Goal: Task Accomplishment & Management: Manage account settings

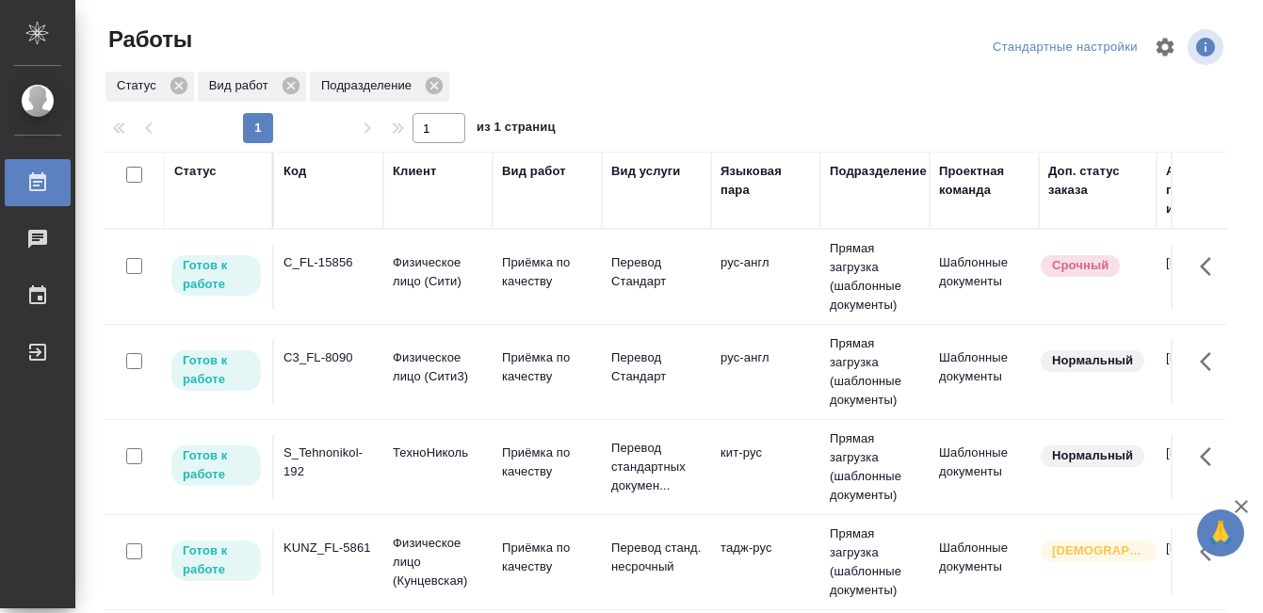
click at [334, 280] on td "C_FL-15856" at bounding box center [328, 277] width 109 height 66
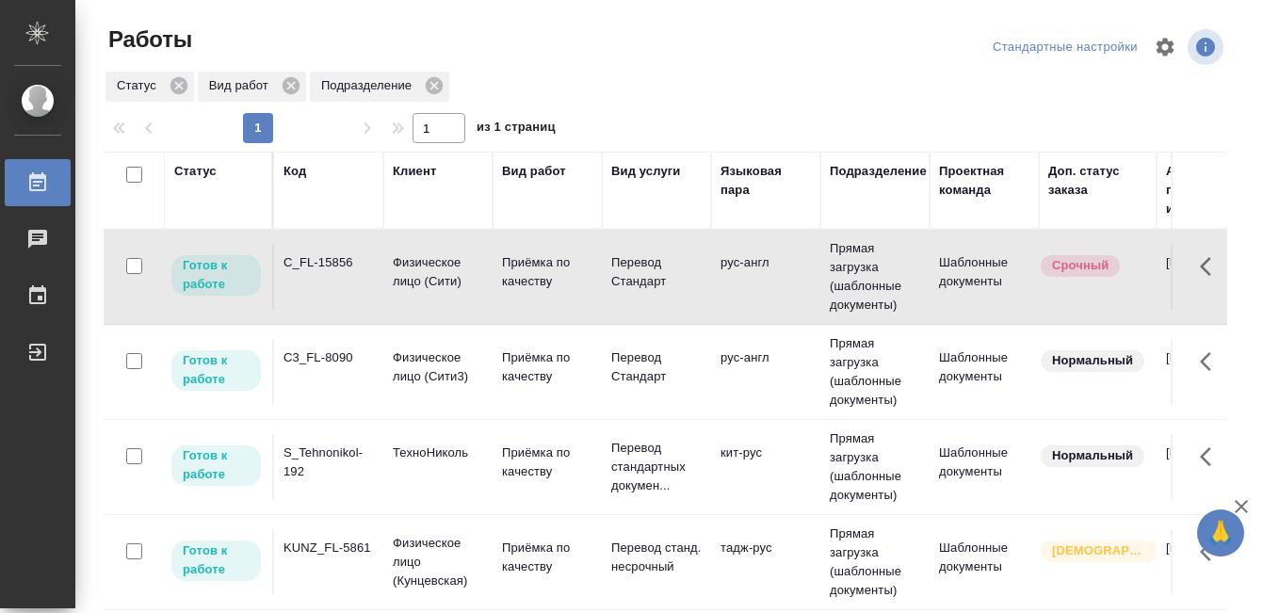
click at [334, 280] on td "C_FL-15856" at bounding box center [328, 277] width 109 height 66
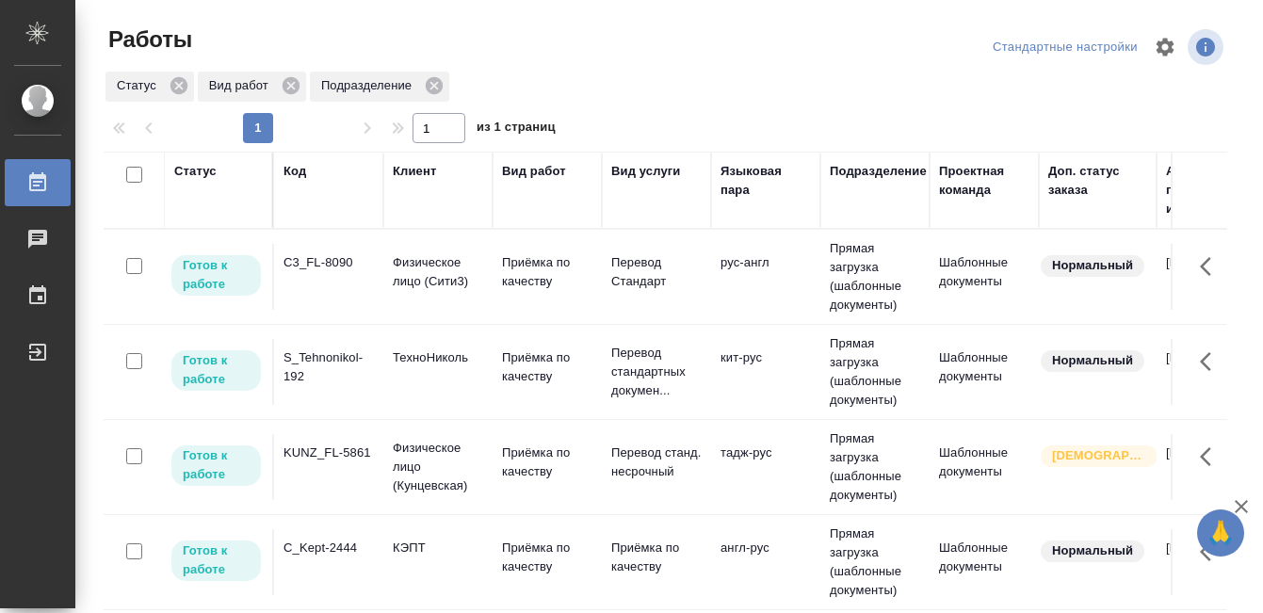
click at [346, 289] on td "C3_FL-8090" at bounding box center [328, 277] width 109 height 66
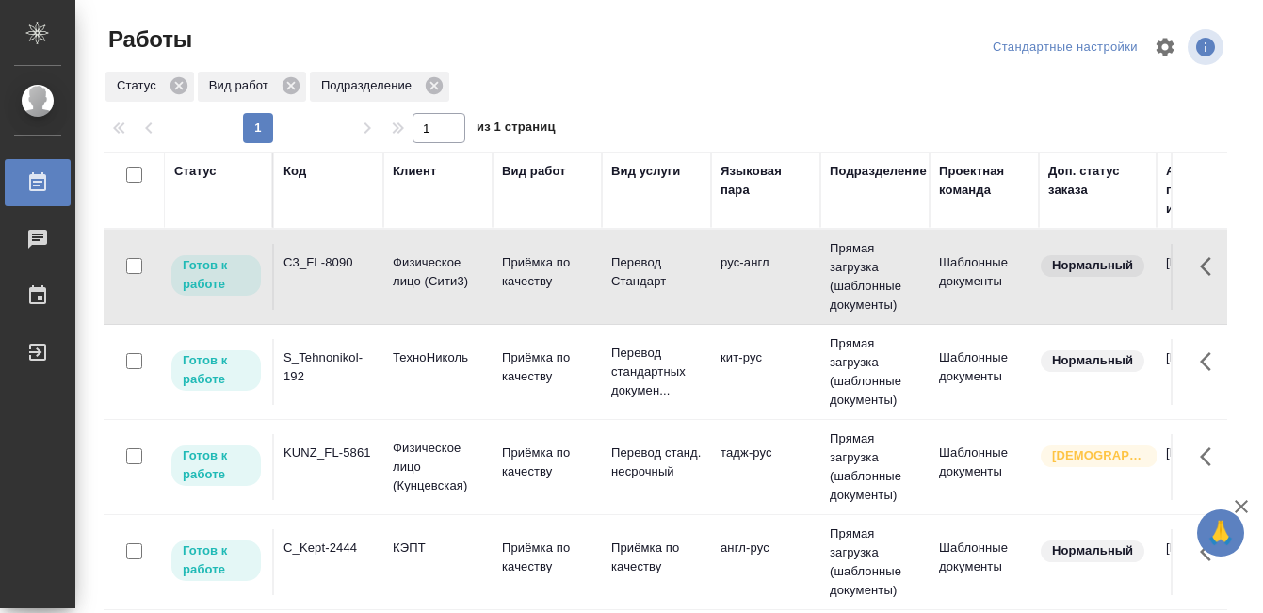
click at [346, 289] on td "C3_FL-8090" at bounding box center [328, 277] width 109 height 66
click at [402, 357] on p "ТехноНиколь" at bounding box center [438, 357] width 90 height 19
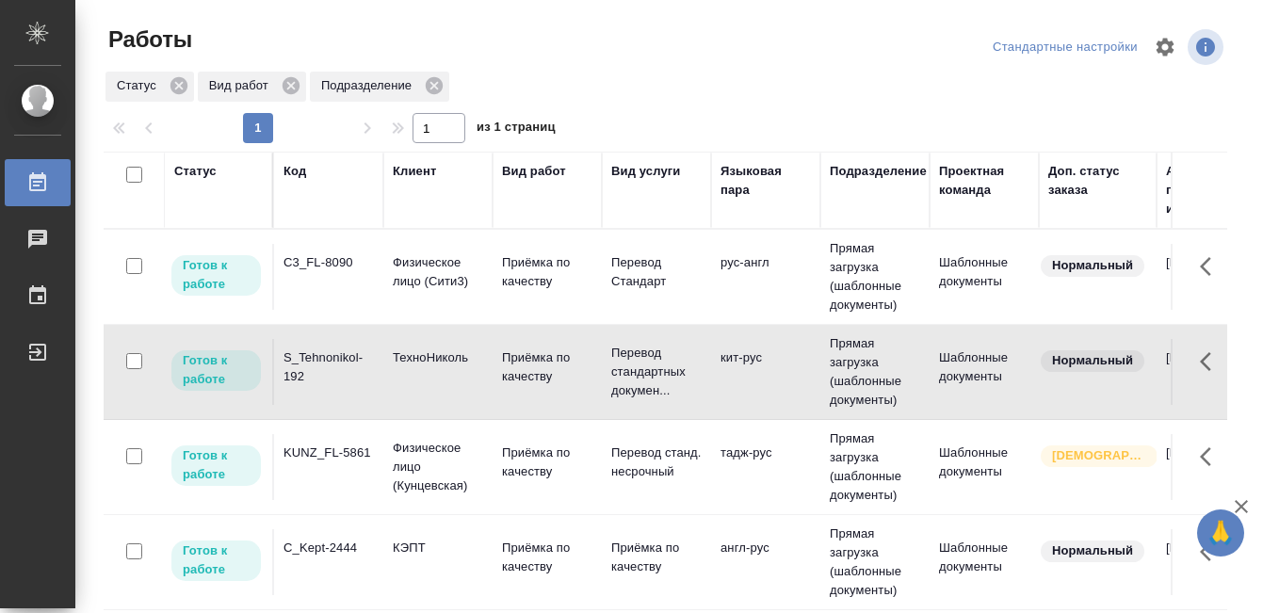
click at [402, 357] on p "ТехноНиколь" at bounding box center [438, 357] width 90 height 19
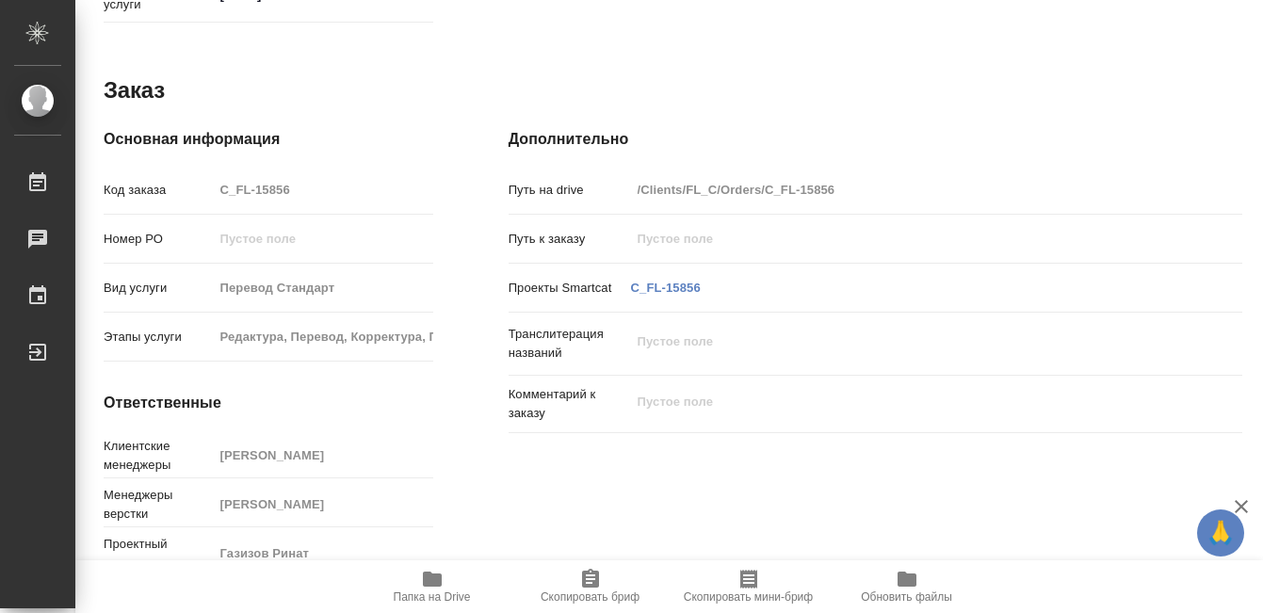
scroll to position [1031, 0]
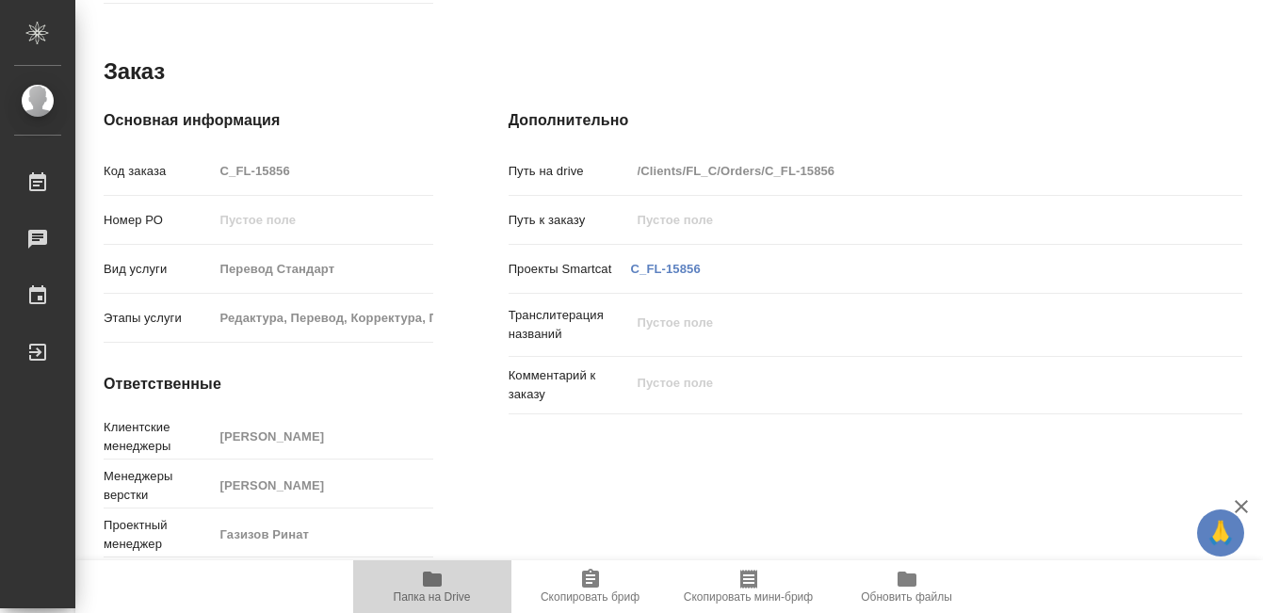
click at [430, 577] on icon "button" at bounding box center [432, 579] width 19 height 15
click at [447, 570] on span "Папка на Drive" at bounding box center [432, 586] width 136 height 36
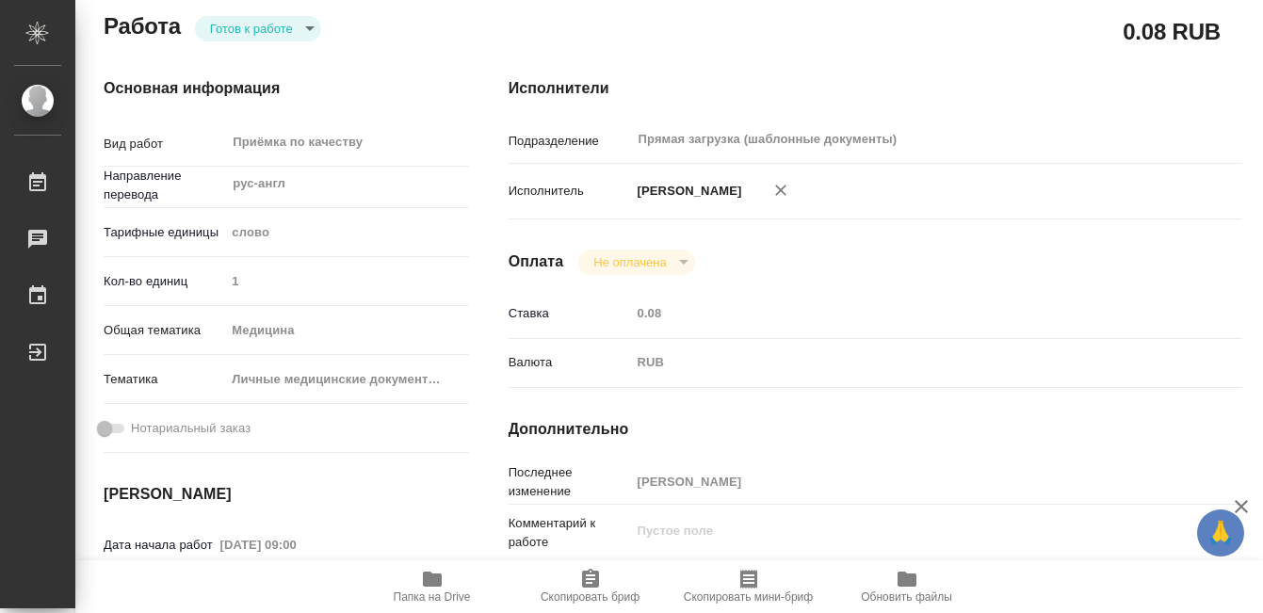
scroll to position [0, 0]
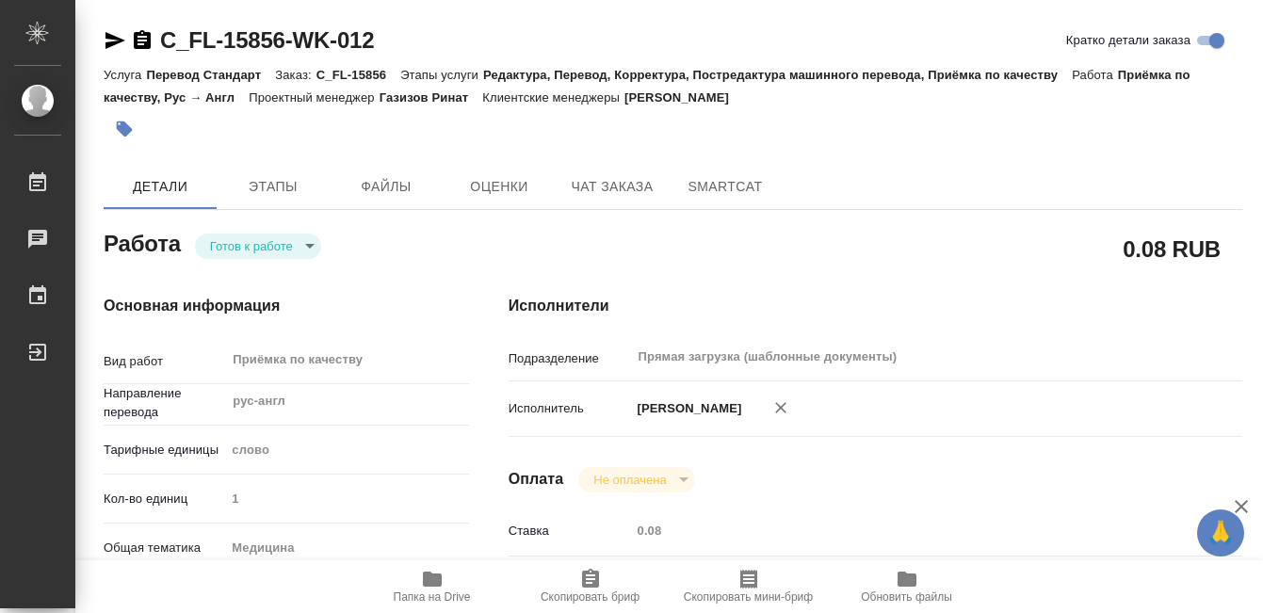
click at [136, 126] on button "button" at bounding box center [124, 128] width 41 height 41
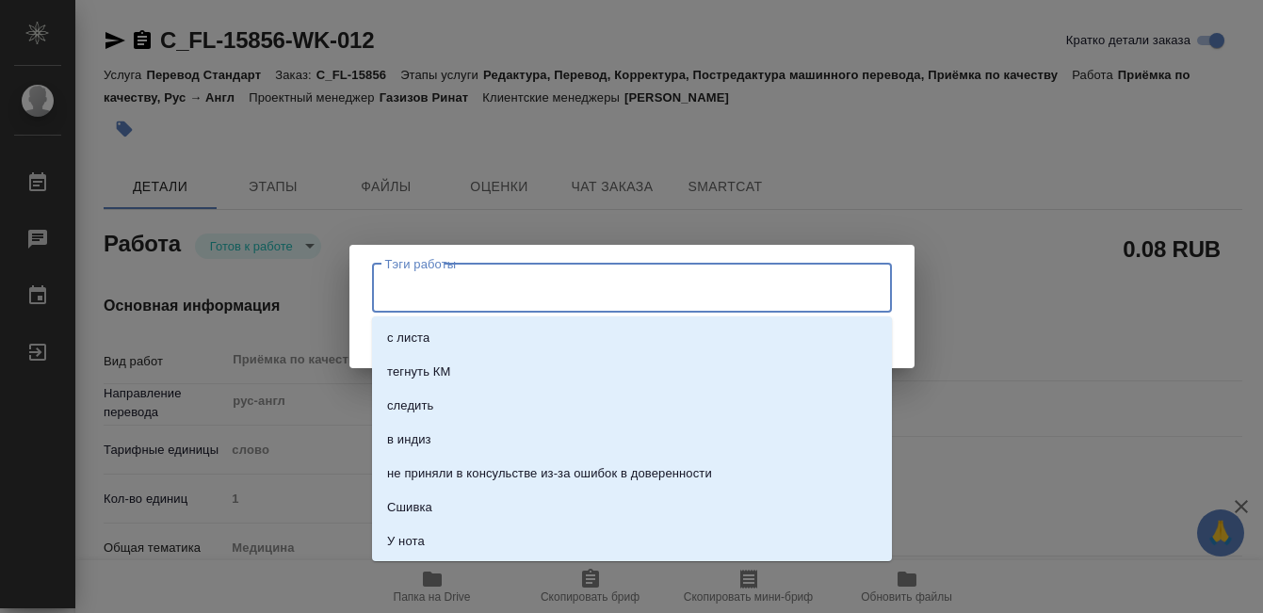
click at [459, 289] on input "Тэги работы" at bounding box center [613, 288] width 467 height 32
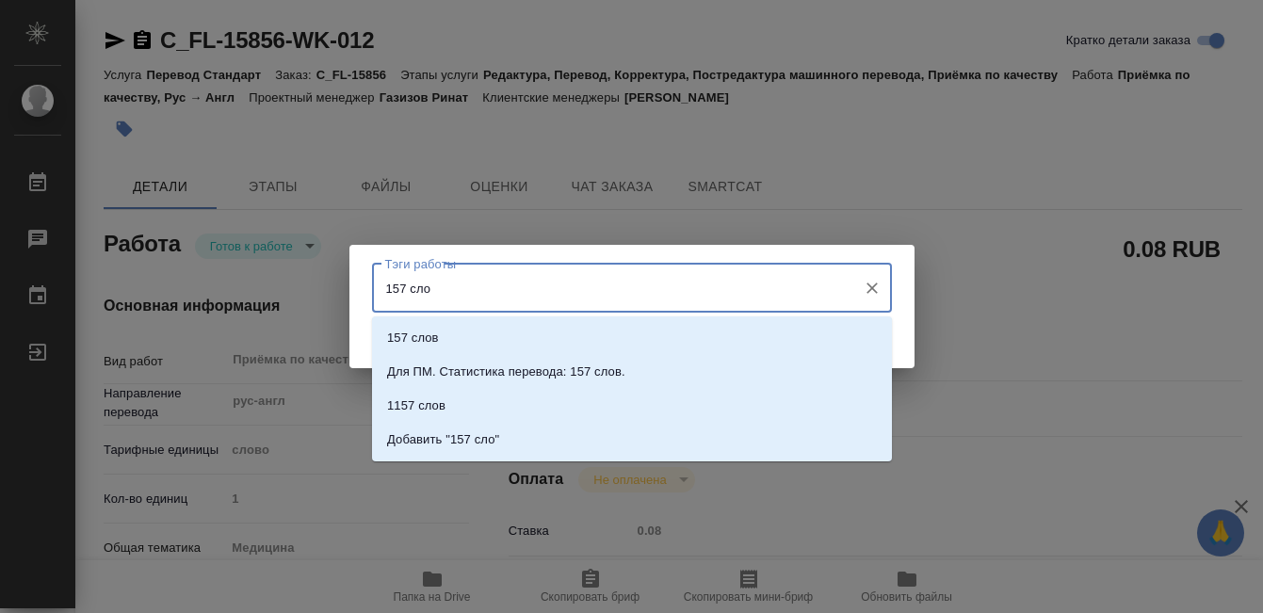
type input "157 слов"
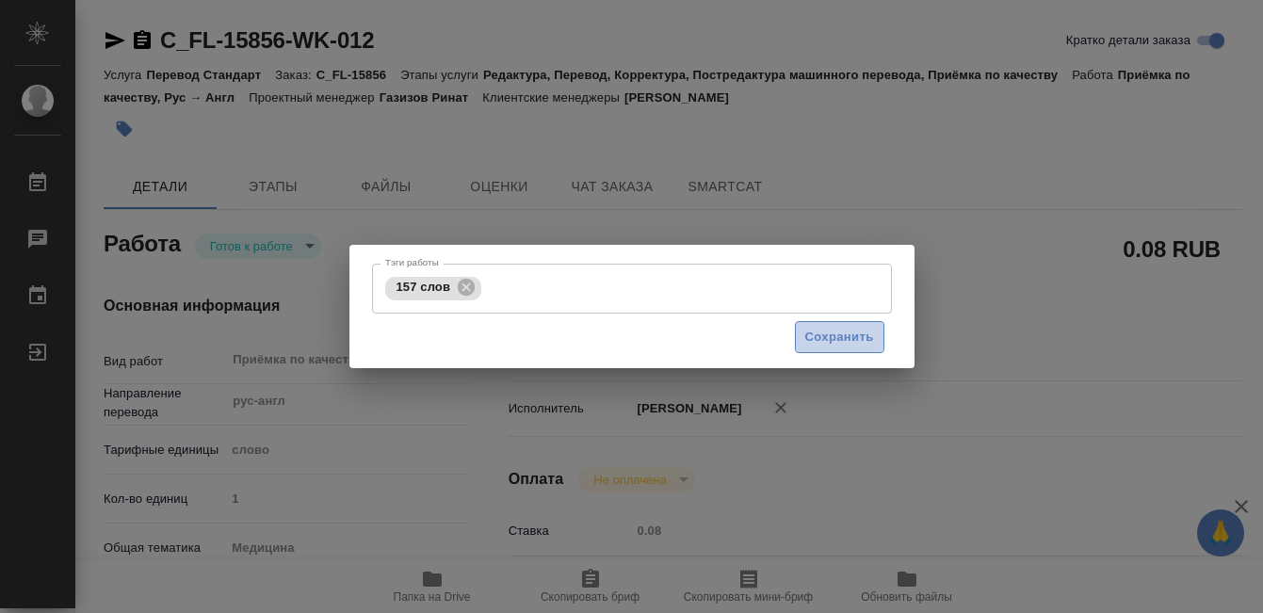
click at [843, 327] on span "Сохранить" at bounding box center [839, 338] width 69 height 22
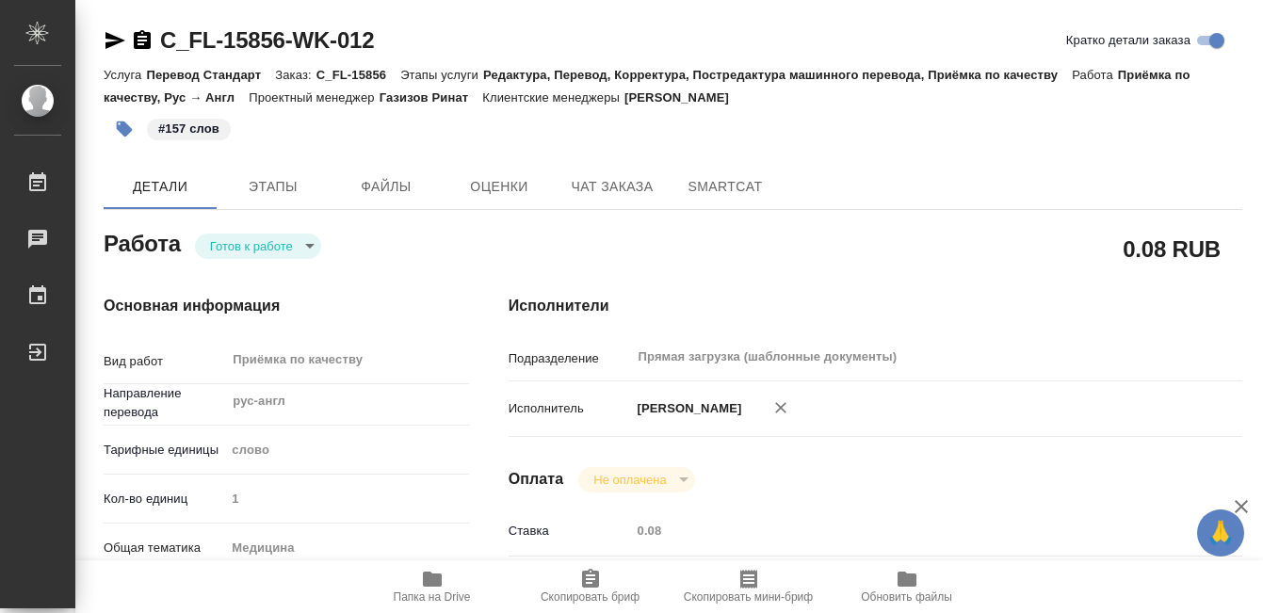
type input "readyForWork"
type input "рус-англ"
type input "5a8b1489cc6b4906c91bfd90"
type input "1"
type input "med"
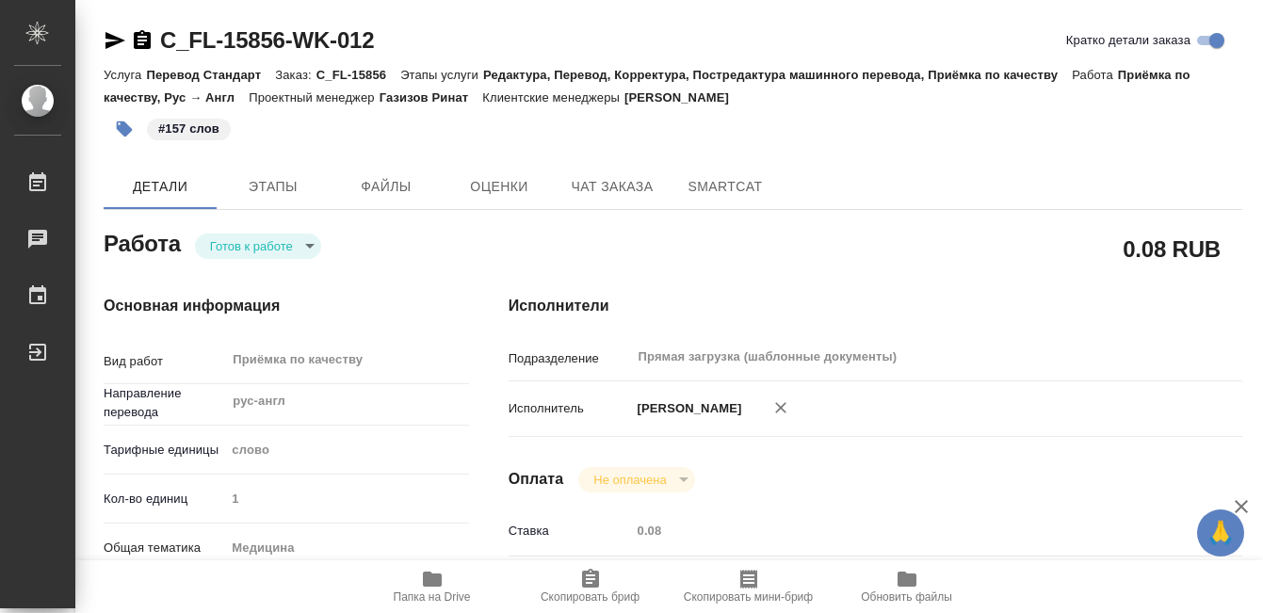
type input "5a8b8b956a9677013d343e74"
type input "02.09.2025 09:00"
type input "02.09.2025 10:00"
type input "02.09.2025 11:00"
type input "Прямая загрузка (шаблонные документы)"
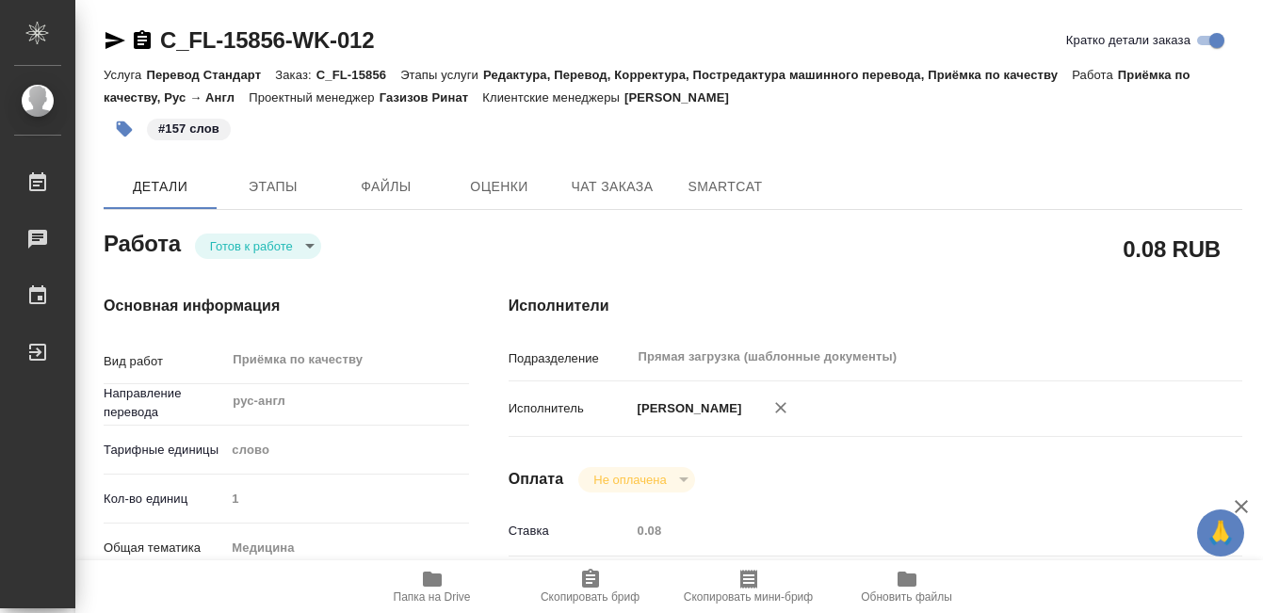
type input "notPayed"
type input "0.08"
type input "RUB"
type input "[PERSON_NAME]"
type input "C_FL-15856"
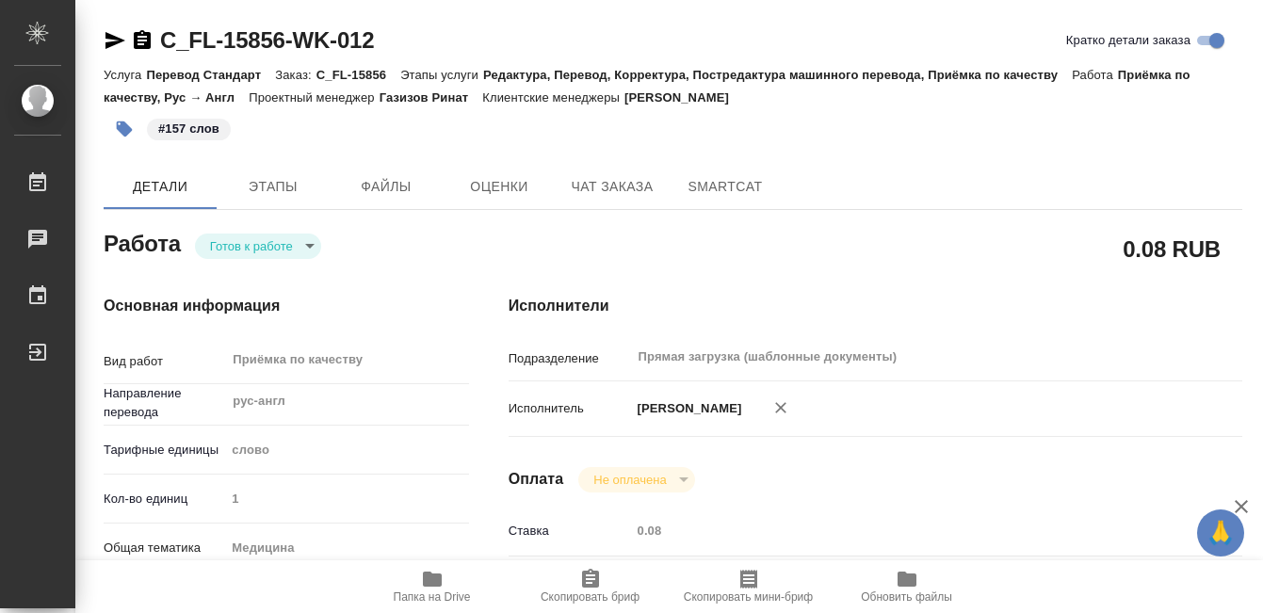
type input "Перевод Стандарт"
type input "Редактура, Перевод, Корректура, Постредактура машинного перевода, Приёмка по ка…"
type input "[PERSON_NAME] [PERSON_NAME]"
type input "Заборова [PERSON_NAME]"
type input "/Clients/FL_C/Orders/C_FL-15856"
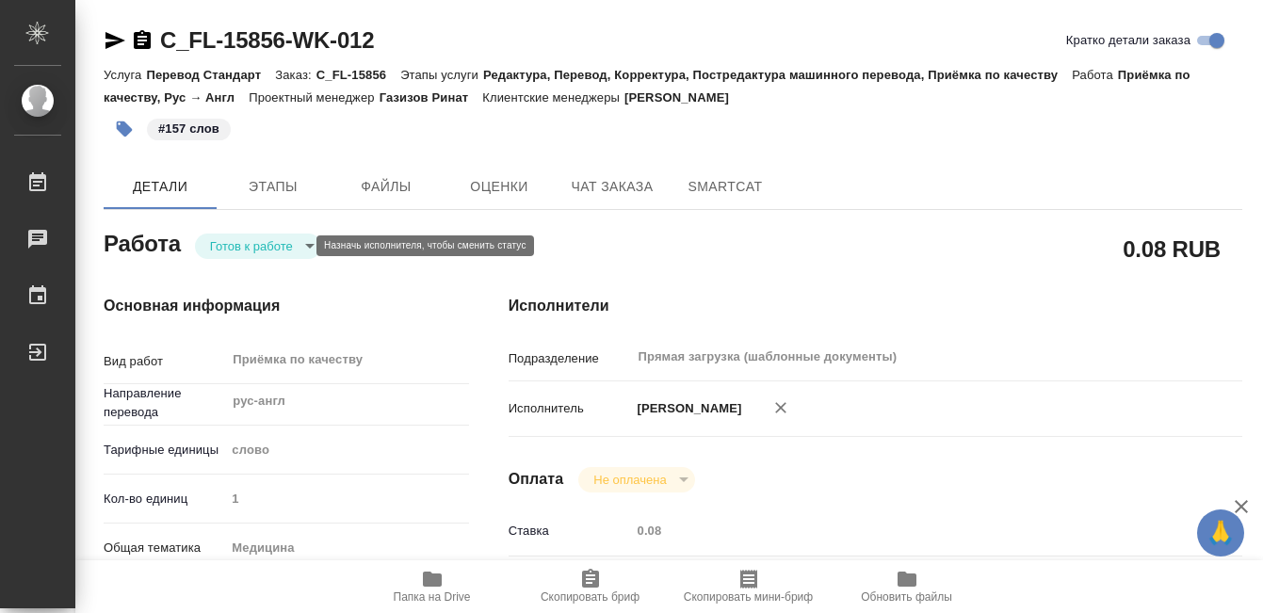
click at [282, 242] on body "🙏 .cls-1 fill:#fff; AWATERA Kobzeva Elizaveta Работы 0 Чаты График Выйти C_FL-1…" at bounding box center [631, 306] width 1263 height 613
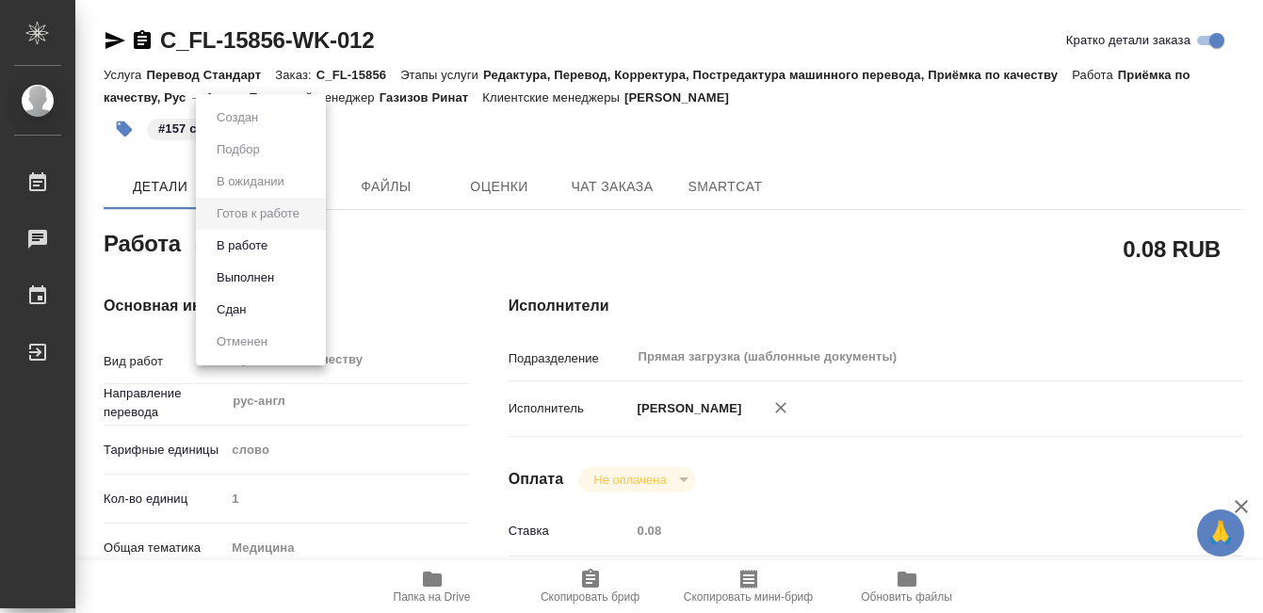
click at [284, 274] on li "Выполнен" at bounding box center [261, 278] width 130 height 32
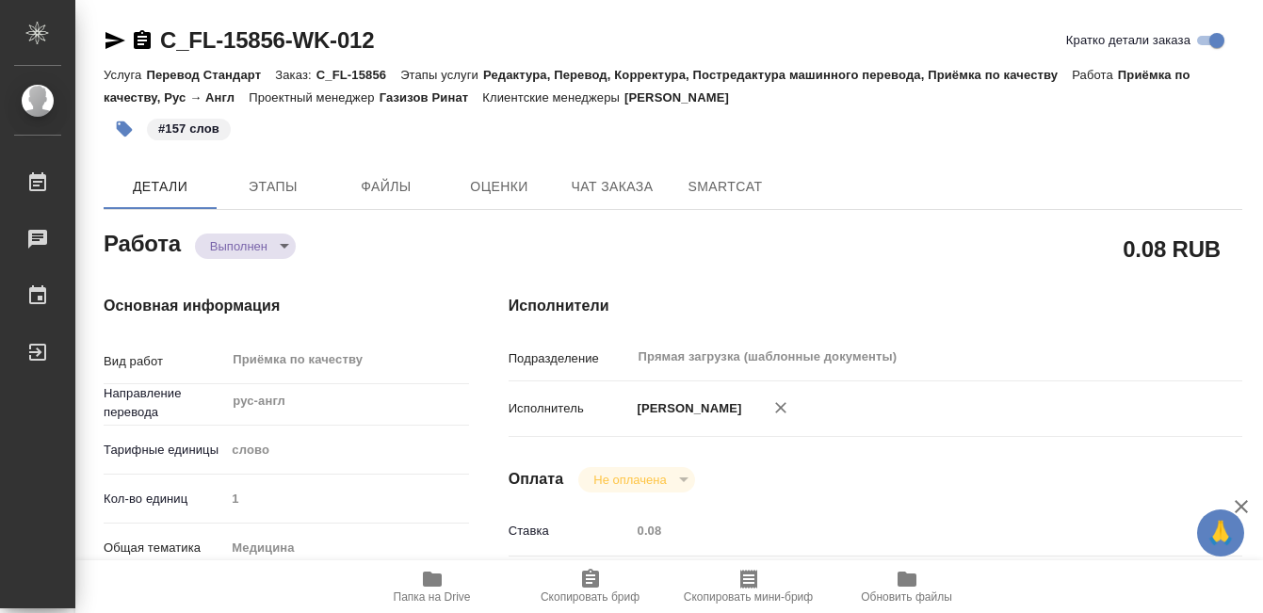
type textarea "x"
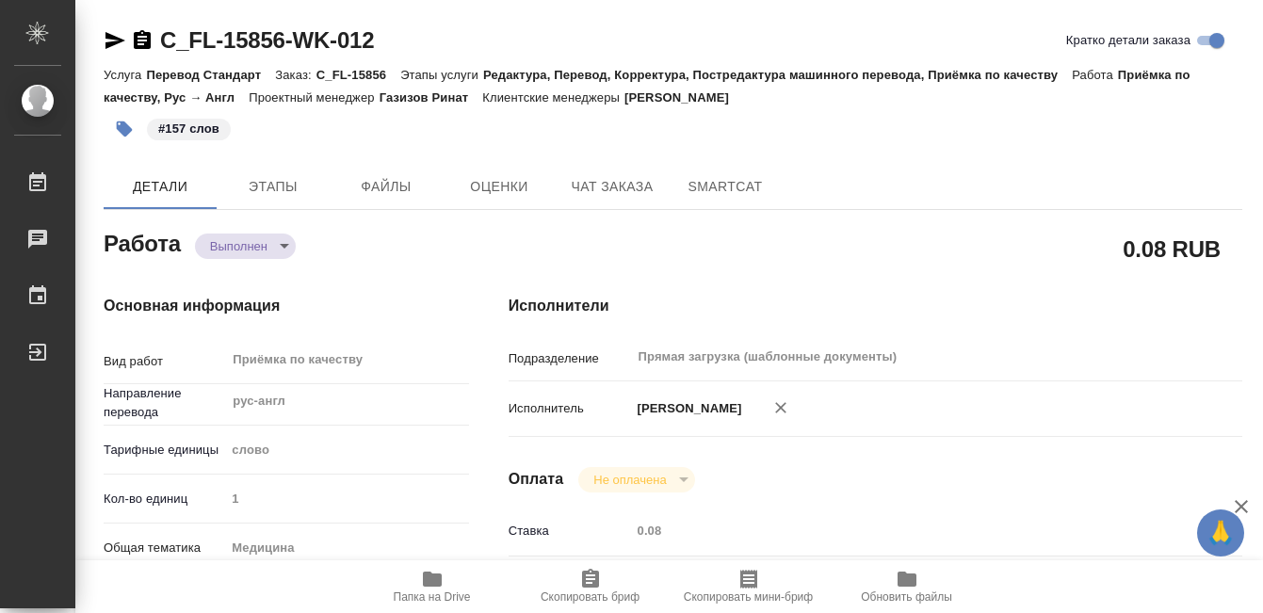
type textarea "x"
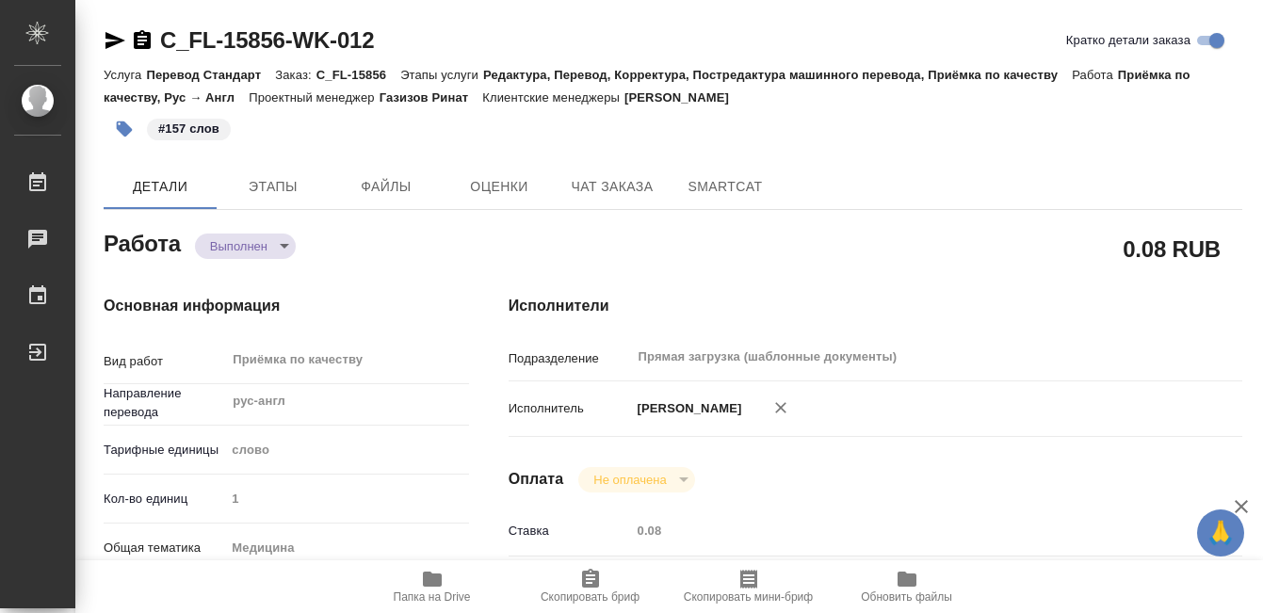
type textarea "x"
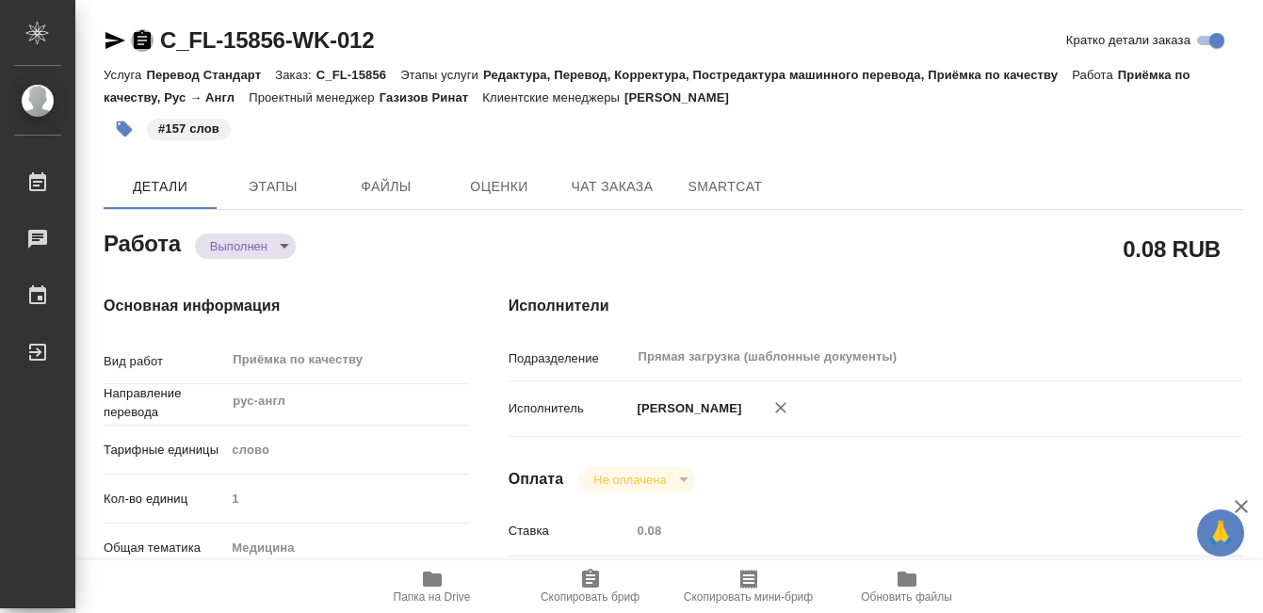
click at [143, 38] on icon "button" at bounding box center [142, 39] width 17 height 19
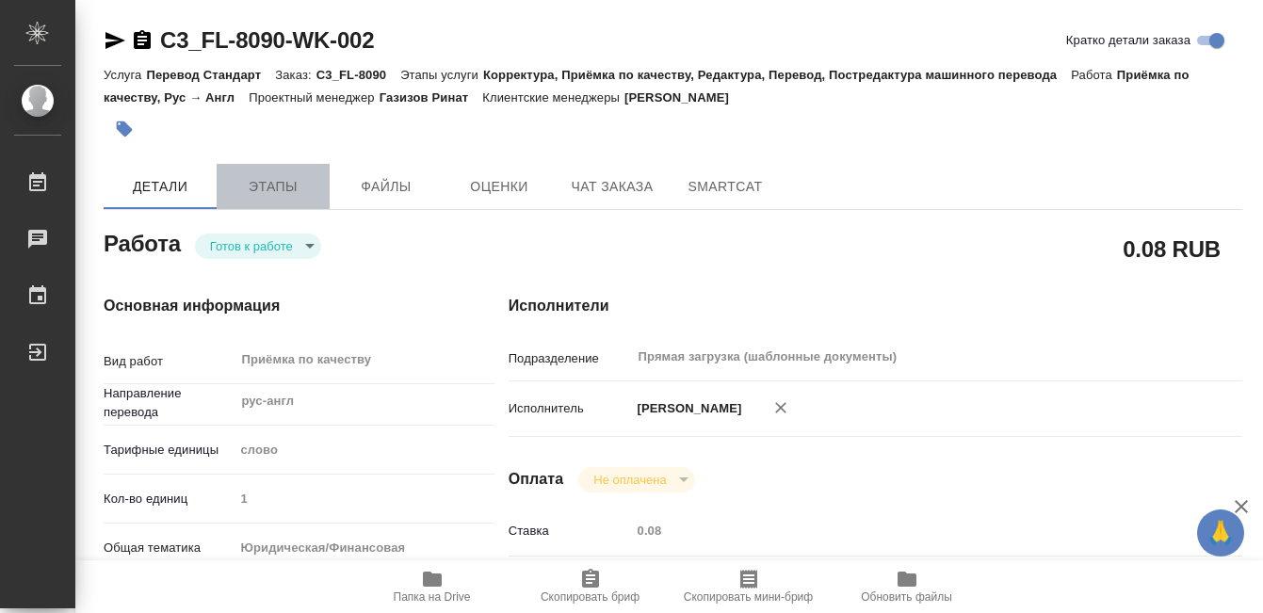
click at [269, 166] on button "Этапы" at bounding box center [273, 186] width 113 height 45
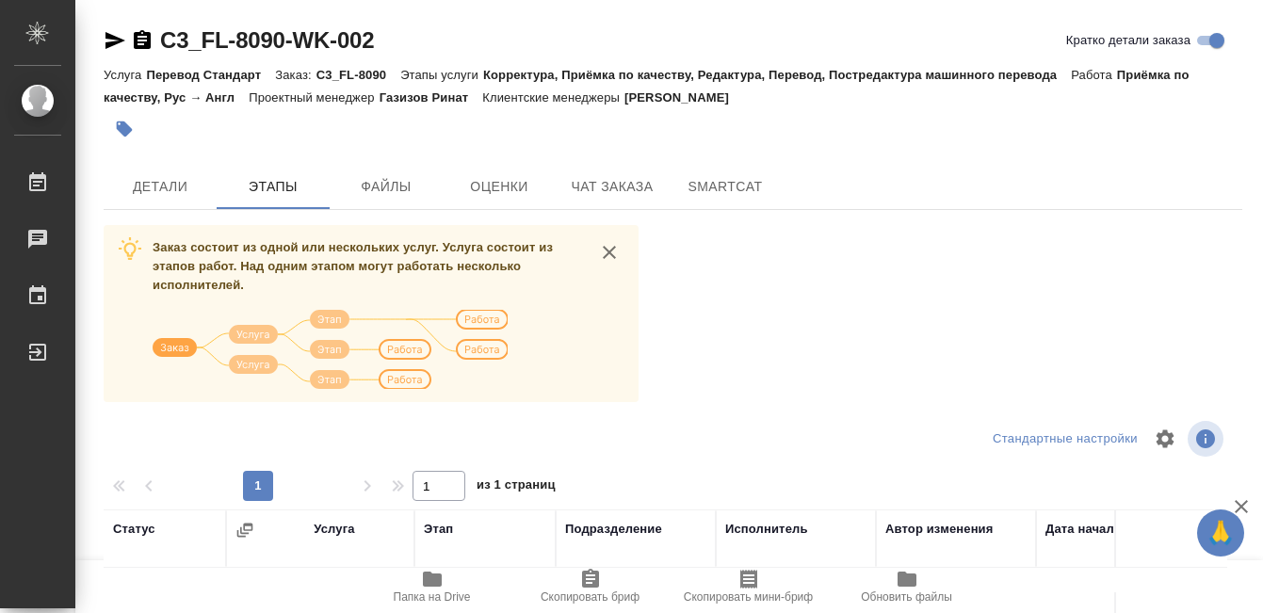
click at [161, 162] on div "C3_FL-8090-WK-002 Кратко детали заказа Услуга Перевод Стандарт Заказ: C3_FL-809…" at bounding box center [672, 490] width 1159 height 981
click at [161, 177] on span "Детали" at bounding box center [160, 187] width 90 height 24
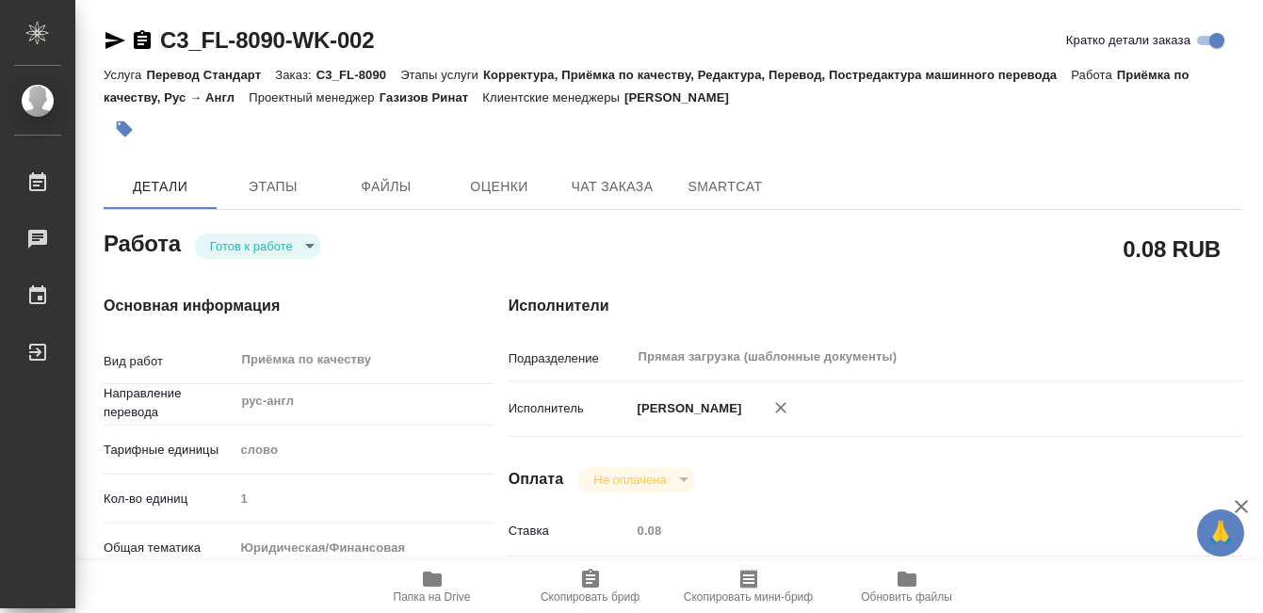
type textarea "x"
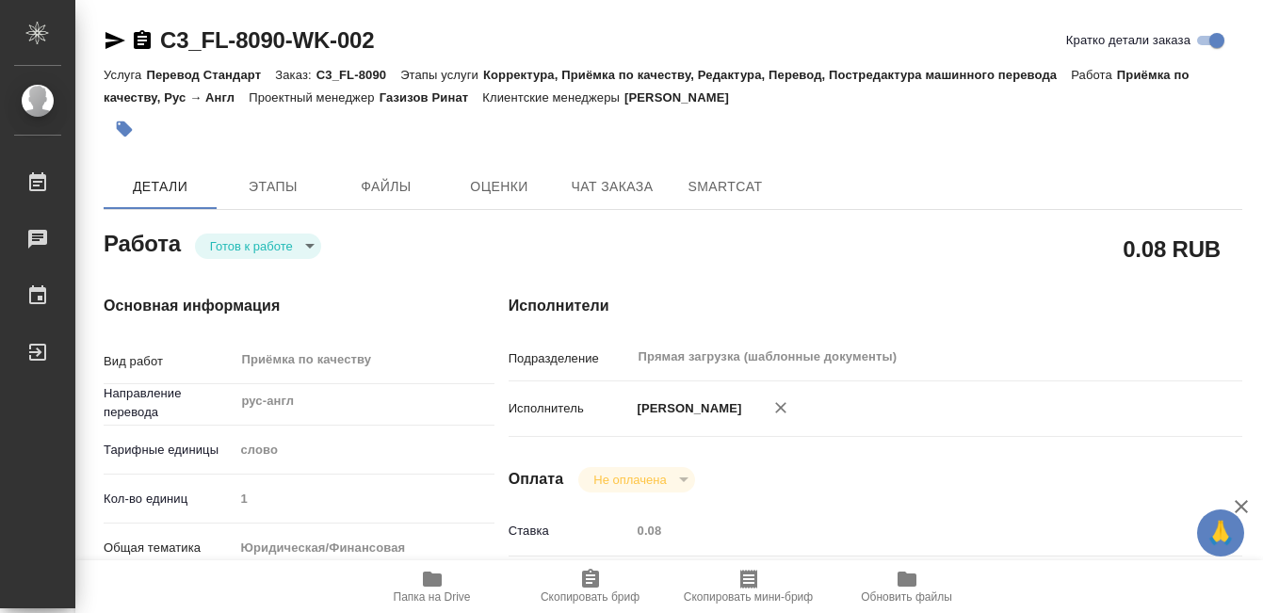
click at [431, 566] on button "Папка на Drive" at bounding box center [432, 586] width 158 height 53
type textarea "x"
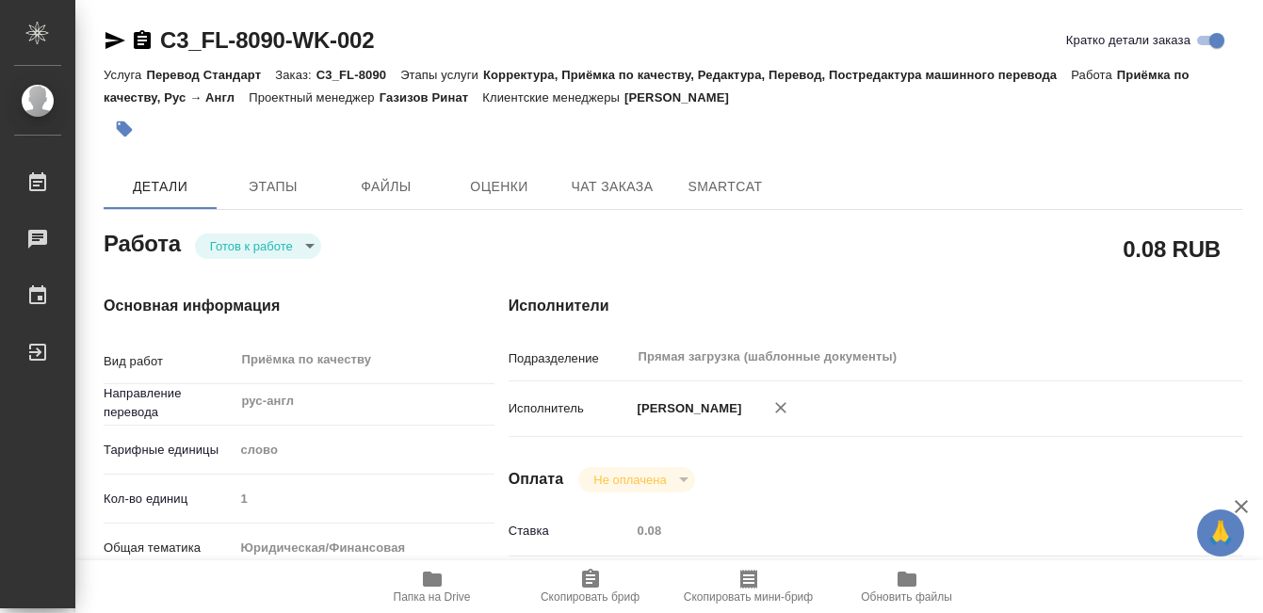
type textarea "x"
click at [131, 129] on icon "button" at bounding box center [125, 129] width 16 height 16
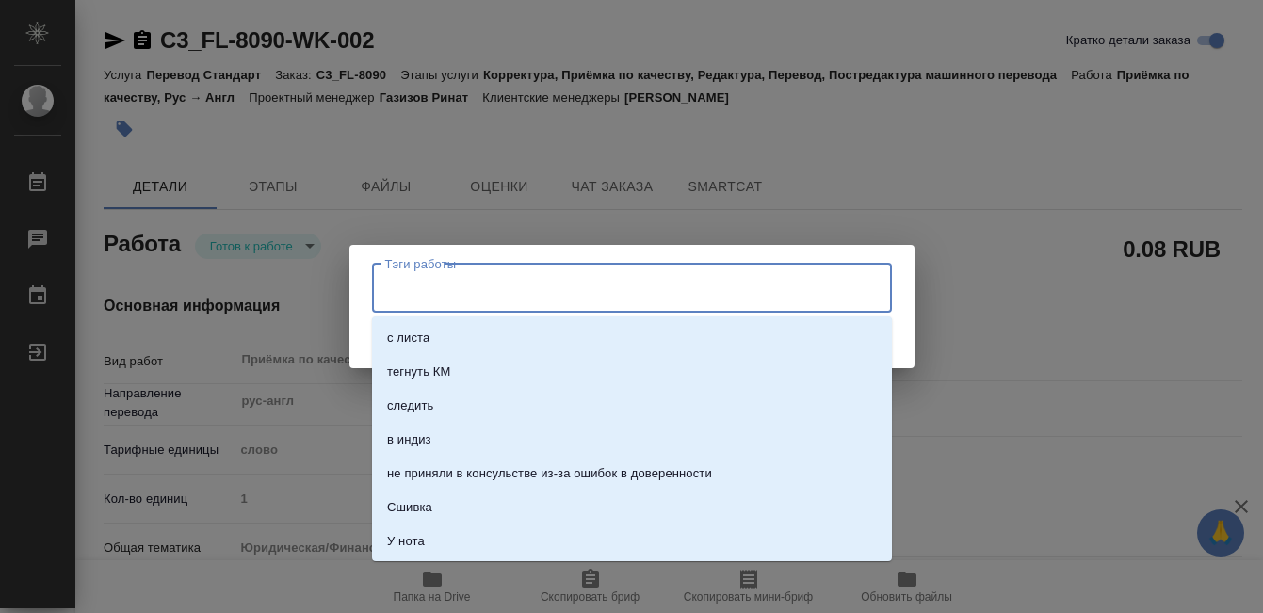
click at [555, 285] on input "Тэги работы" at bounding box center [613, 288] width 467 height 32
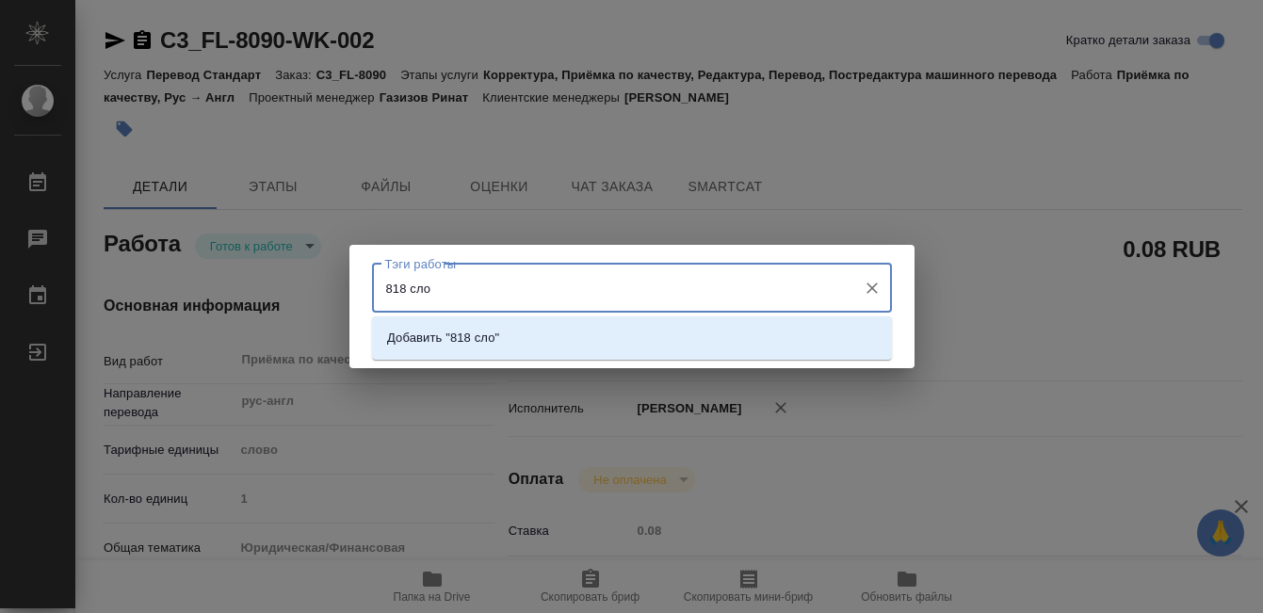
type input "818 слов"
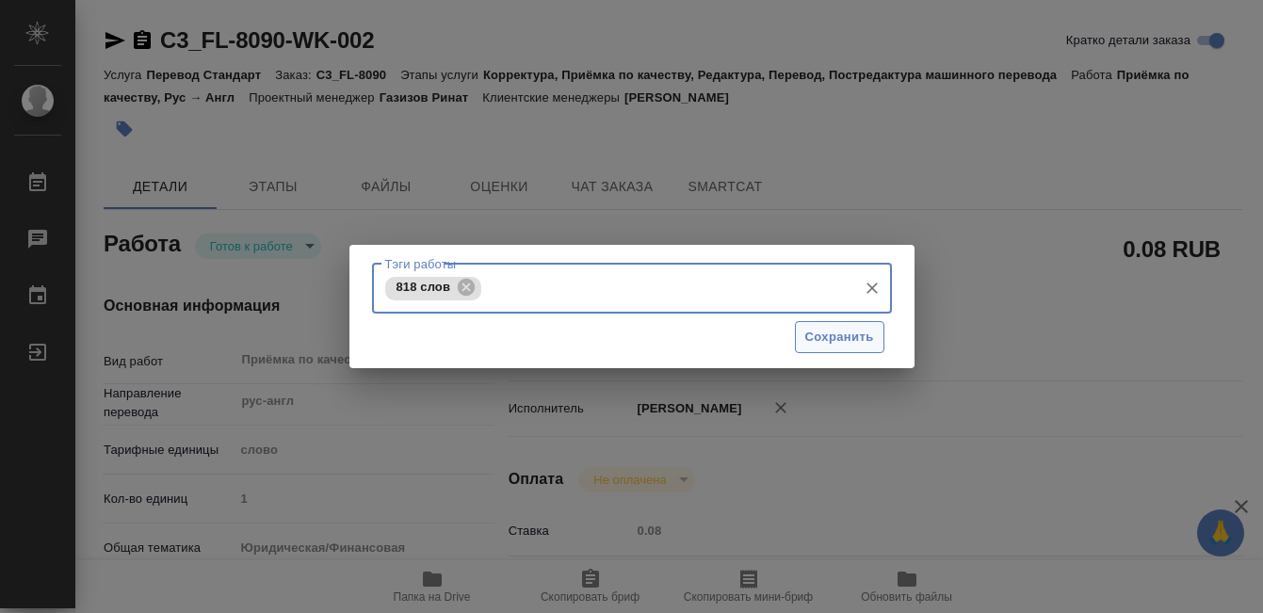
click at [863, 348] on button "Сохранить" at bounding box center [839, 337] width 89 height 33
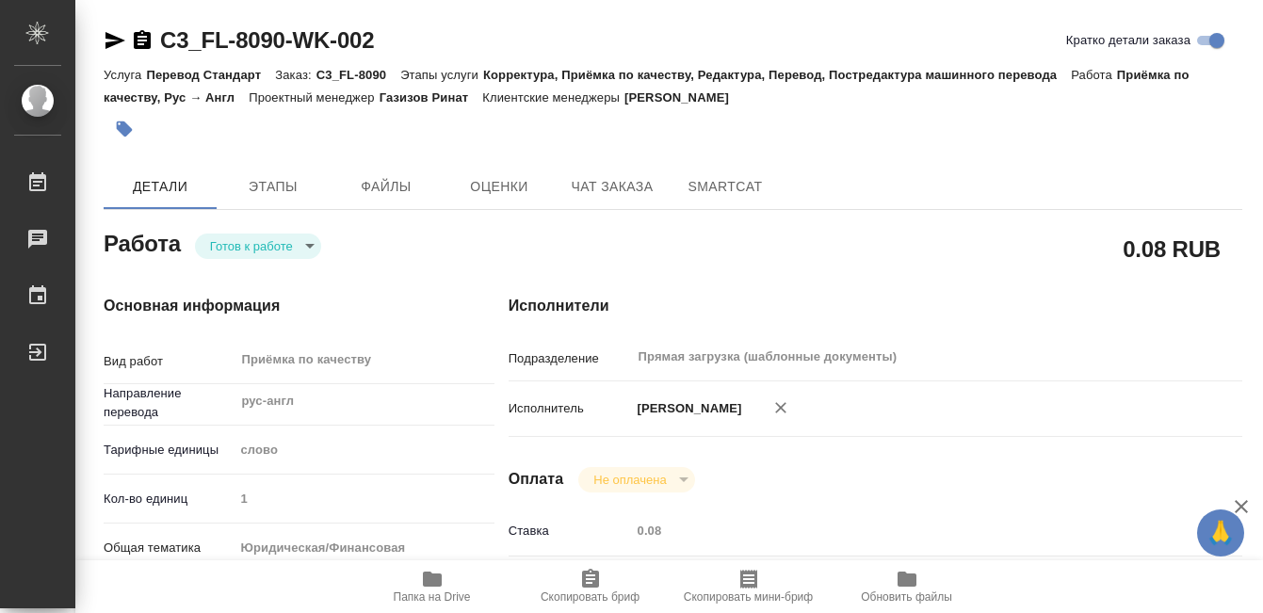
type input "readyForWork"
type textarea "Приёмка по качеству"
type textarea "x"
type input "рус-англ"
type input "5a8b1489cc6b4906c91bfd90"
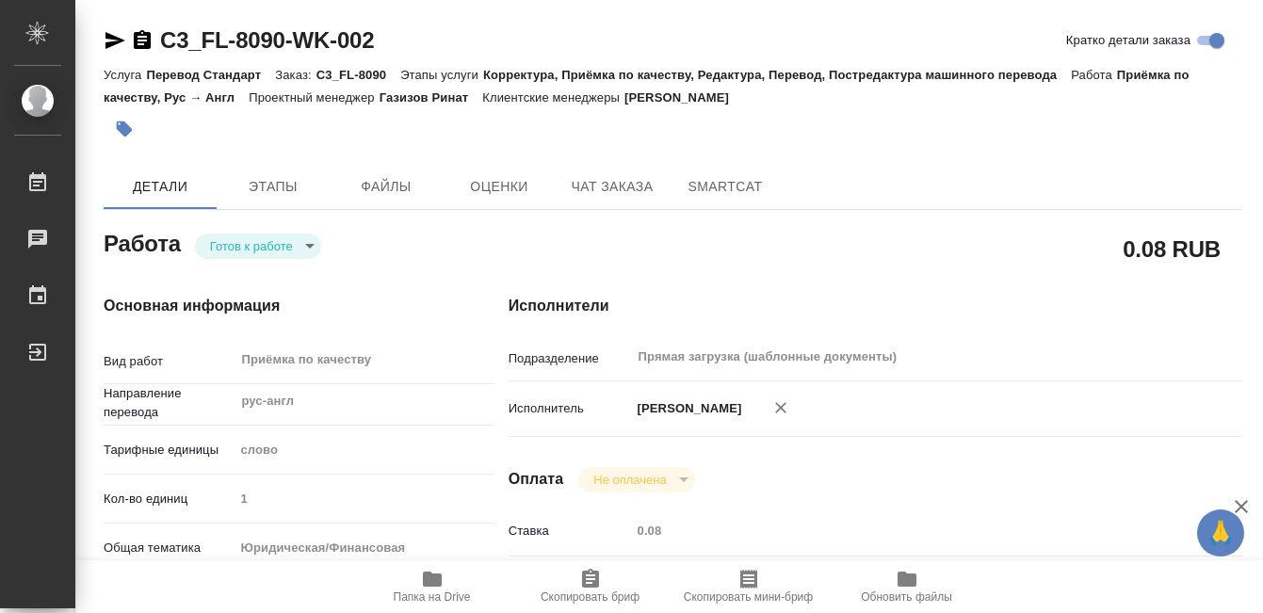
type input "1"
type input "yr-fn"
type input "5f647205b73bc97568ca66bf"
checkbox input "true"
type input "29.08.2025 16:50"
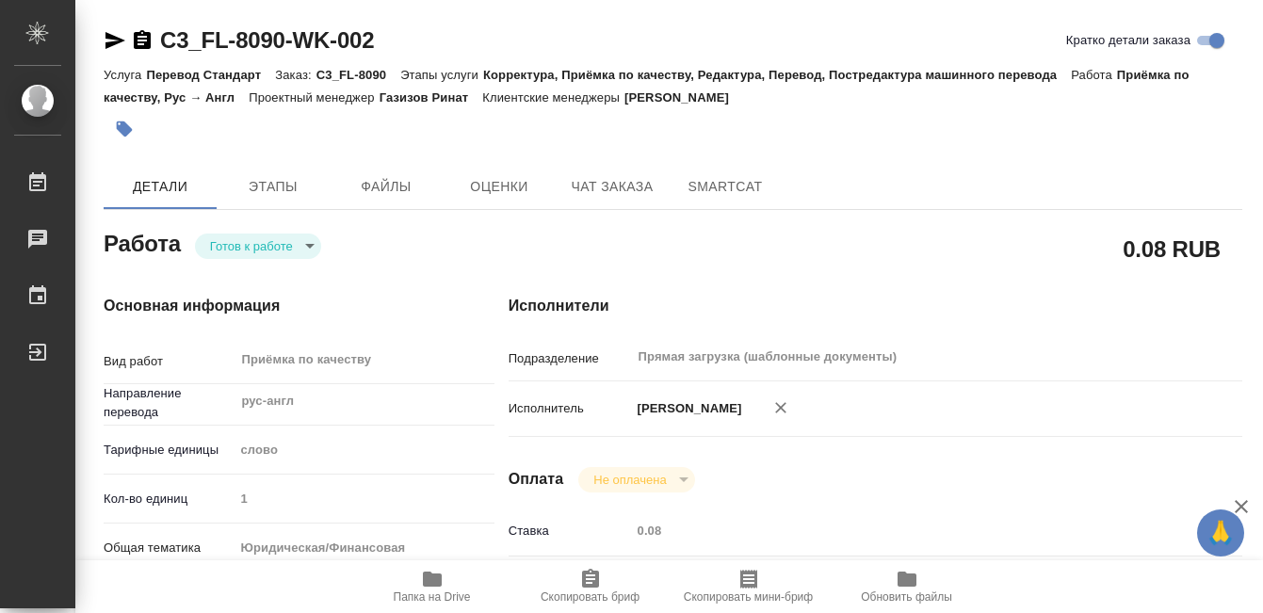
type input "02.09.2025 11:00"
type input "Прямая загрузка (шаблонные документы)"
type input "notPayed"
type input "0.08"
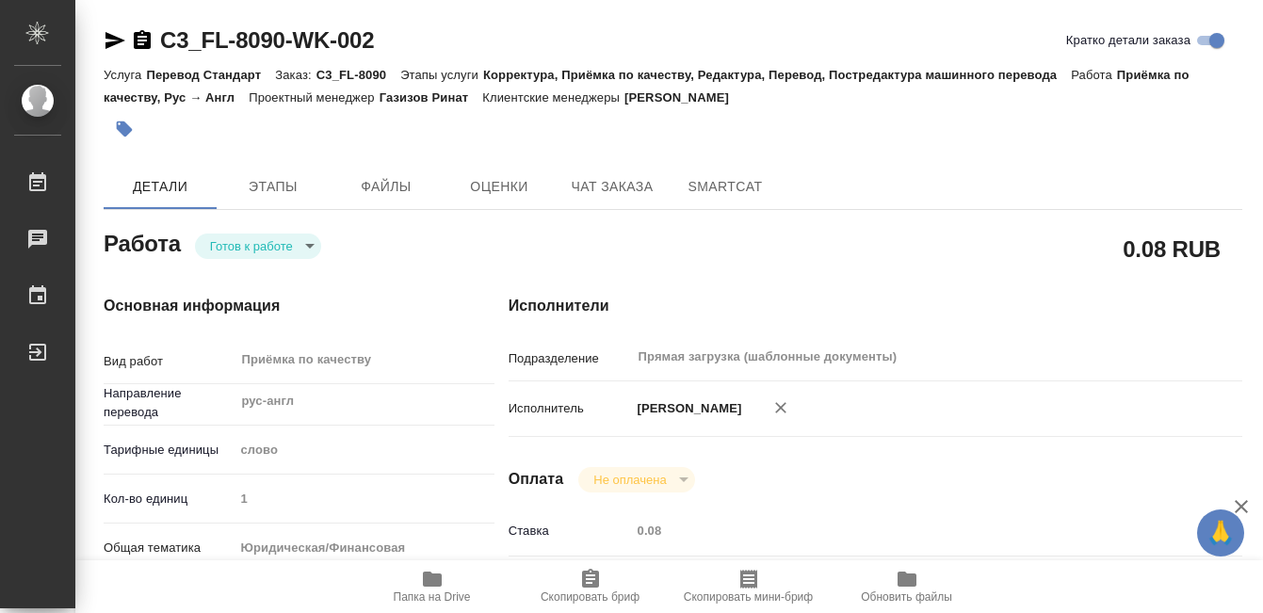
type input "RUB"
type input "[PERSON_NAME] [PERSON_NAME]"
type textarea "x"
type textarea "/Clients/FL_C3/Orders/C3_FL-8090/Corrected/C3_FL-8090-WK-002"
type textarea "x"
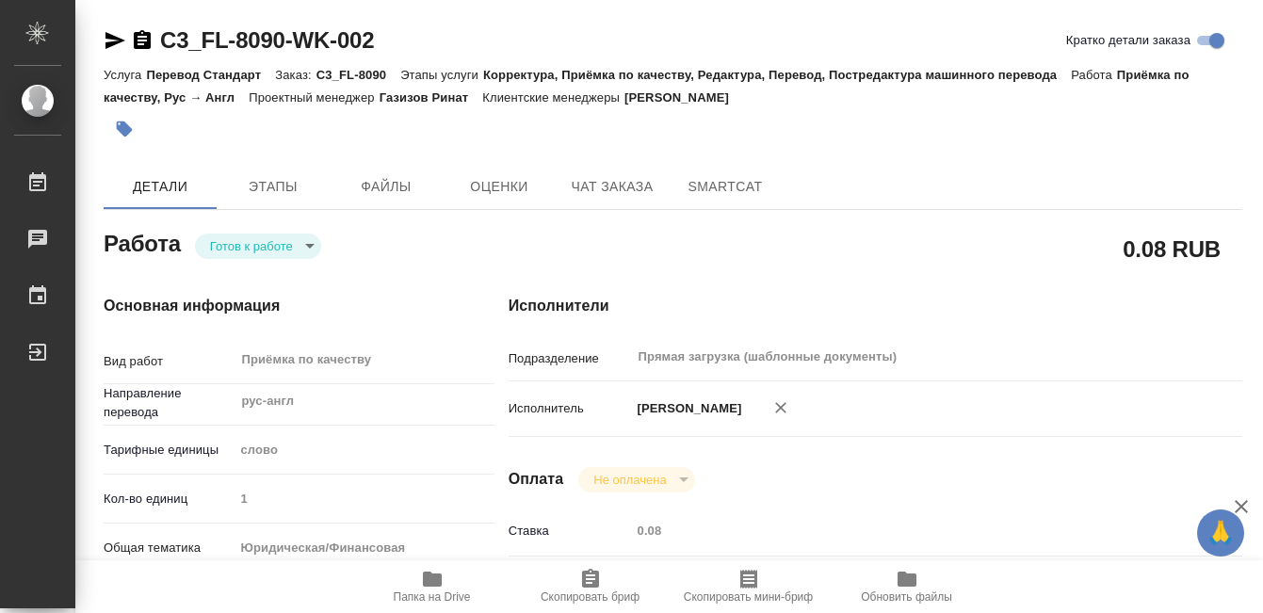
type input "C3_FL-8090"
type input "Перевод Стандарт"
type input "Корректура, Приёмка по качеству, Редактура, Перевод, Постредактура машинного пе…"
type input "Никитина Татьяна"
type input "Малофеева Екатерина"
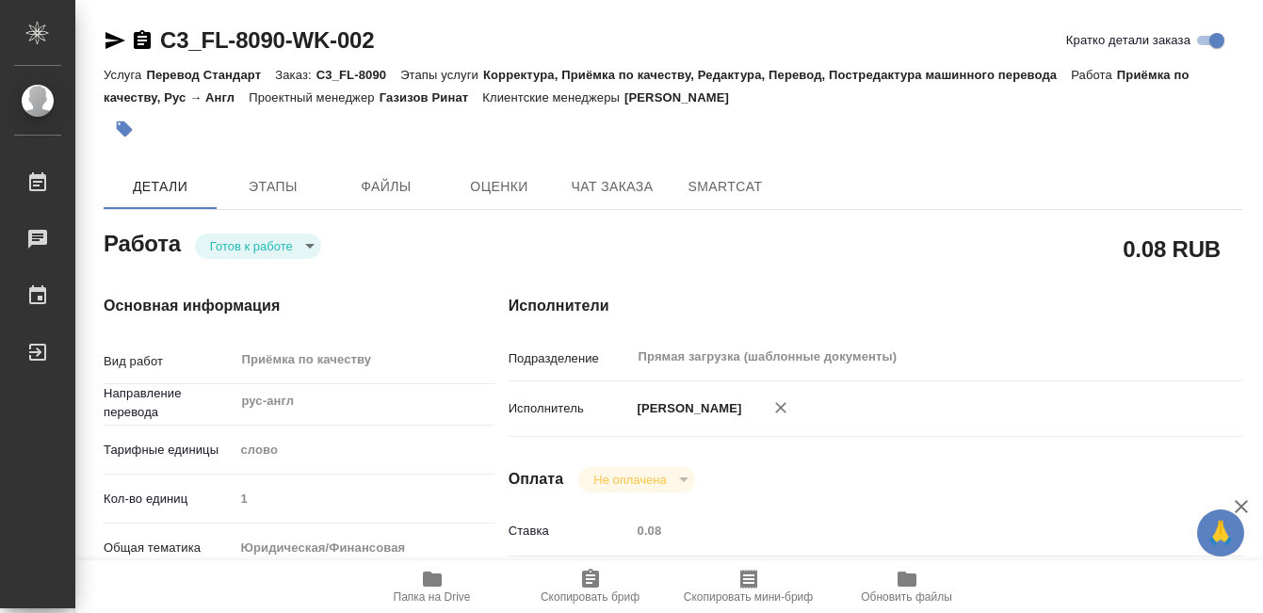
type input "/Clients/FL_C3/Orders/C3_FL-8090"
type textarea "x"
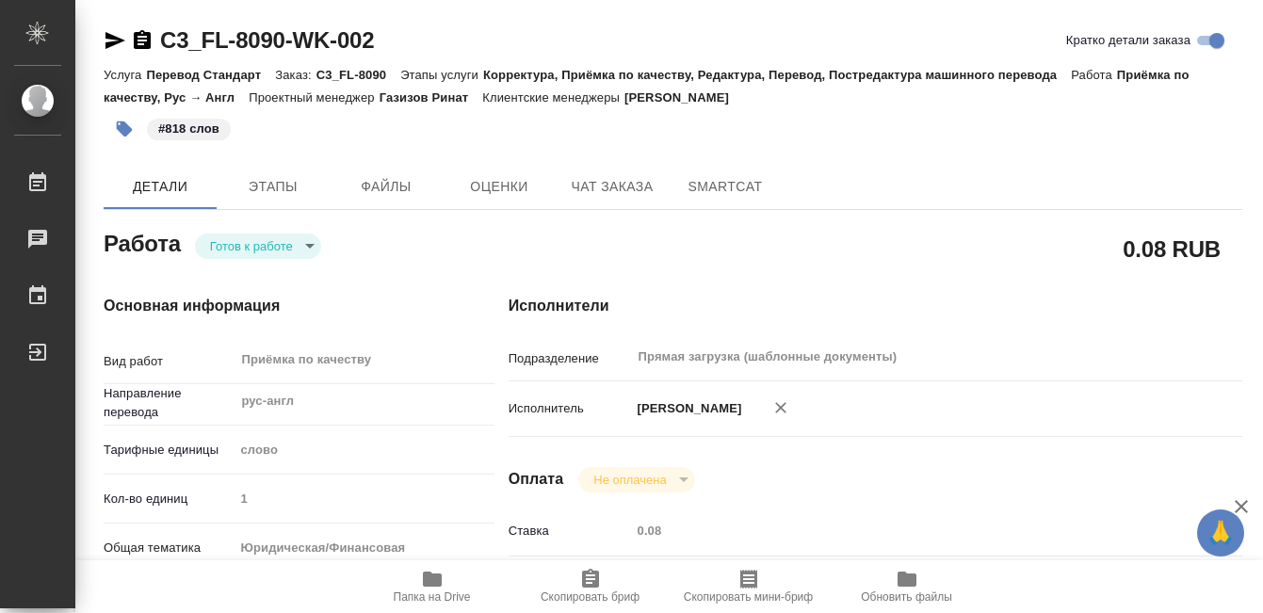
type textarea "x"
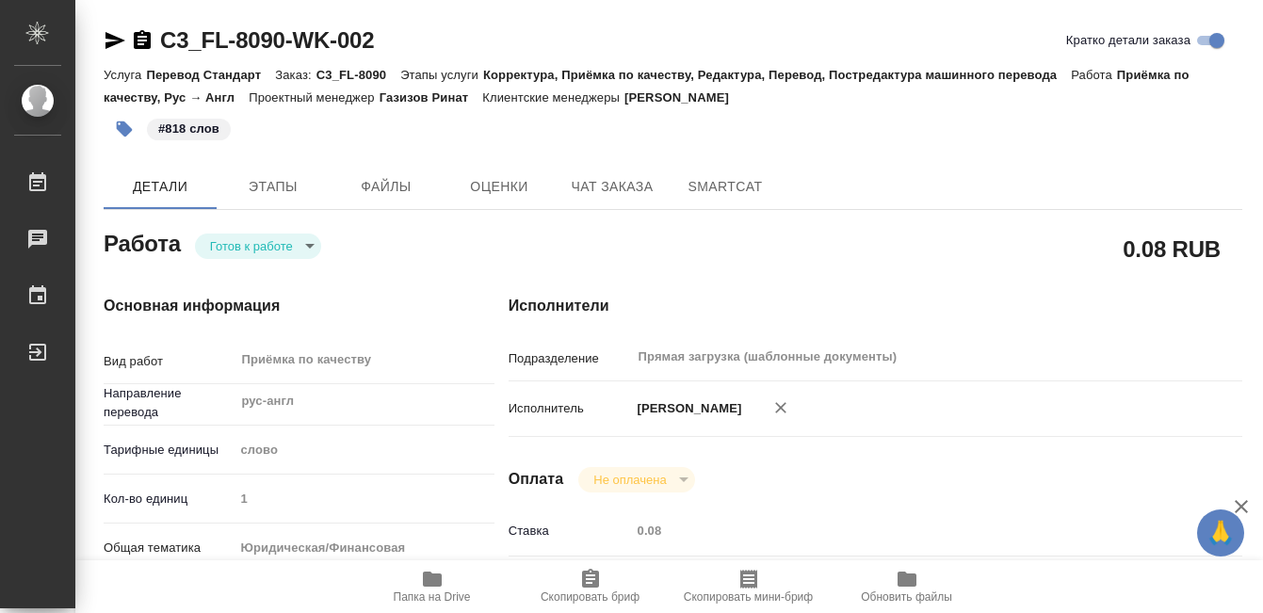
type textarea "x"
click at [275, 252] on body "🙏 .cls-1 fill:#fff; AWATERA Kobzeva Elizaveta Работы 0 Чаты График Выйти C3_FL-…" at bounding box center [631, 306] width 1263 height 613
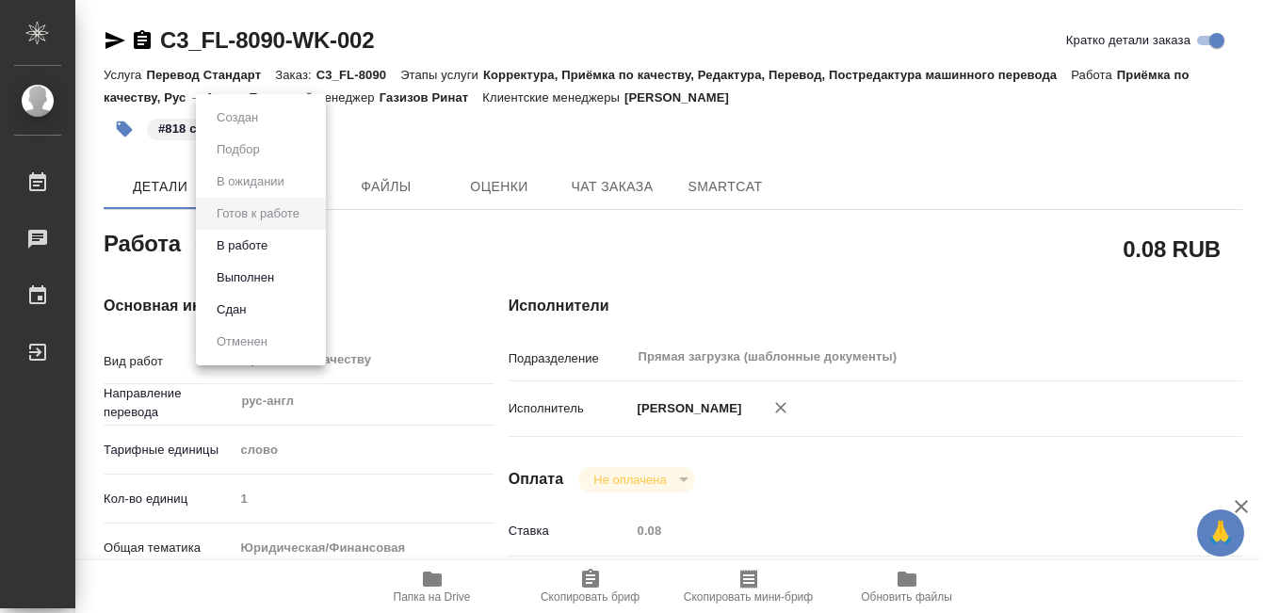
click at [275, 274] on button "Выполнен" at bounding box center [245, 277] width 69 height 21
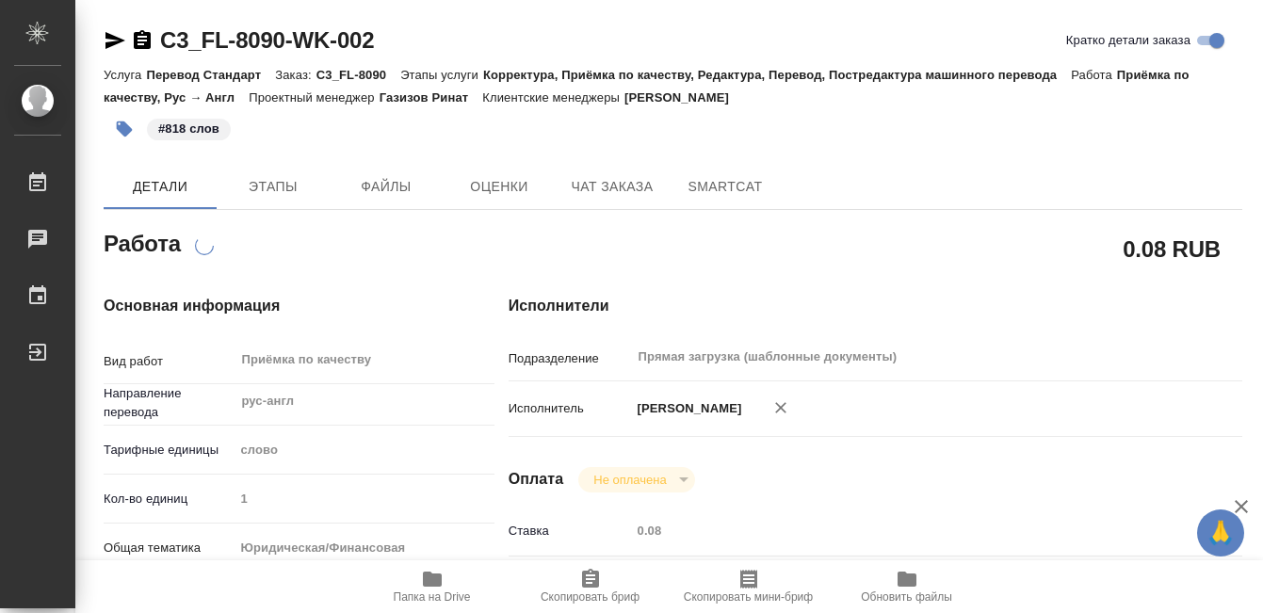
type textarea "x"
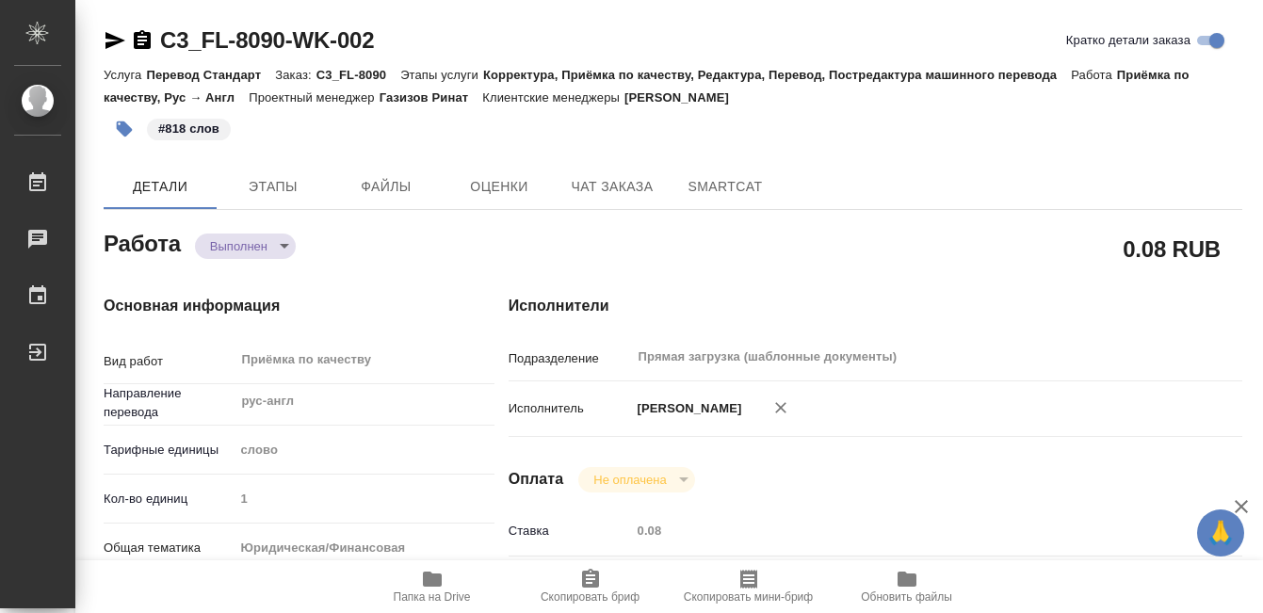
type textarea "x"
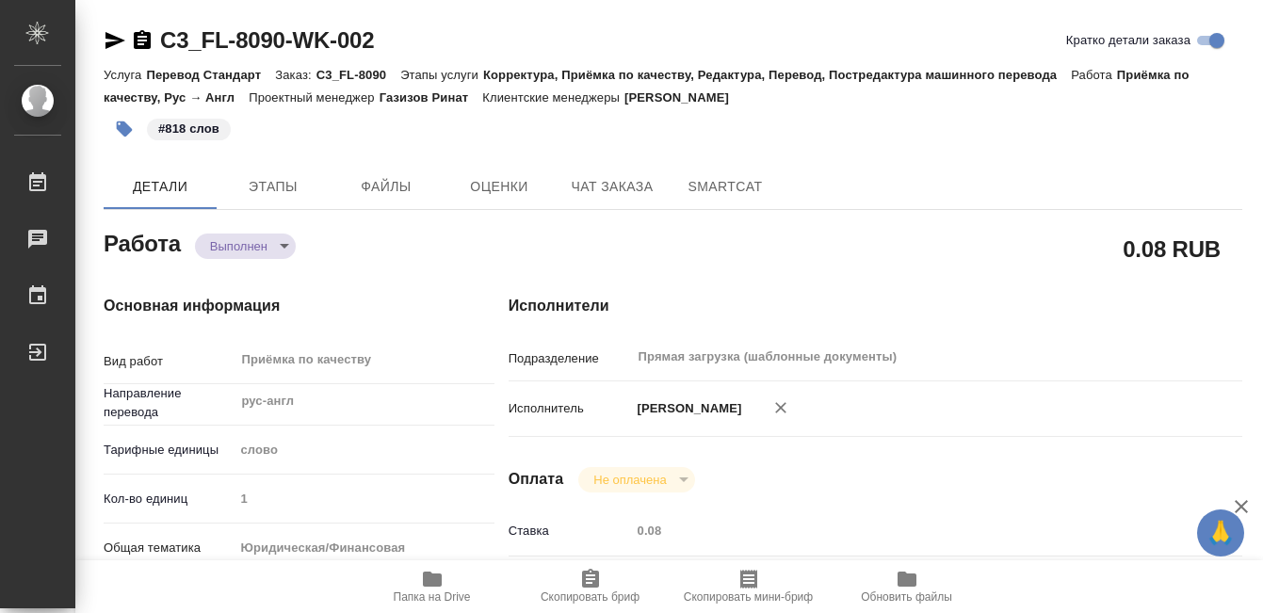
type textarea "x"
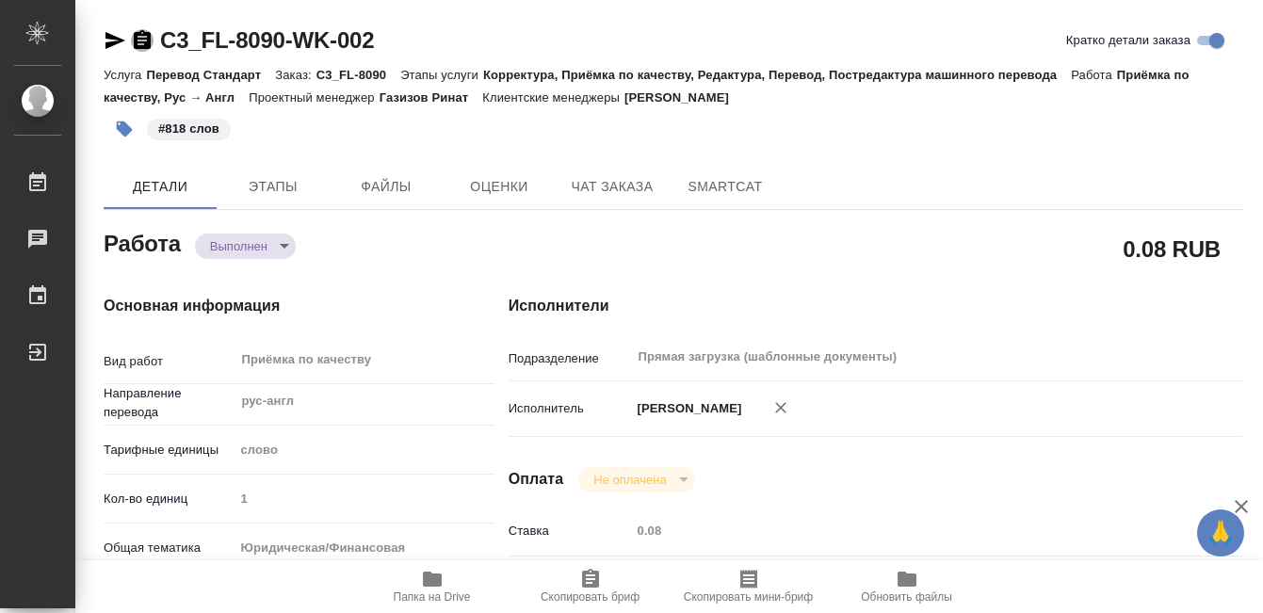
click at [134, 40] on icon "button" at bounding box center [142, 39] width 17 height 19
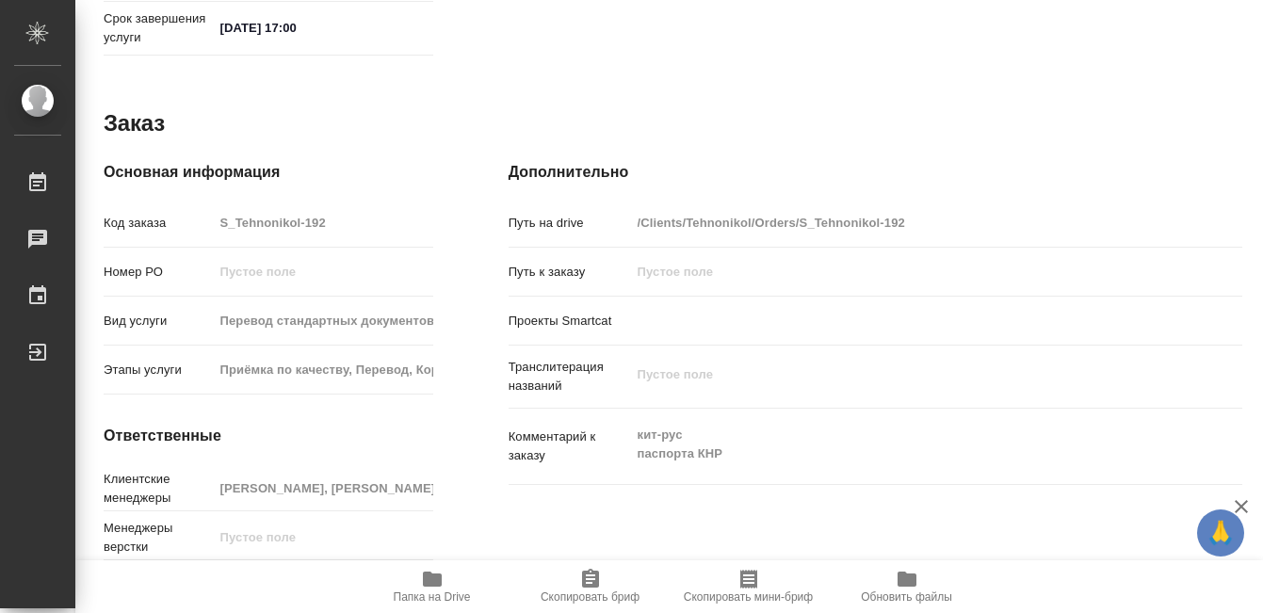
scroll to position [1031, 0]
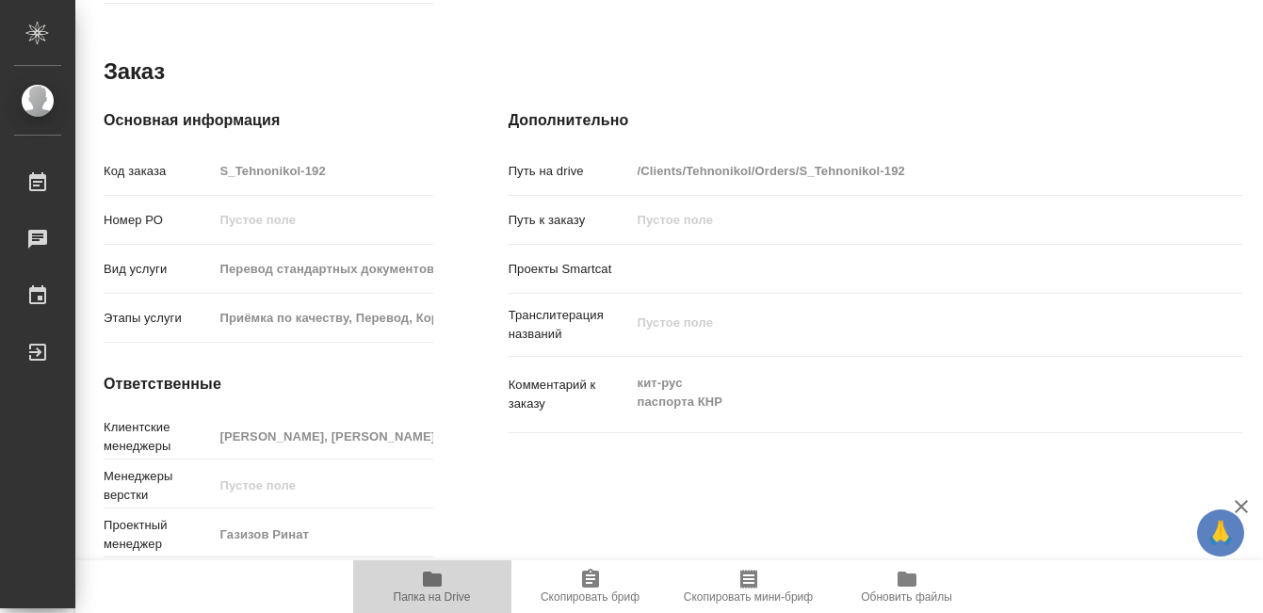
click at [437, 588] on icon "button" at bounding box center [432, 579] width 23 height 23
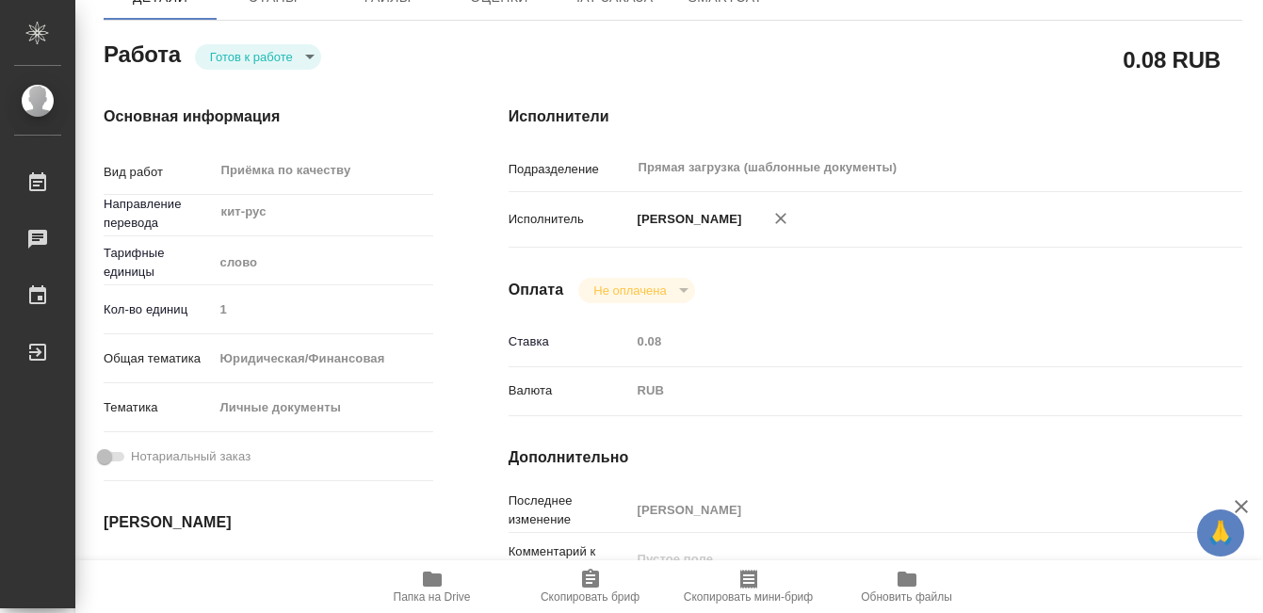
scroll to position [0, 0]
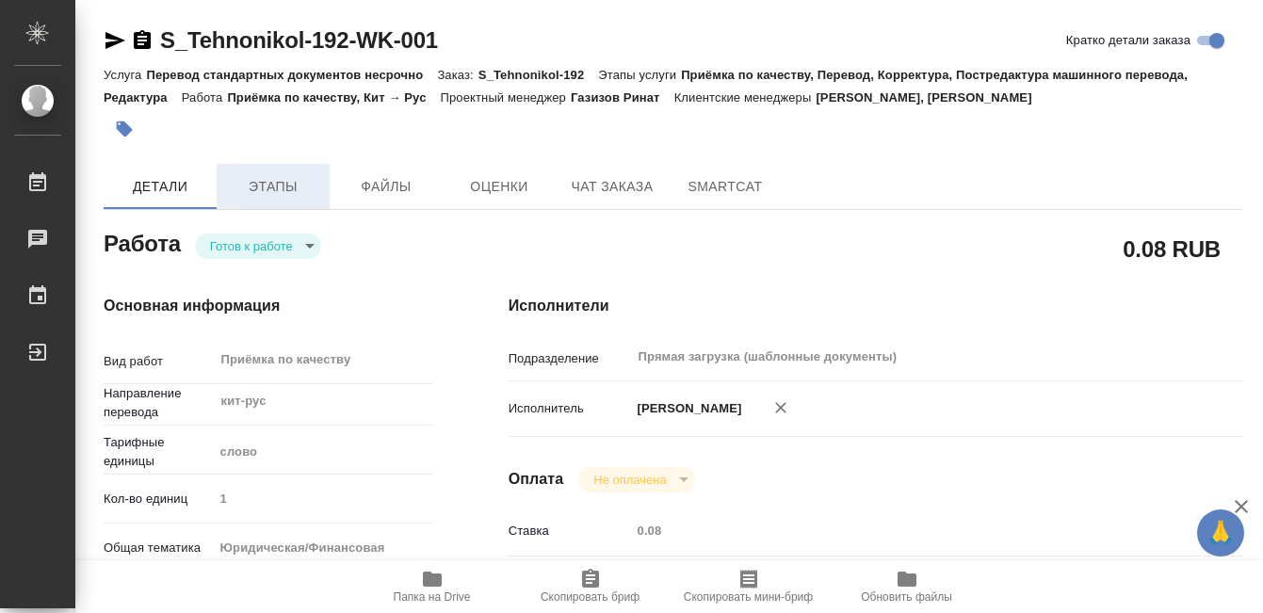
click at [295, 175] on span "Этапы" at bounding box center [273, 187] width 90 height 24
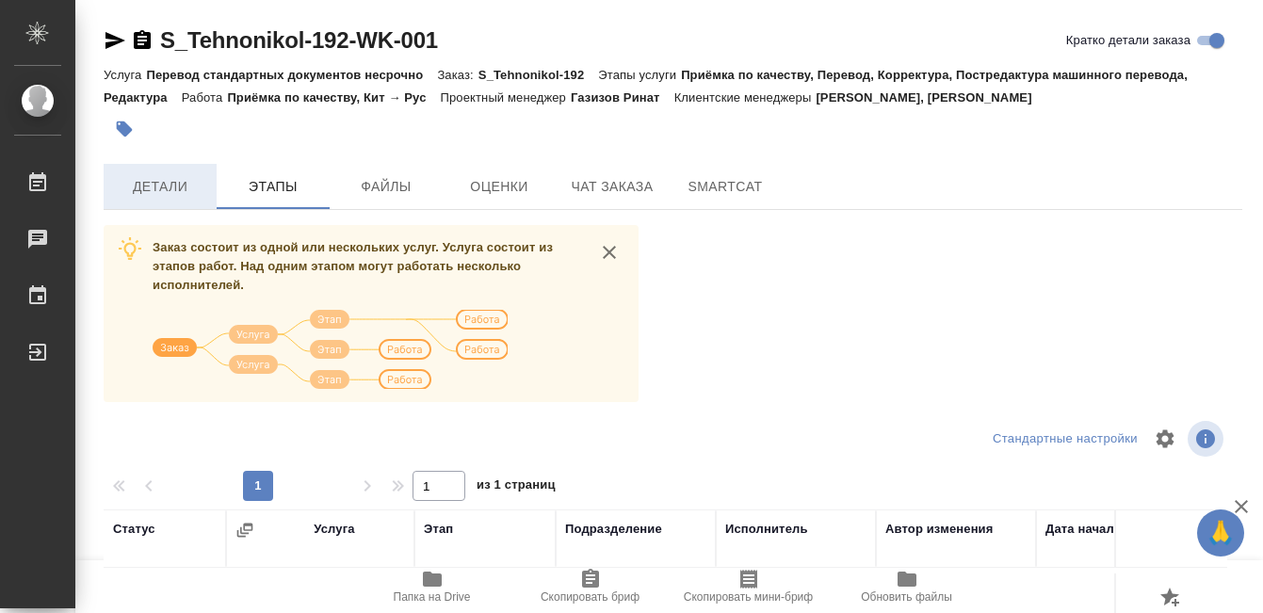
click at [193, 188] on span "Детали" at bounding box center [160, 187] width 90 height 24
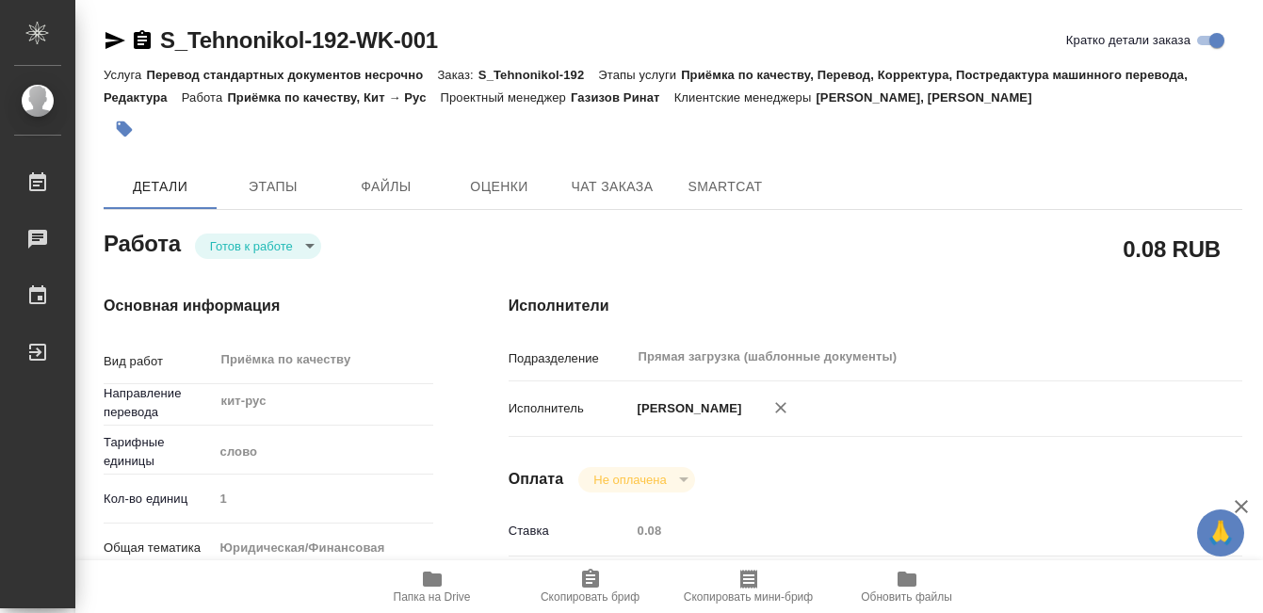
type textarea "x"
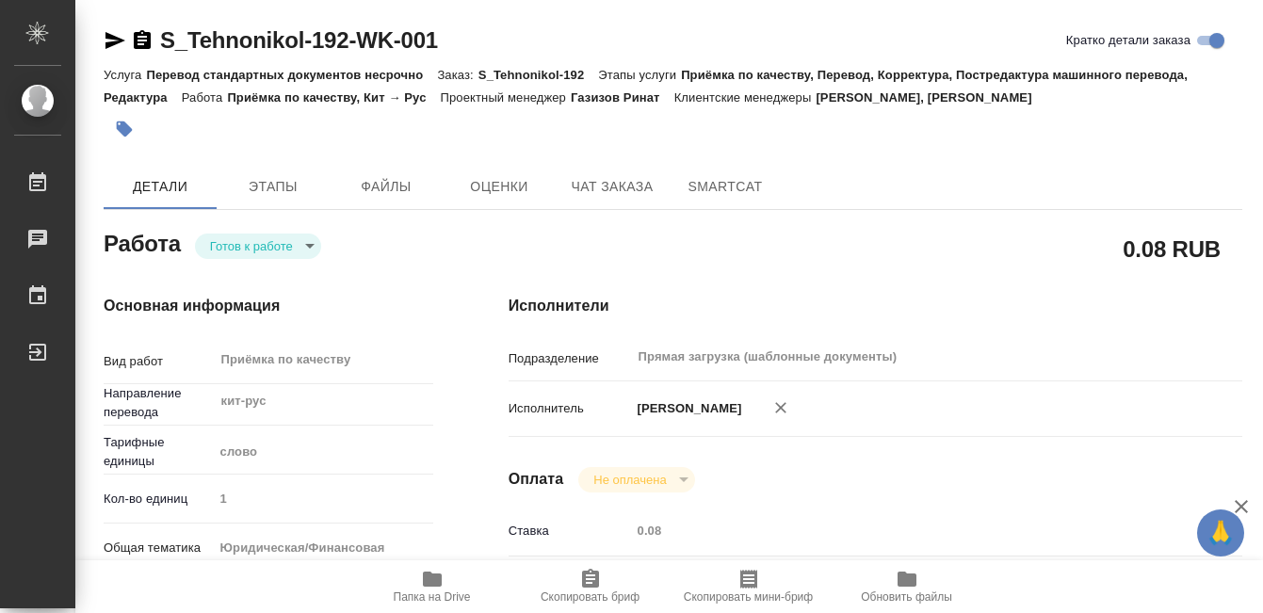
type textarea "x"
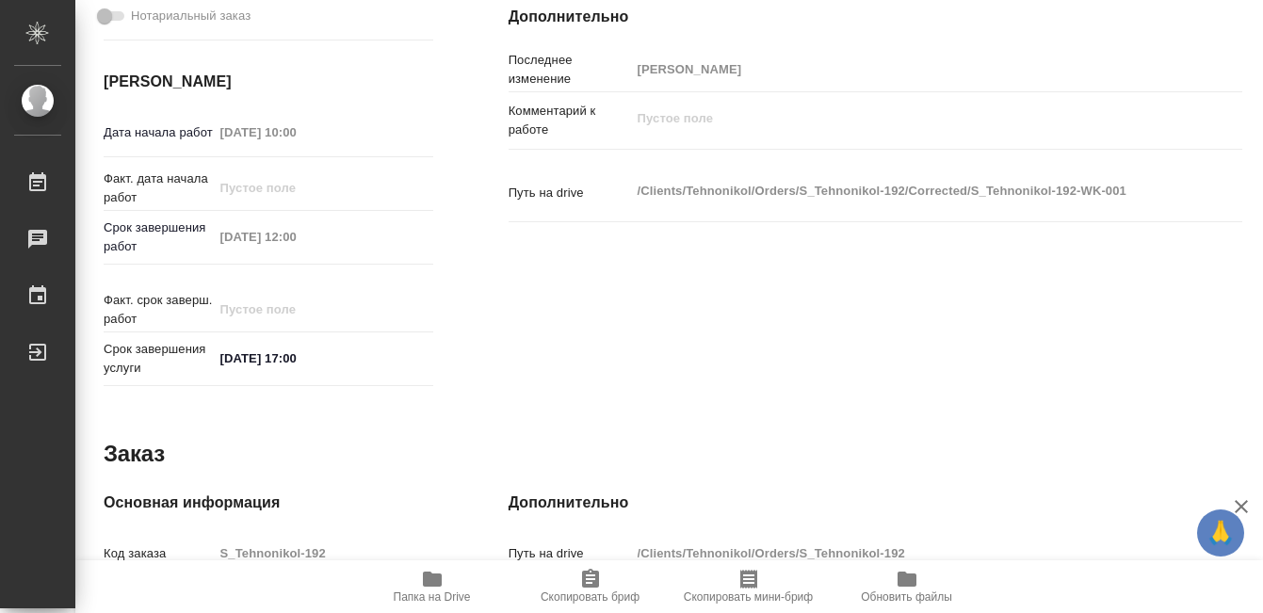
type textarea "x"
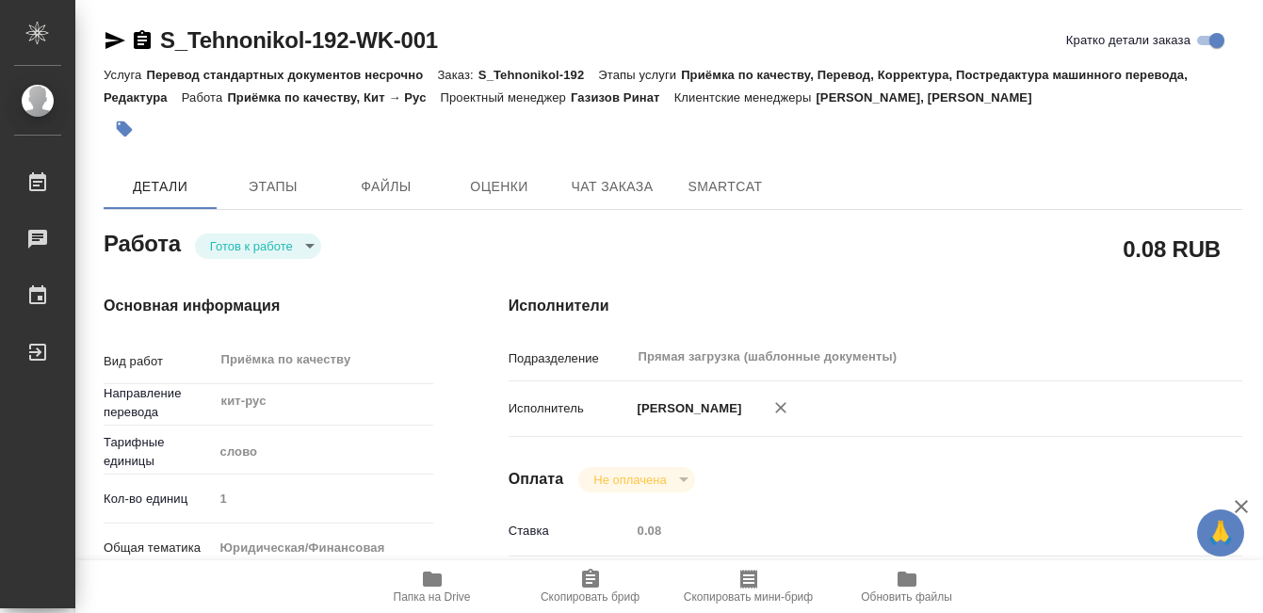
click at [127, 135] on icon "button" at bounding box center [124, 129] width 19 height 19
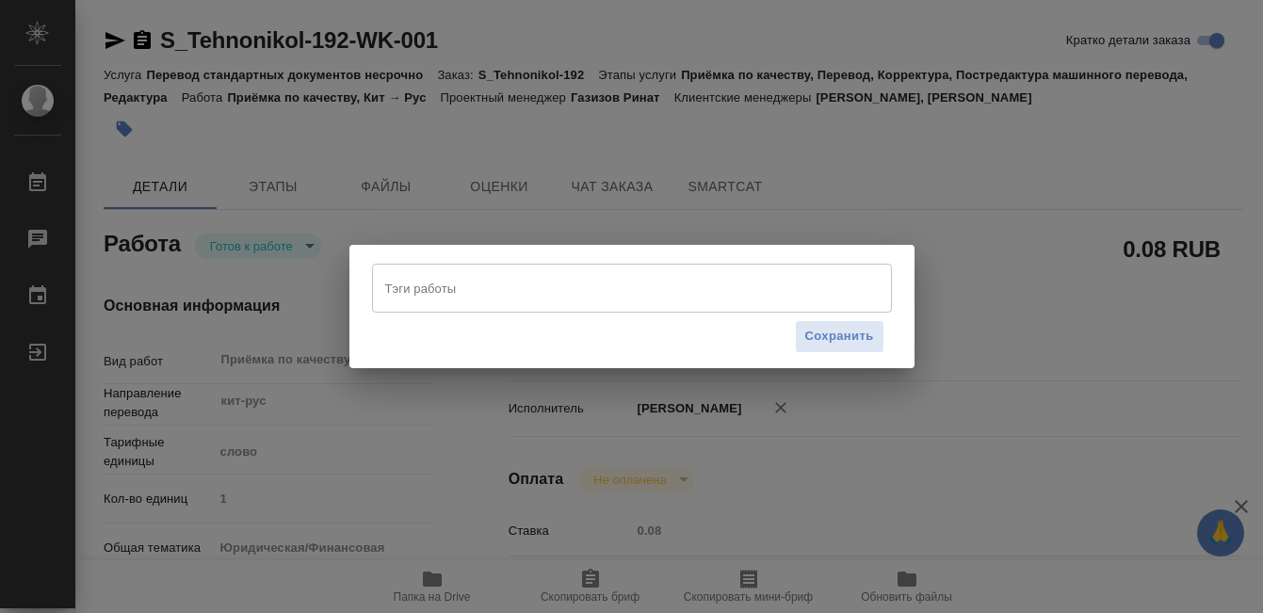
click at [407, 288] on input "Тэги работы" at bounding box center [613, 288] width 467 height 32
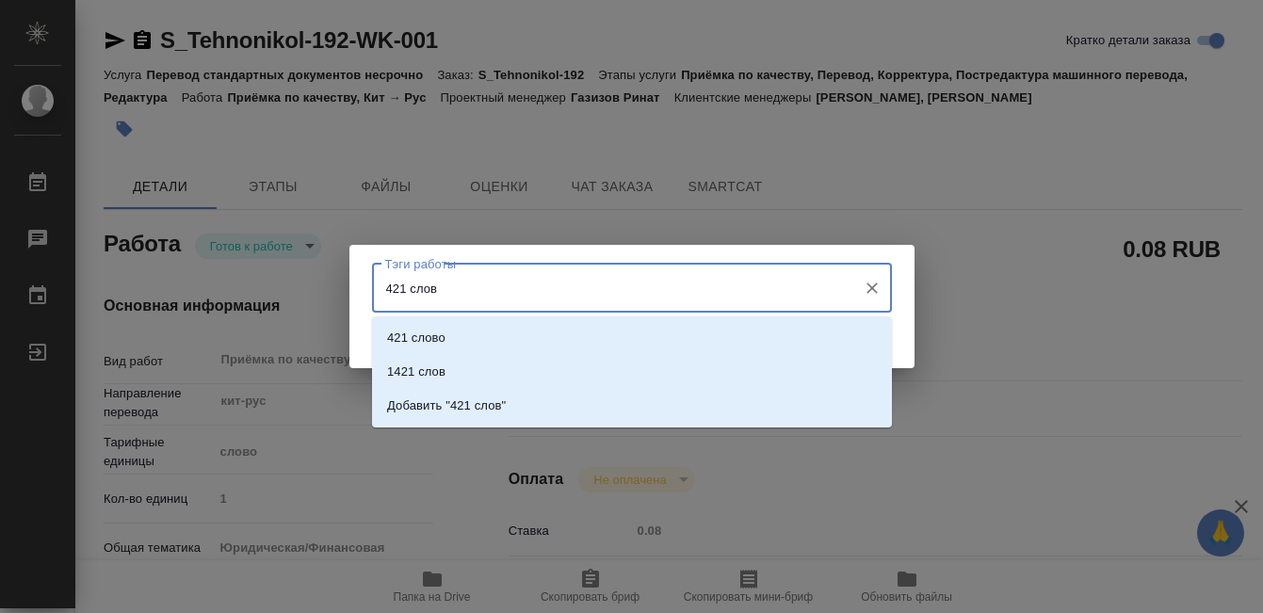
type input "421 слово"
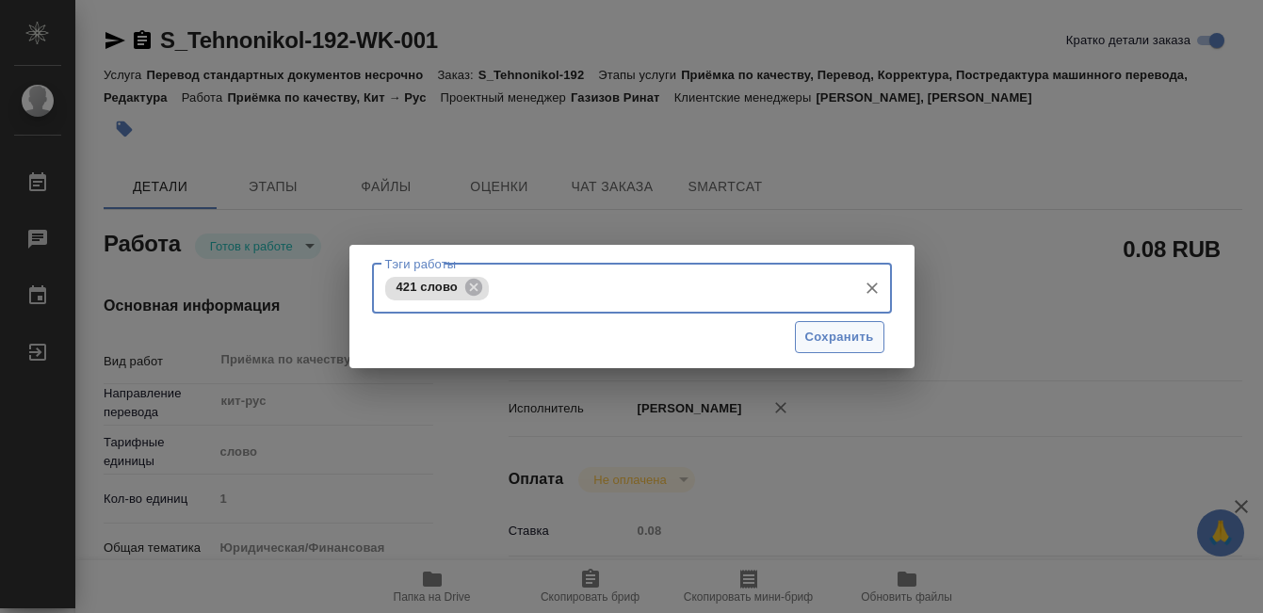
click at [839, 328] on span "Сохранить" at bounding box center [839, 338] width 69 height 22
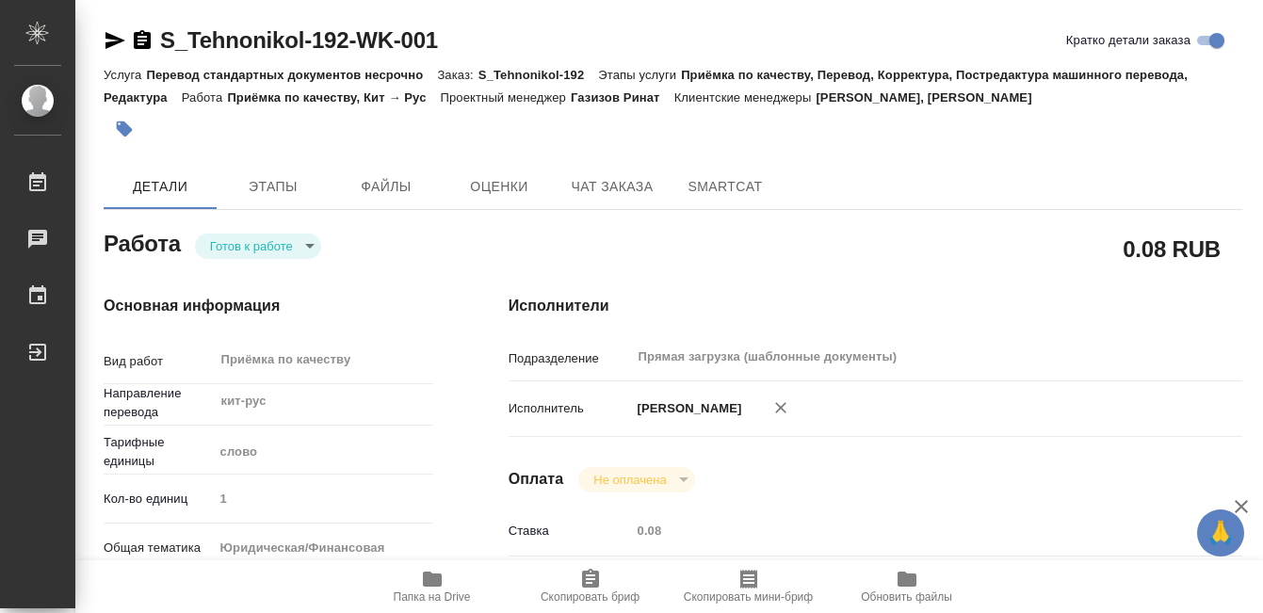
type input "readyForWork"
type textarea "Приёмка по качеству"
type textarea "x"
type input "кит-рус"
type input "5a8b1489cc6b4906c91bfd90"
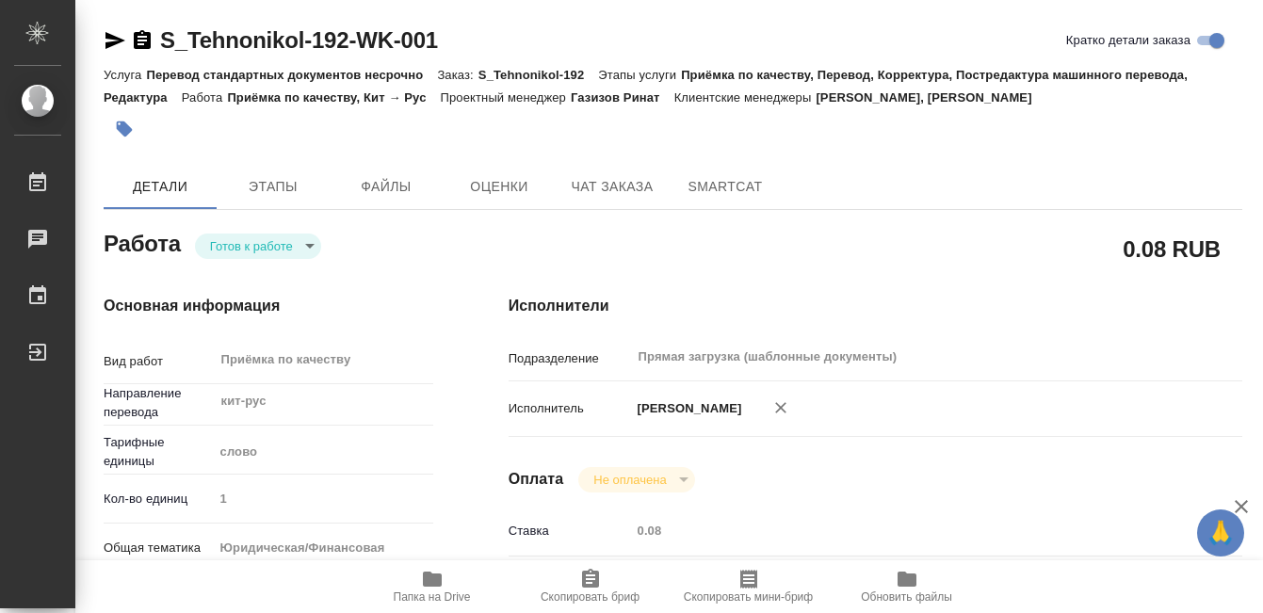
type input "1"
type input "yr-fn"
type input "5a8b8b956a9677013d343cfe"
type input "02.09.2025 10:00"
type input "02.09.2025 12:00"
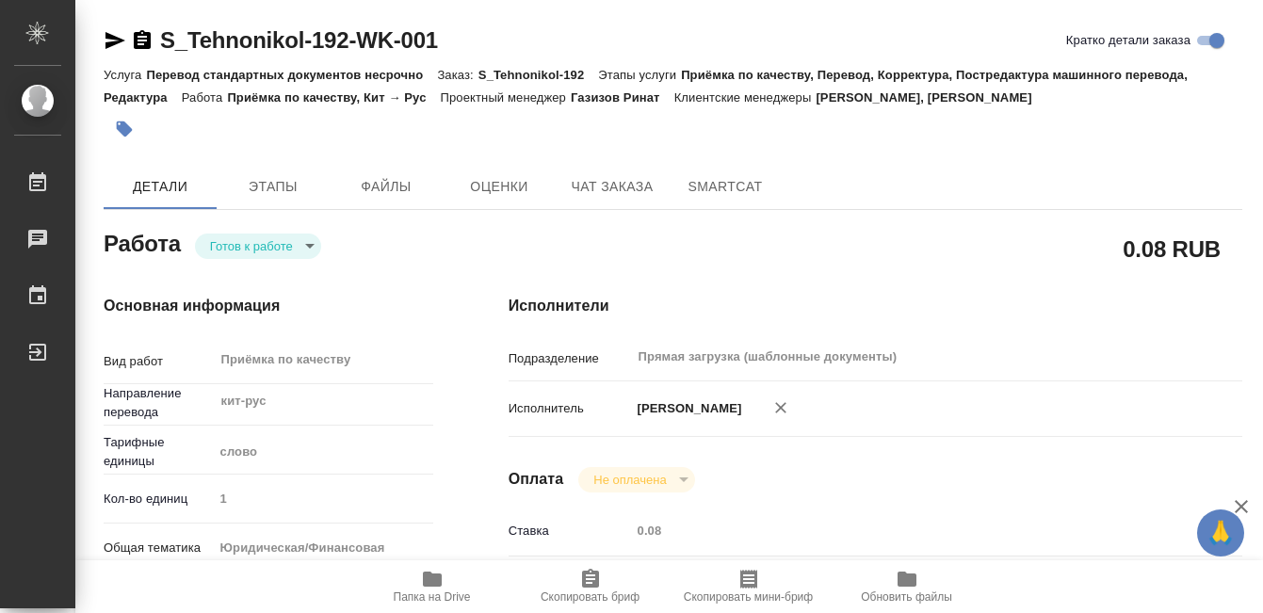
type input "03.09.2025 17:00"
type input "Прямая загрузка (шаблонные документы)"
type input "notPayed"
type input "0.08"
type input "RUB"
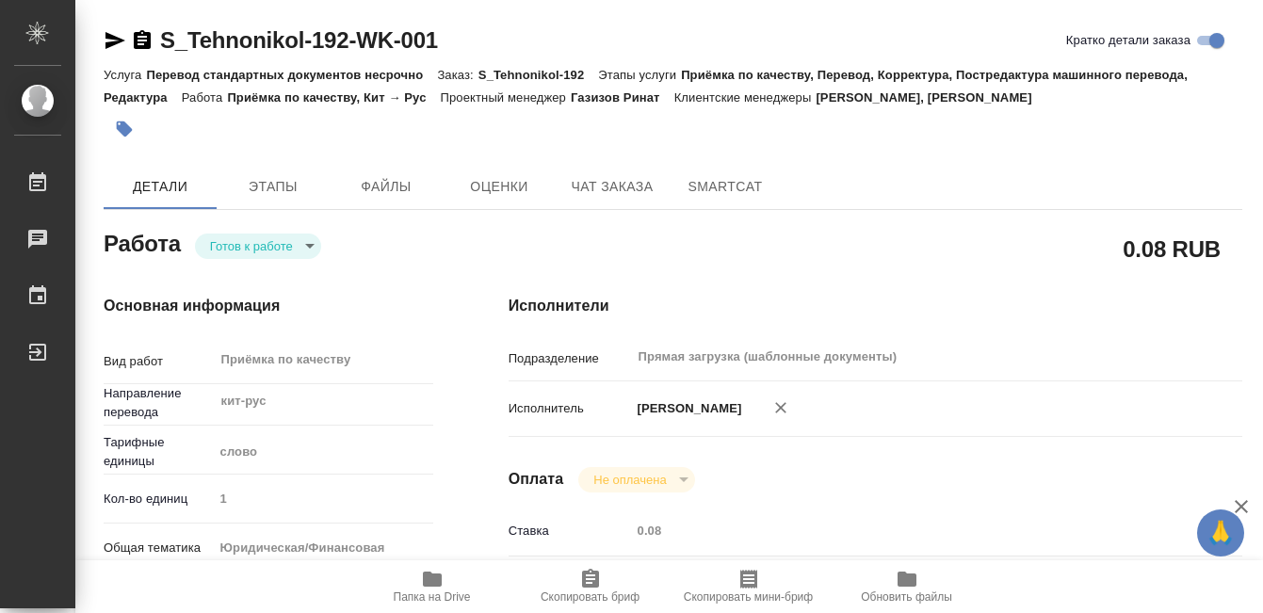
type input "[PERSON_NAME]"
type textarea "x"
type textarea "/Clients/Tehnonikol/Orders/S_Tehnonikol-192/Corrected/S_Tehnonikol-192-WK-001"
type textarea "x"
type input "S_Tehnonikol-192"
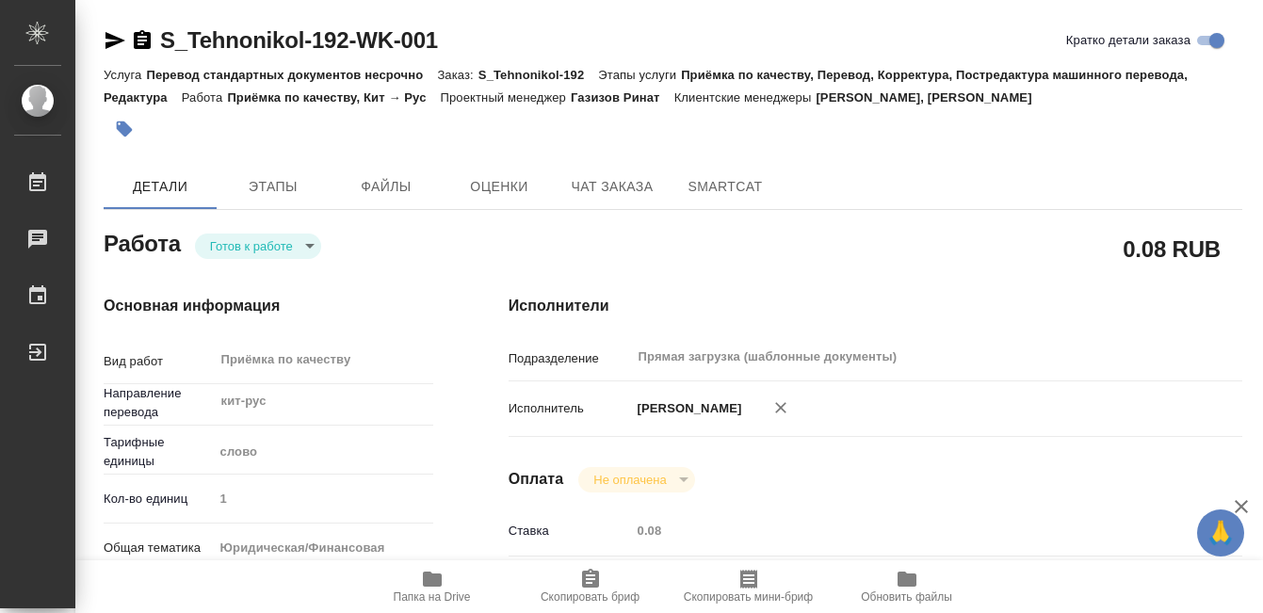
type input "Перевод стандартных документов несрочно"
type input "Приёмка по качеству, Перевод, Корректура, Постредактура машинного перевода, Ред…"
type input "Никифорова Валерия, Усманова Ольга"
type input "/Clients/Tehnonikol/Orders/S_Tehnonikol-192"
type textarea "x"
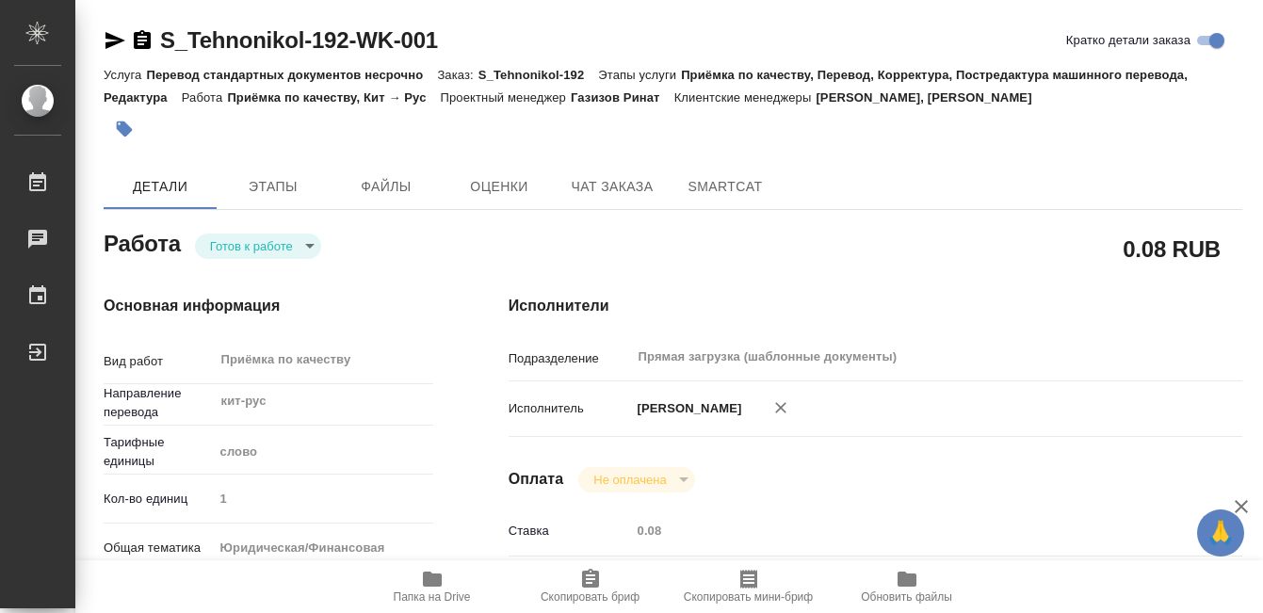
type textarea "кит-рус паспорта КНР"
type textarea "x"
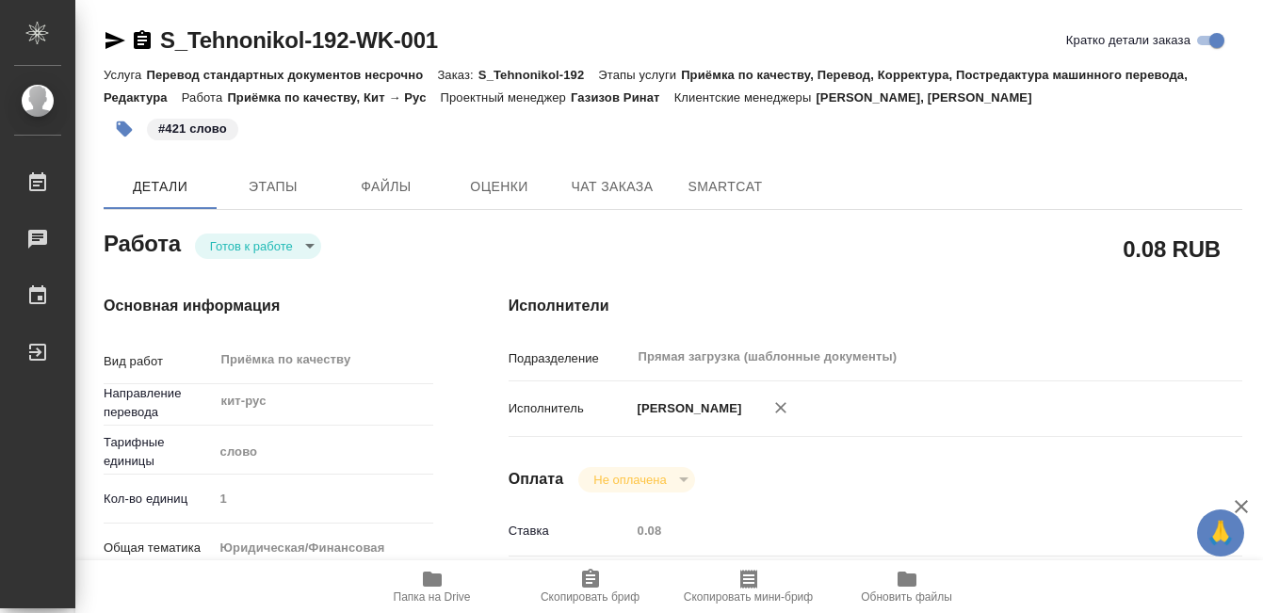
type textarea "x"
click at [285, 241] on body "🙏 .cls-1 fill:#fff; AWATERA Kobzeva Elizaveta Работы 0 Чаты График Выйти S_Tehn…" at bounding box center [631, 306] width 1263 height 613
type textarea "x"
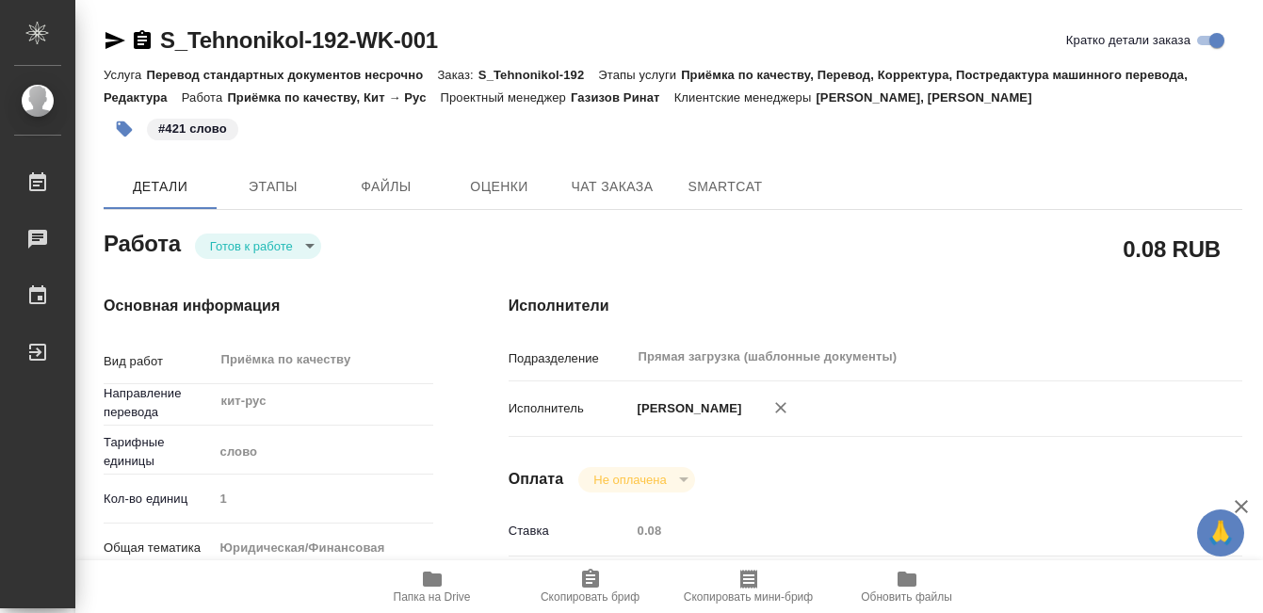
type textarea "x"
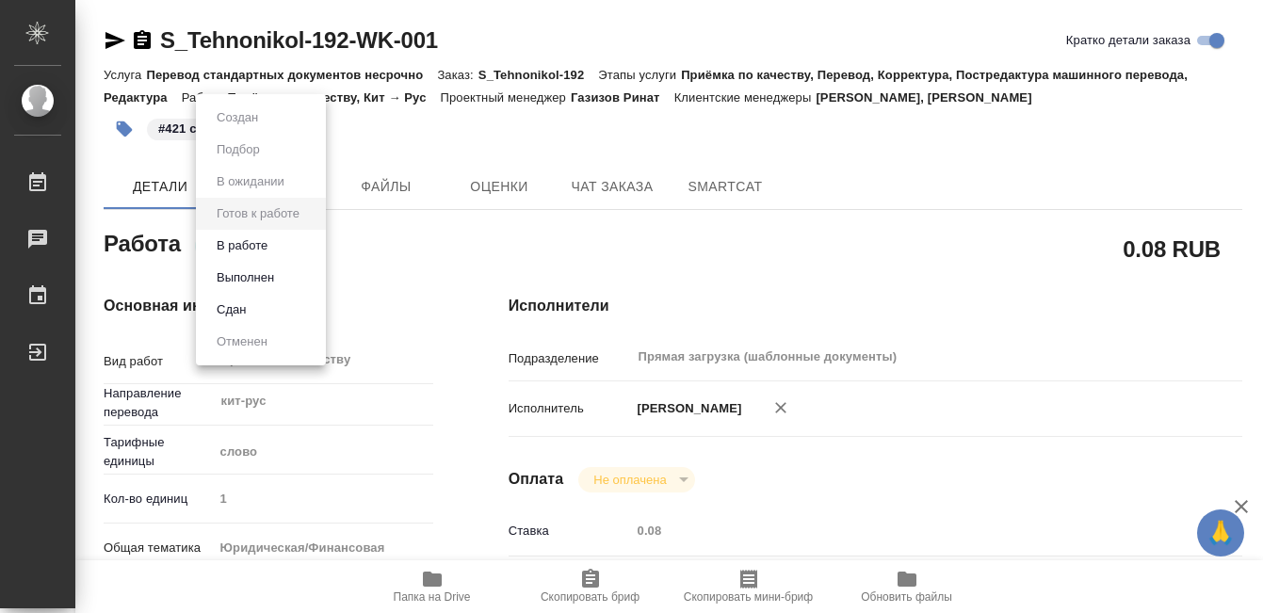
click at [284, 273] on li "Выполнен" at bounding box center [261, 278] width 130 height 32
type textarea "x"
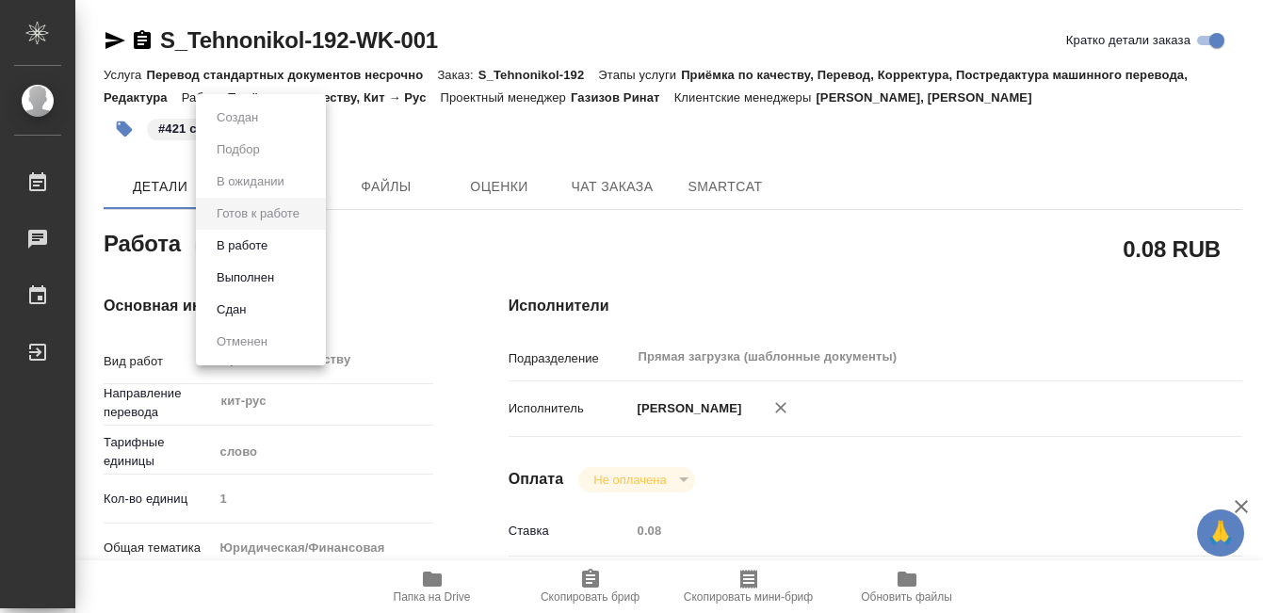
type textarea "x"
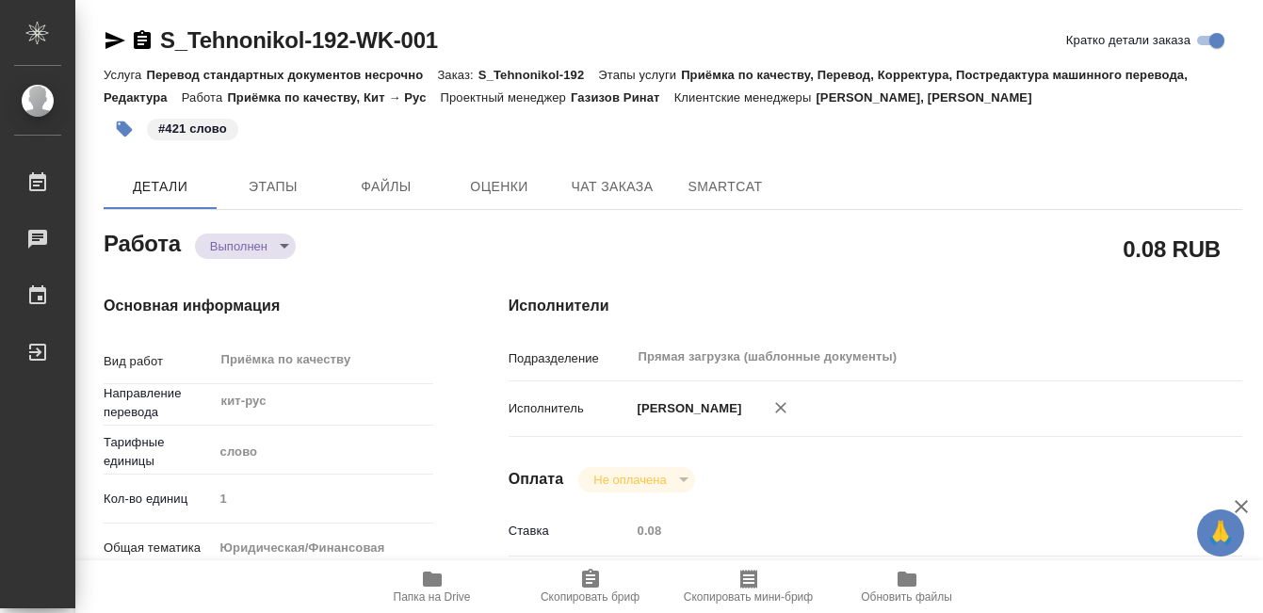
type textarea "x"
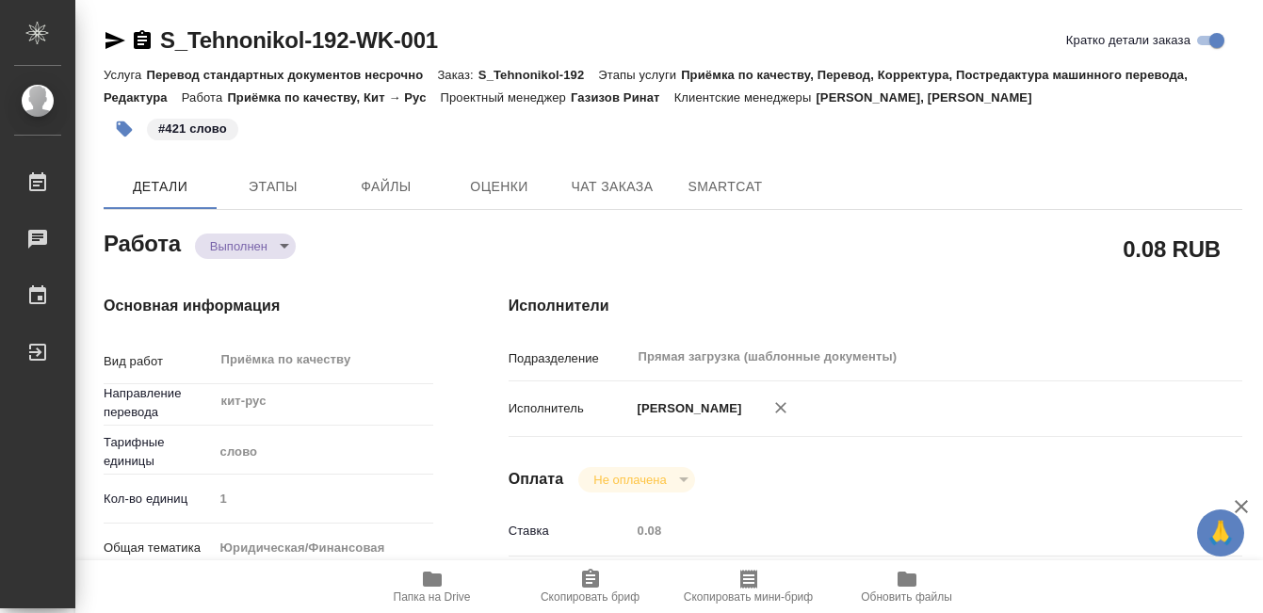
type textarea "x"
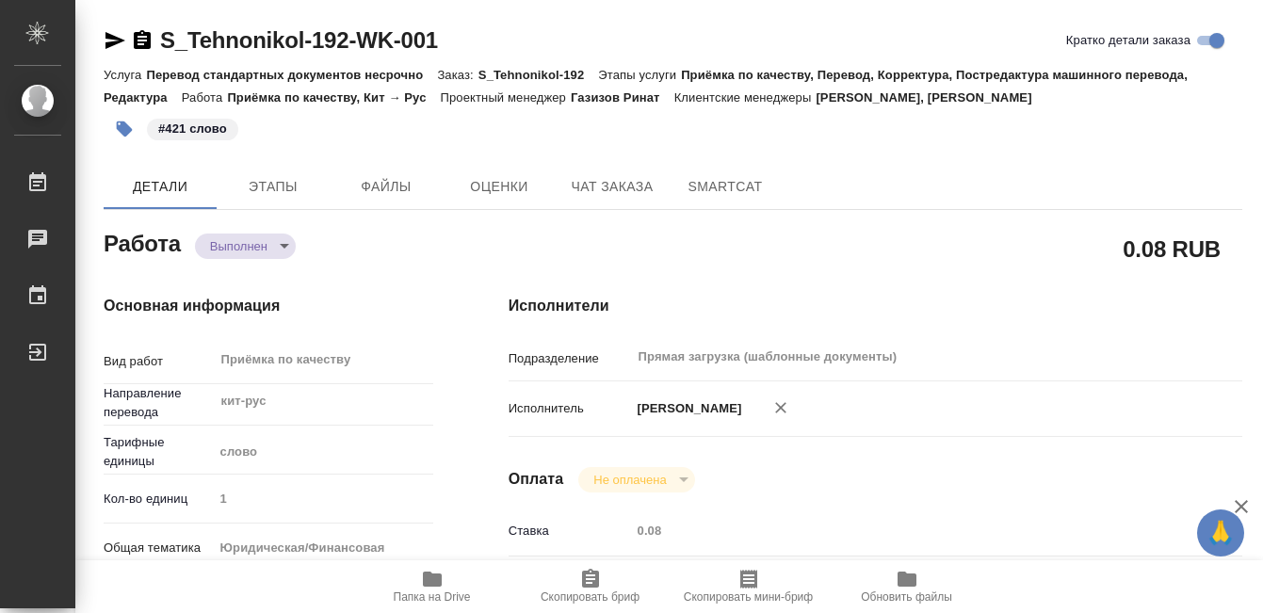
type textarea "x"
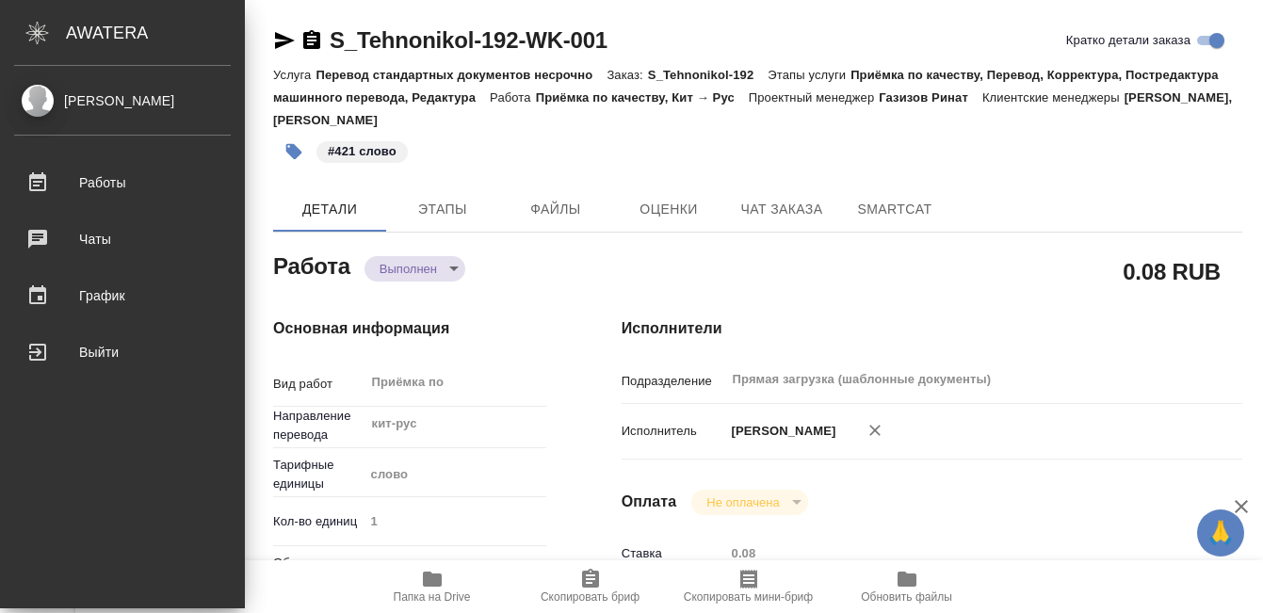
type textarea "x"
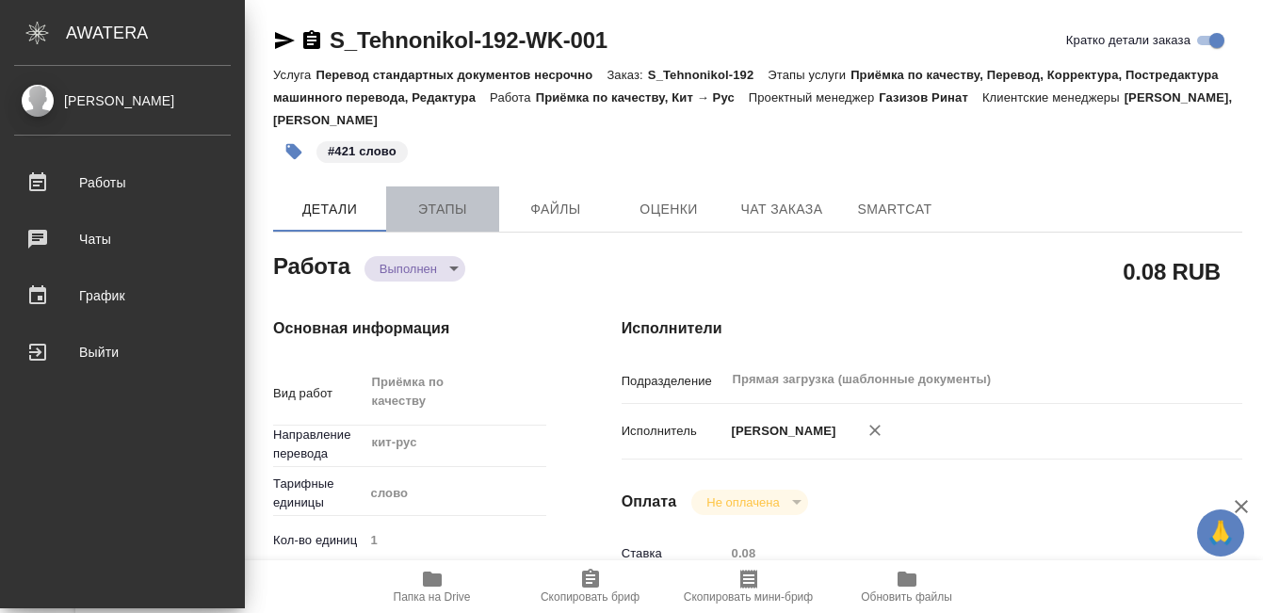
click at [414, 214] on span "Этапы" at bounding box center [442, 210] width 90 height 24
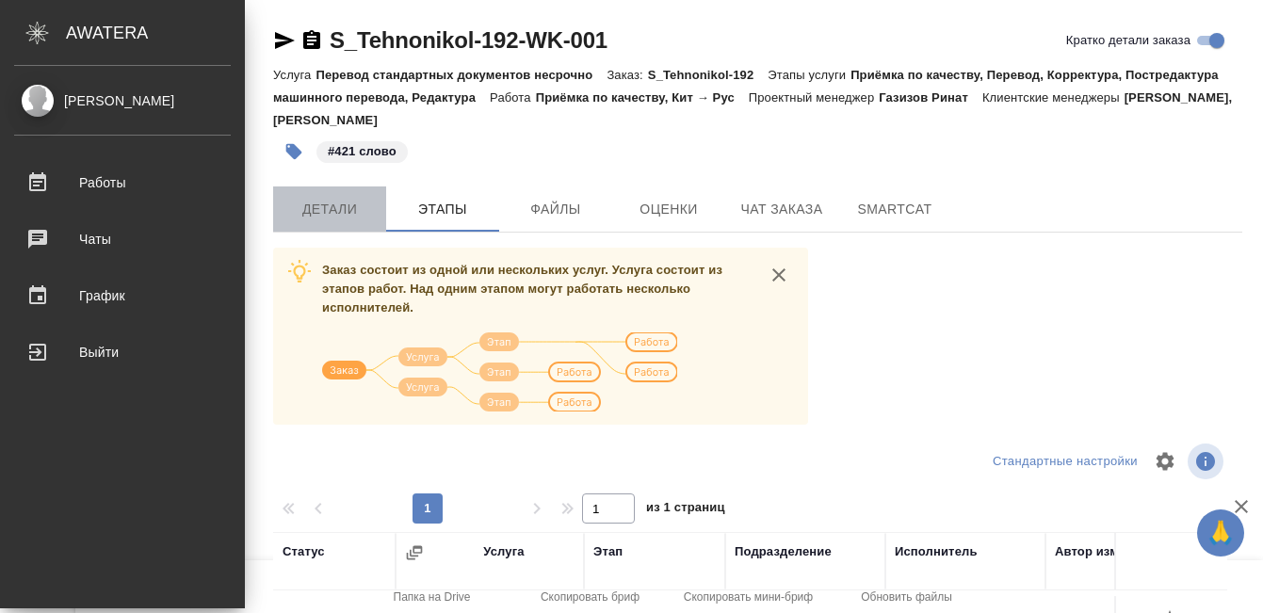
click at [326, 223] on button "Детали" at bounding box center [329, 208] width 113 height 45
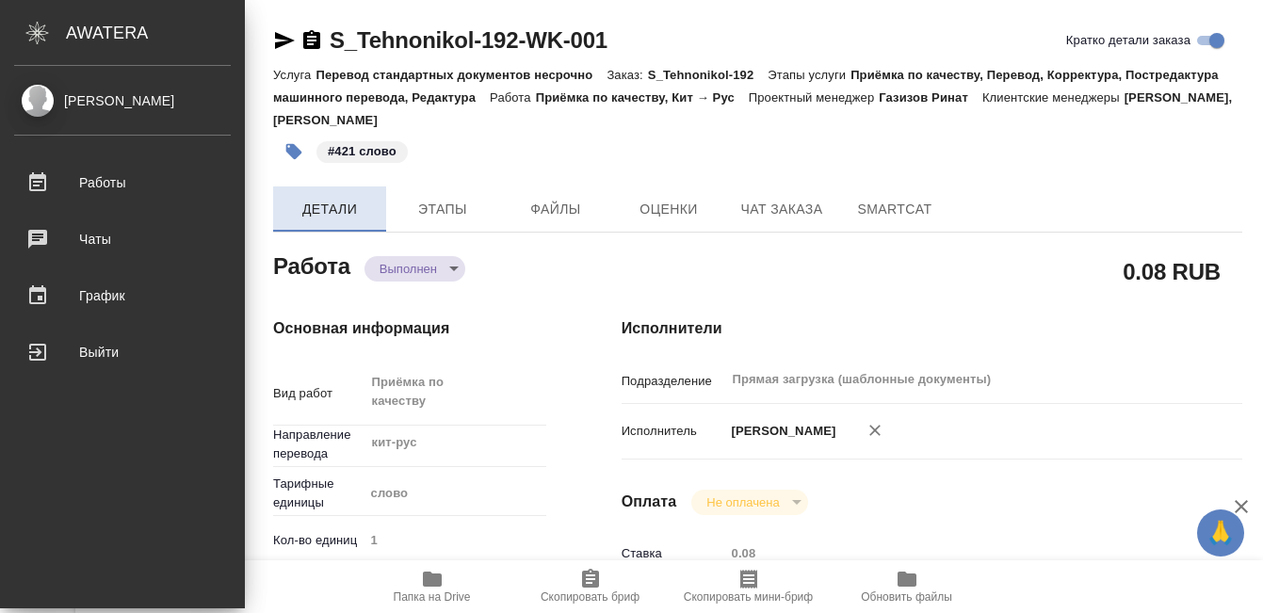
type textarea "x"
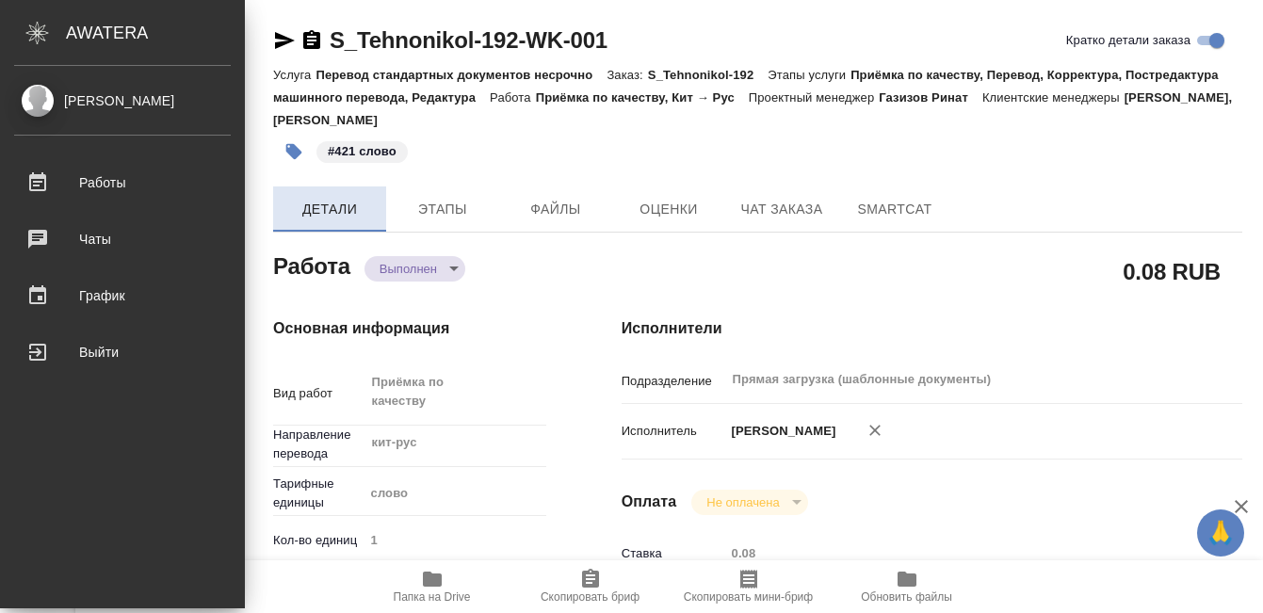
type textarea "x"
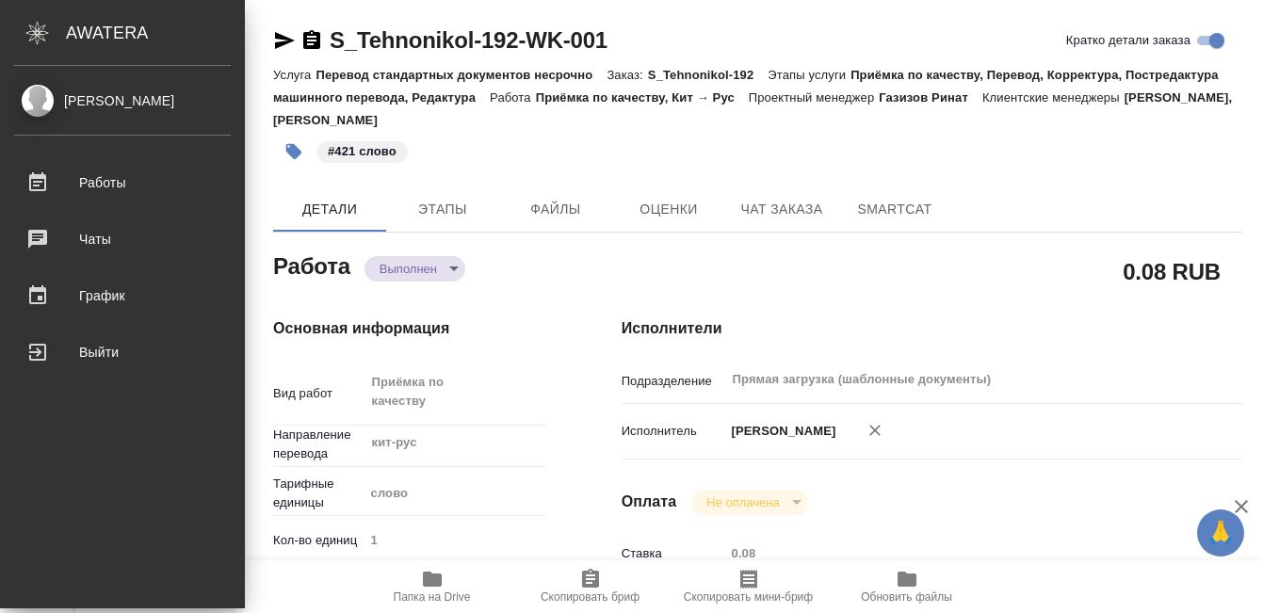
type textarea "x"
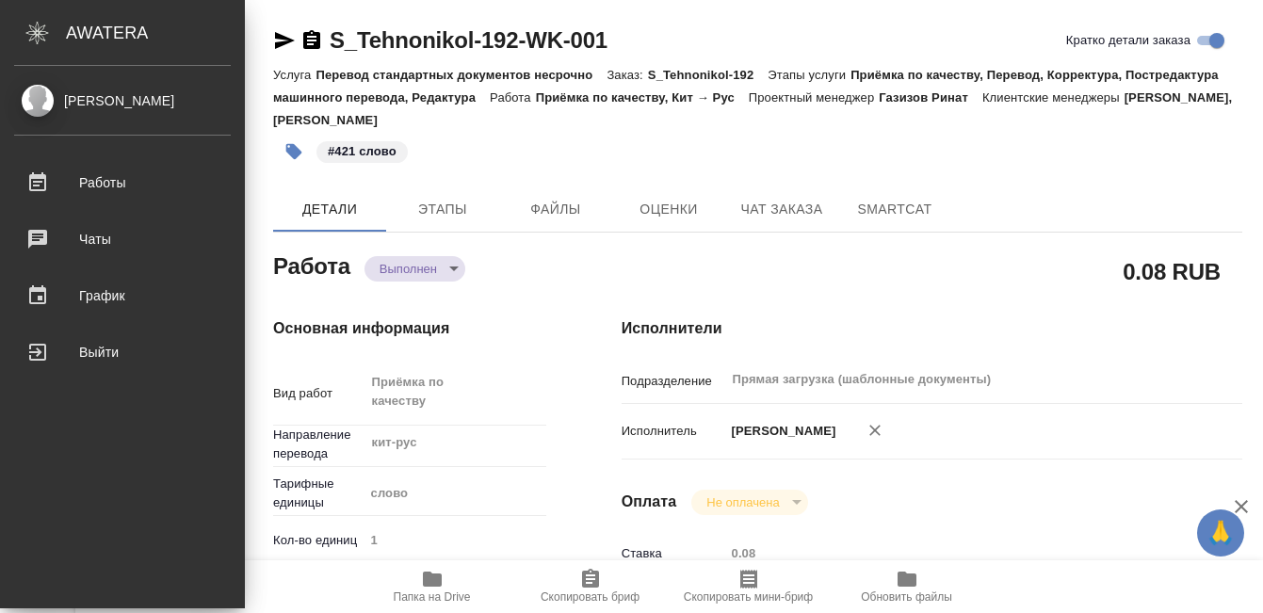
type textarea "x"
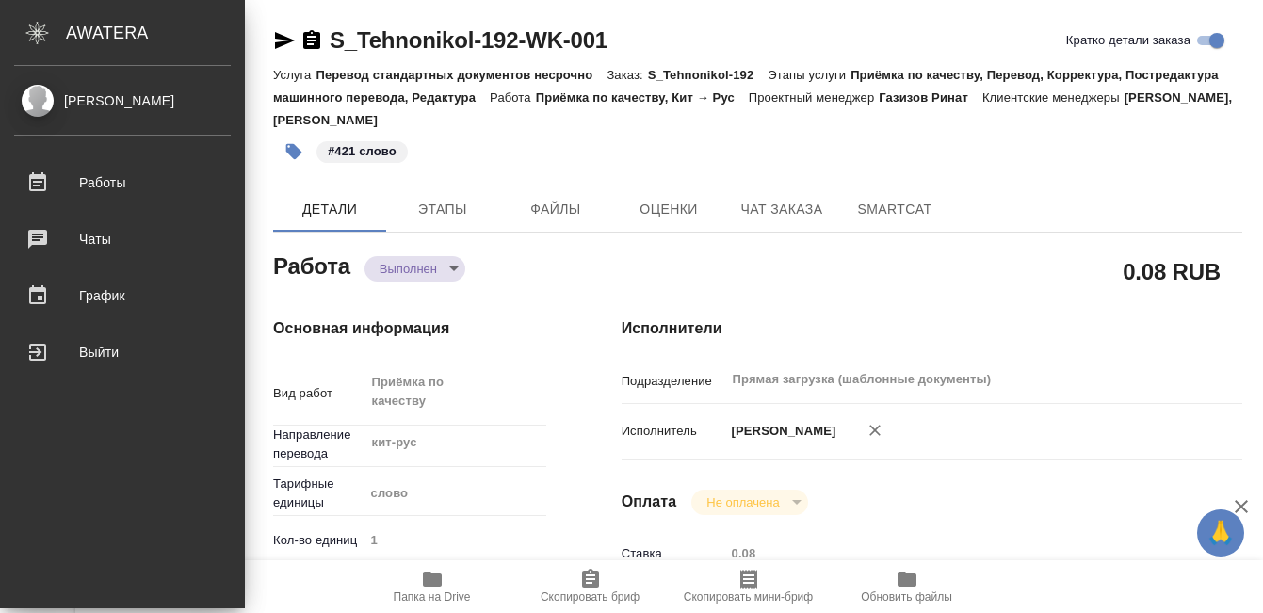
type textarea "x"
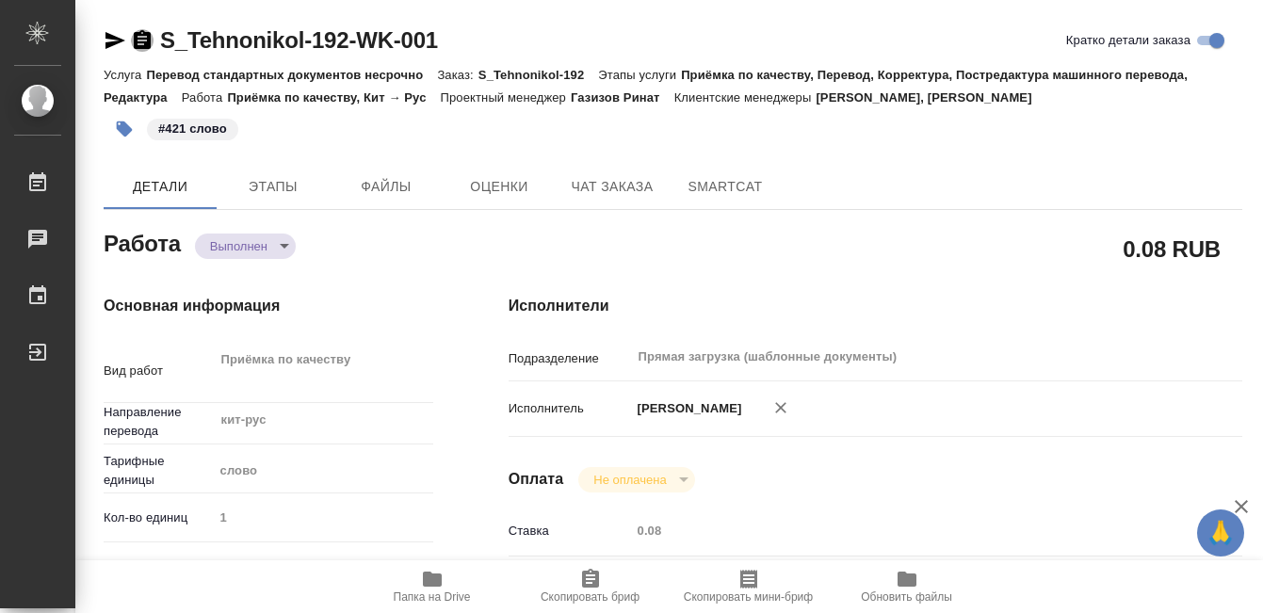
click at [143, 38] on icon "button" at bounding box center [142, 39] width 17 height 19
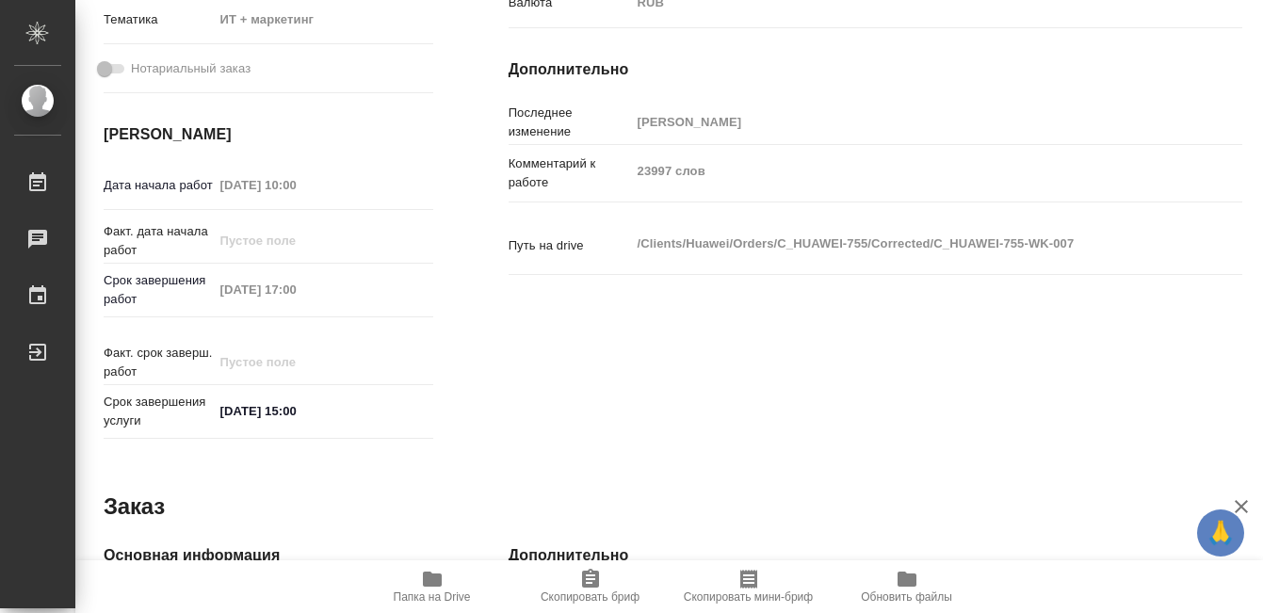
scroll to position [599, 0]
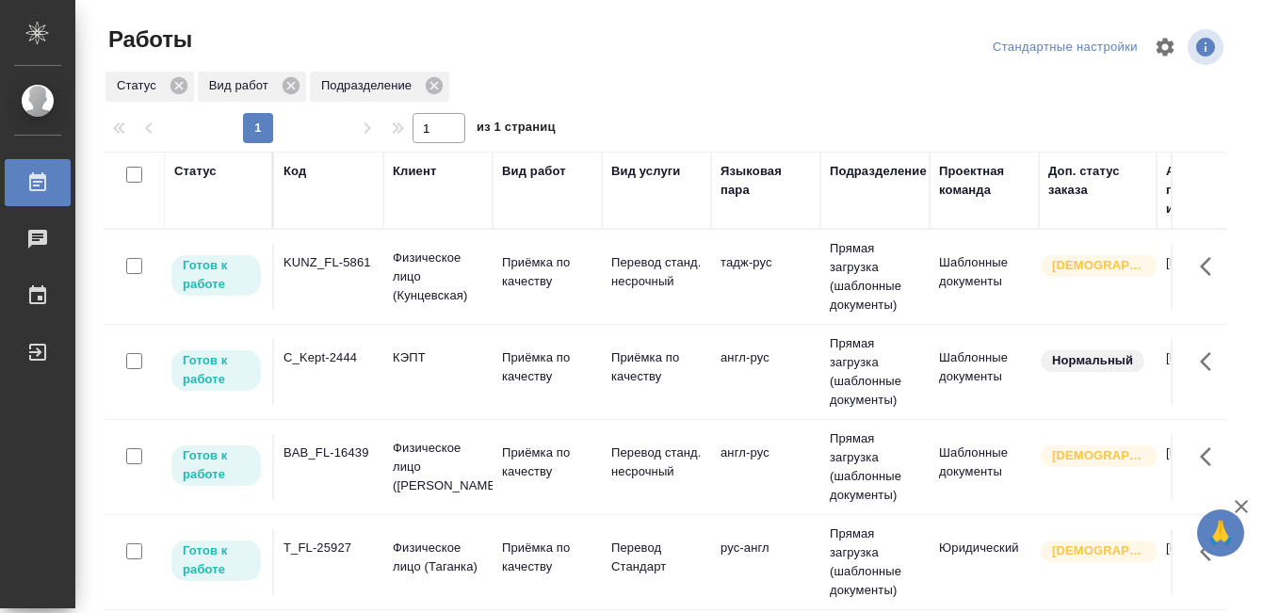
click at [327, 293] on td "KUNZ_FL-5861" at bounding box center [328, 277] width 109 height 66
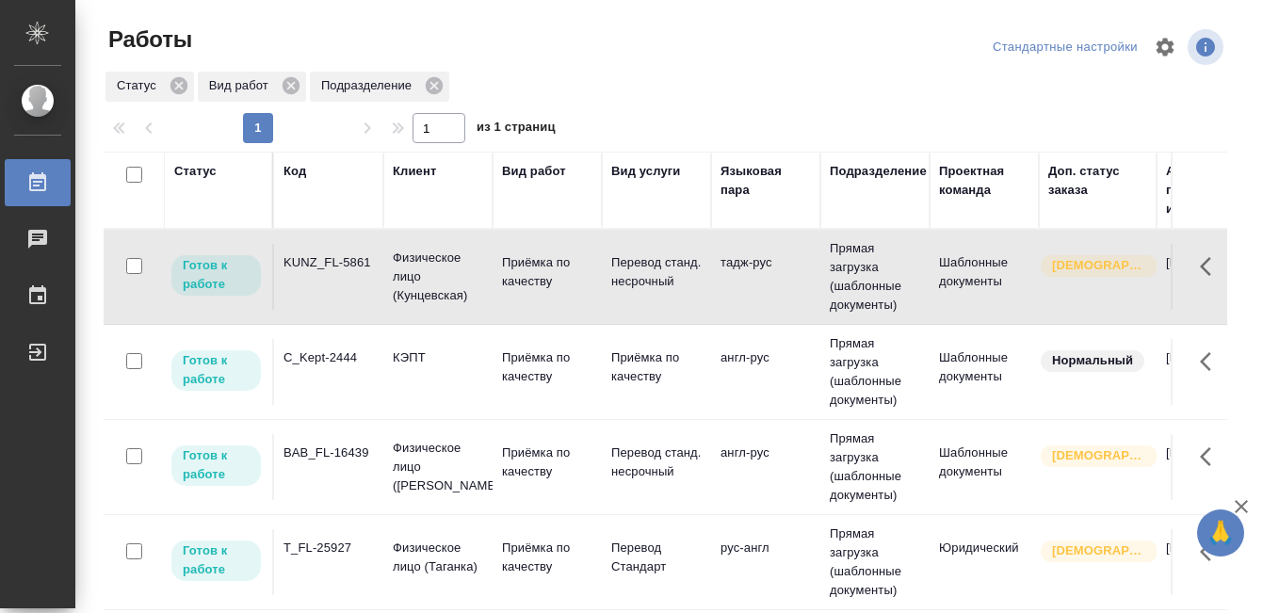
click at [327, 293] on td "KUNZ_FL-5861" at bounding box center [328, 277] width 109 height 66
click at [341, 364] on div "C_Kept-2444" at bounding box center [328, 357] width 90 height 19
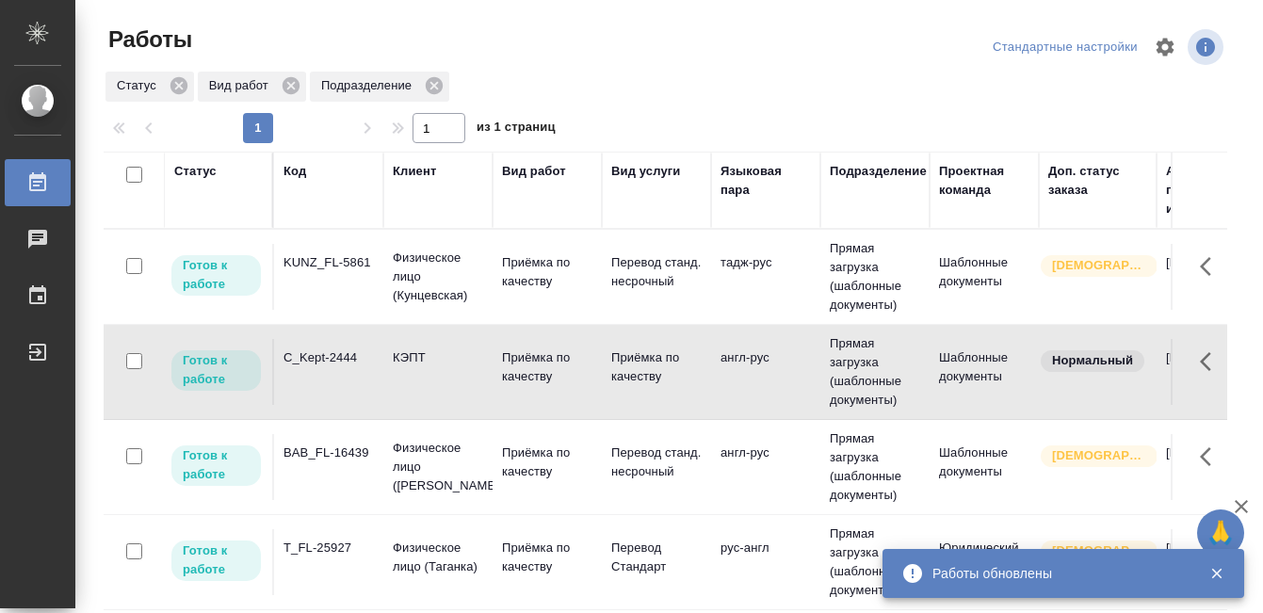
click at [341, 364] on div "C_Kept-2444" at bounding box center [328, 357] width 90 height 19
click at [314, 458] on div "BAB_FL-16439" at bounding box center [328, 452] width 90 height 19
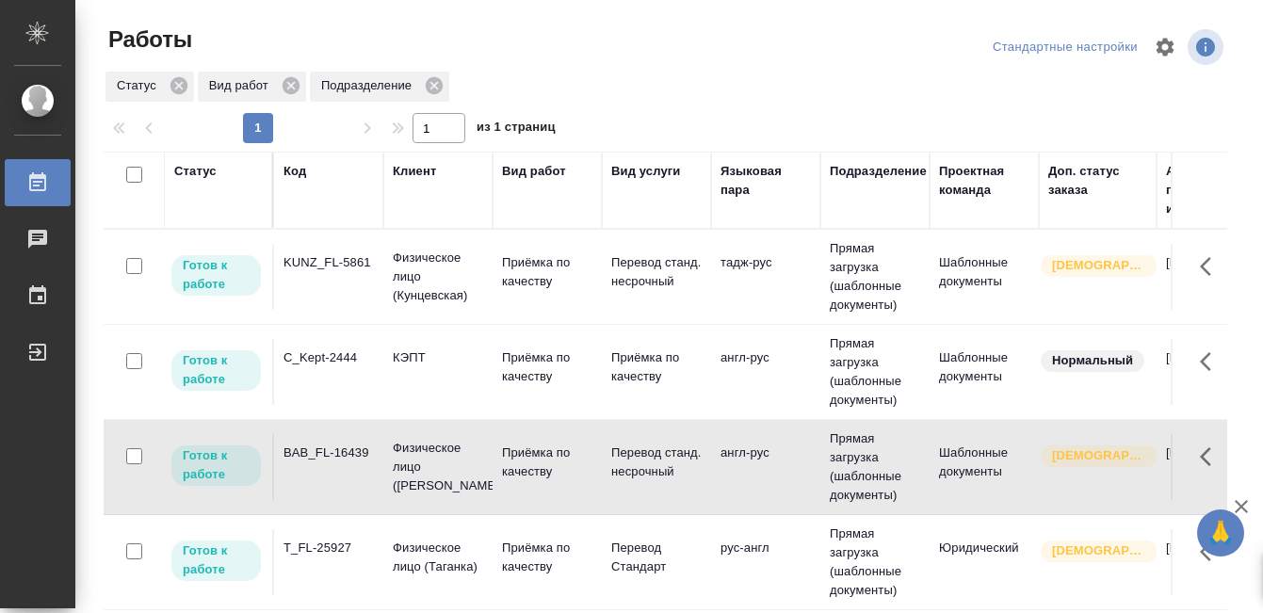
click at [314, 458] on div "BAB_FL-16439" at bounding box center [328, 452] width 90 height 19
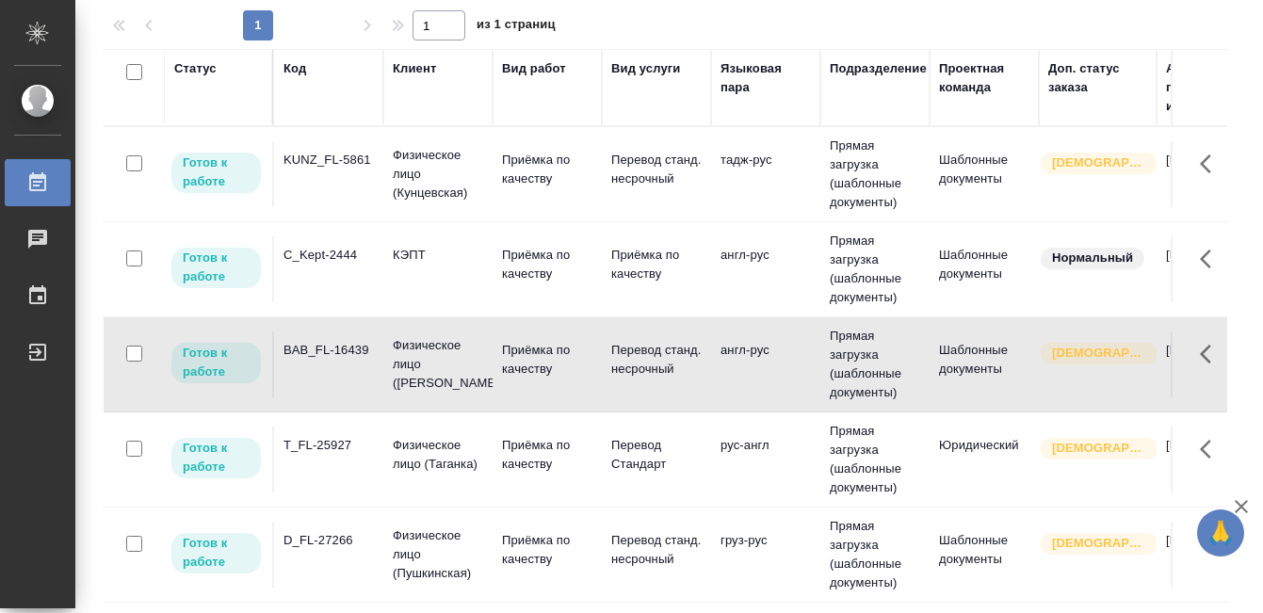
click at [350, 457] on td "T_FL-25927" at bounding box center [328, 460] width 109 height 66
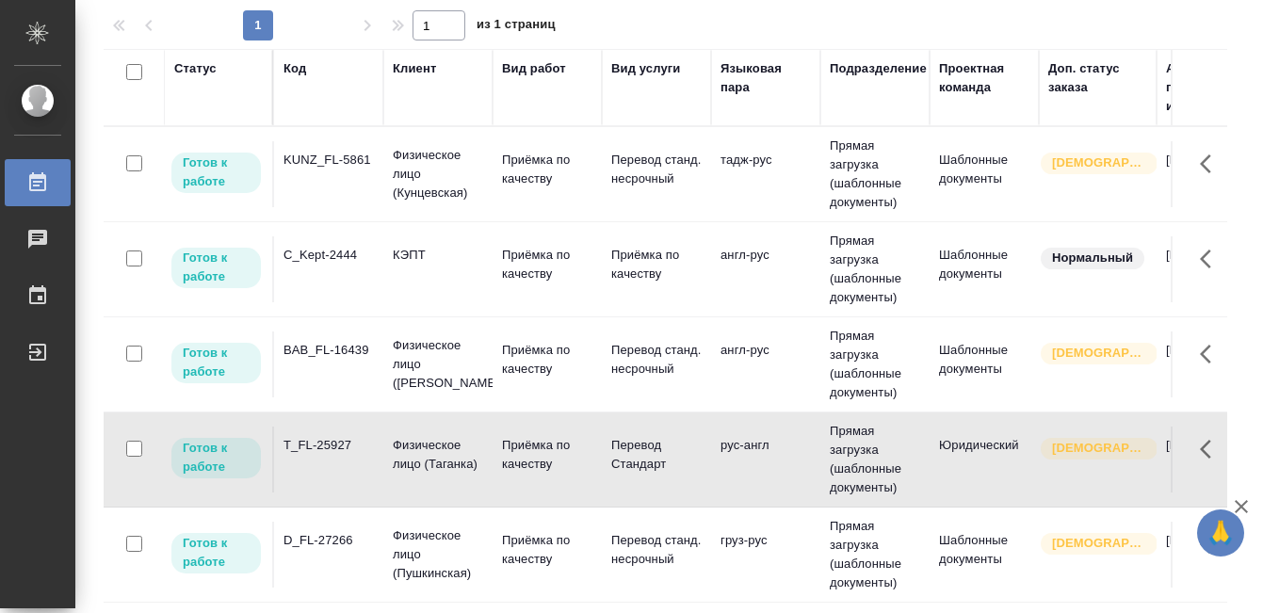
click at [350, 457] on td "T_FL-25927" at bounding box center [328, 460] width 109 height 66
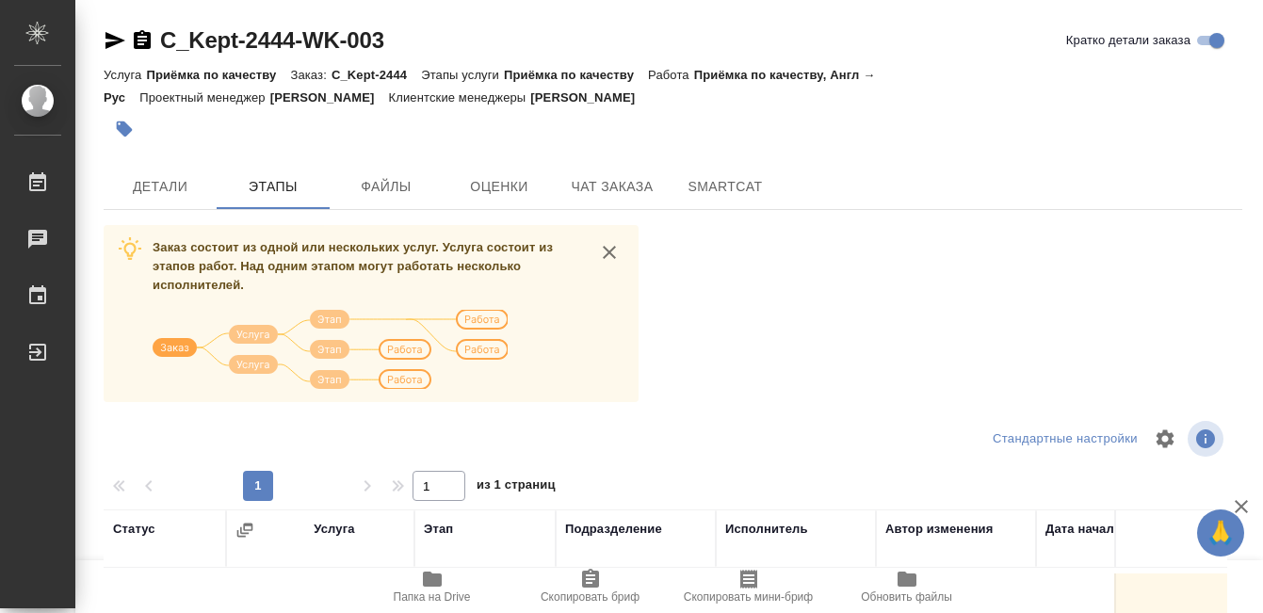
scroll to position [368, 0]
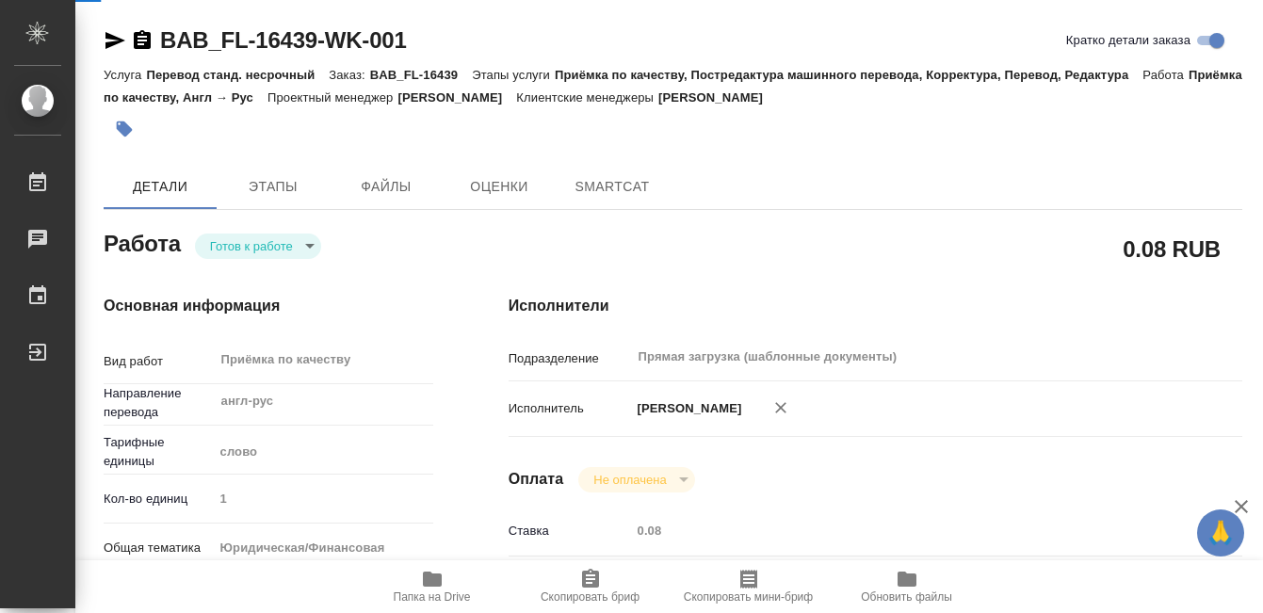
type textarea "x"
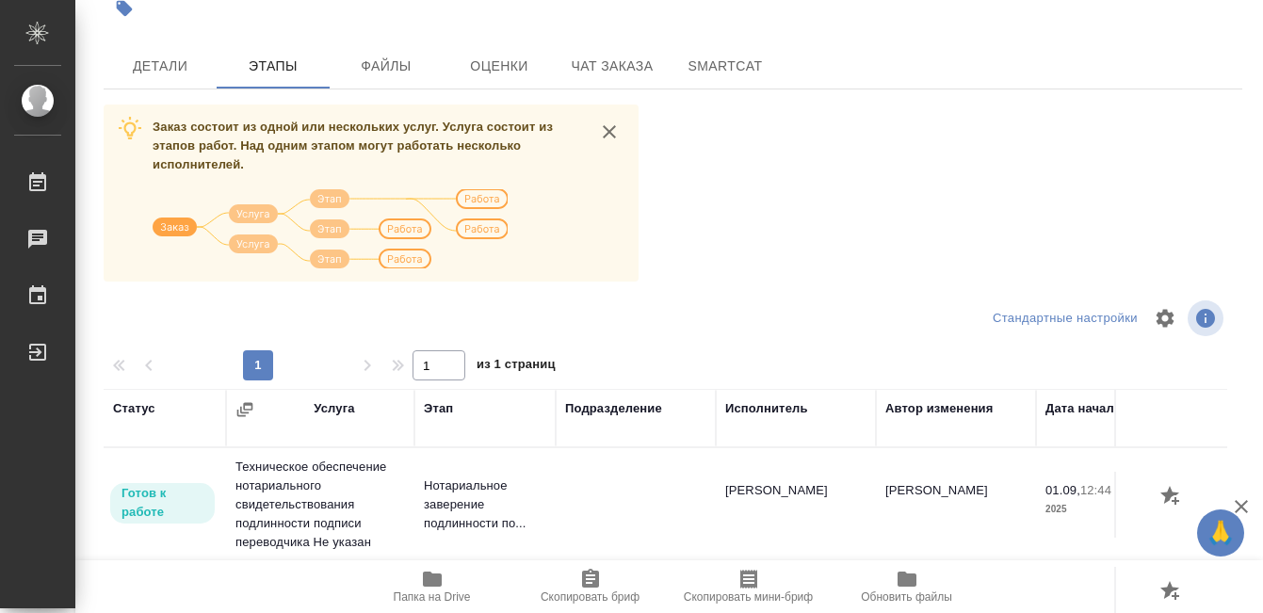
scroll to position [360, 0]
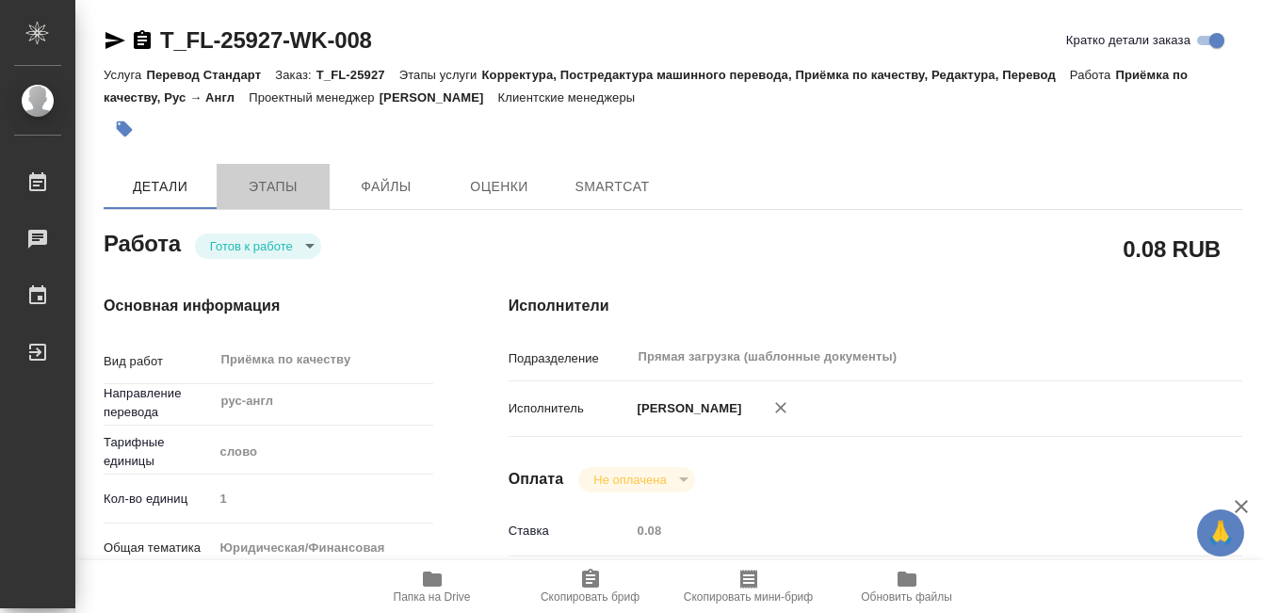
click at [241, 206] on button "Этапы" at bounding box center [273, 186] width 113 height 45
type textarea "x"
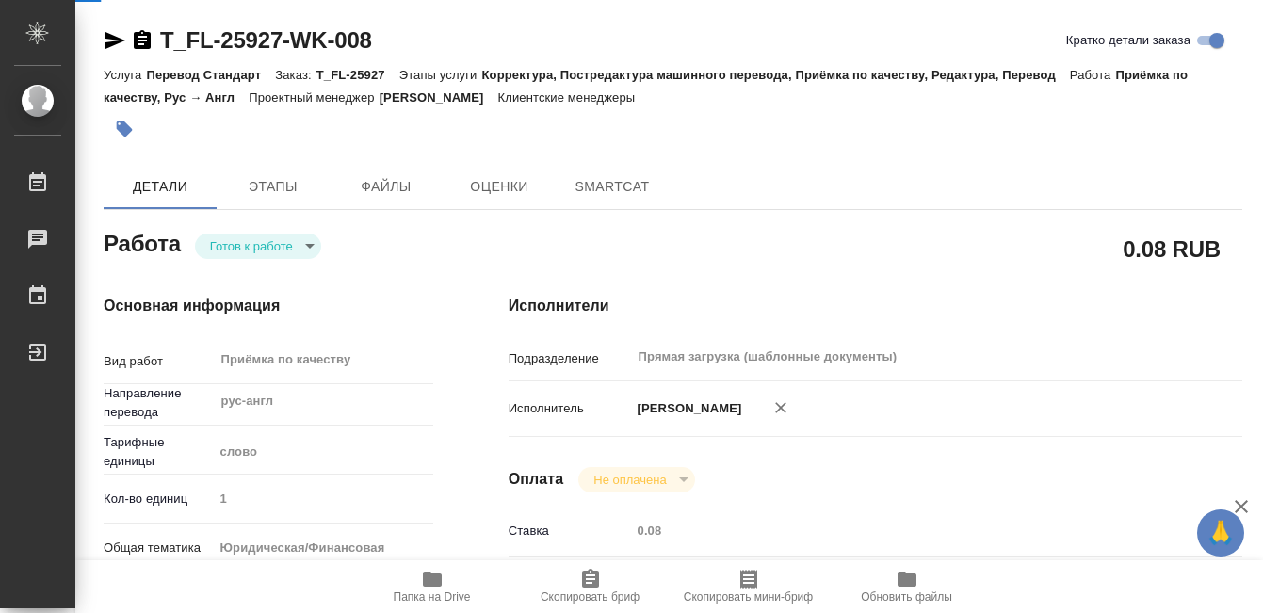
type textarea "x"
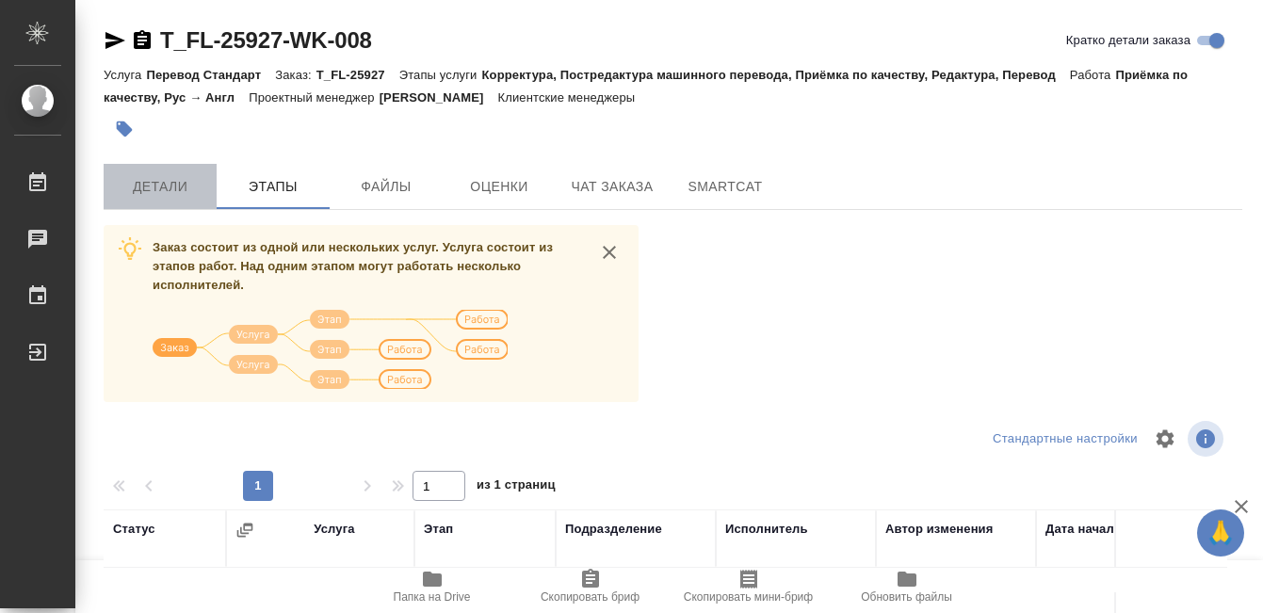
click at [175, 189] on span "Детали" at bounding box center [160, 187] width 90 height 24
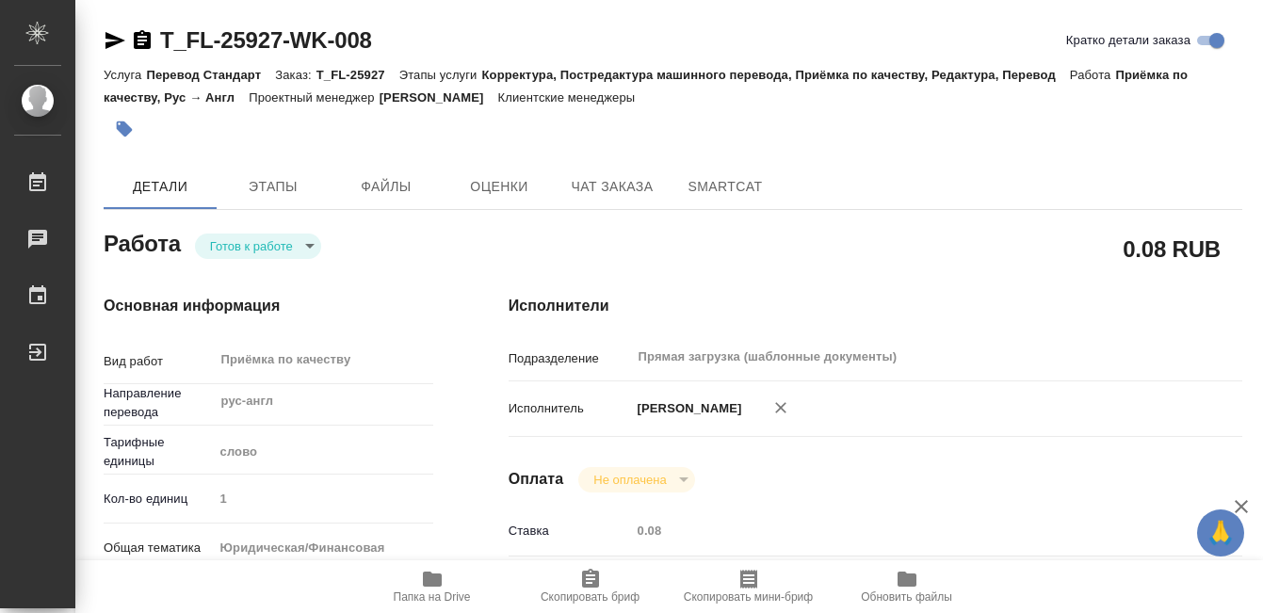
type textarea "x"
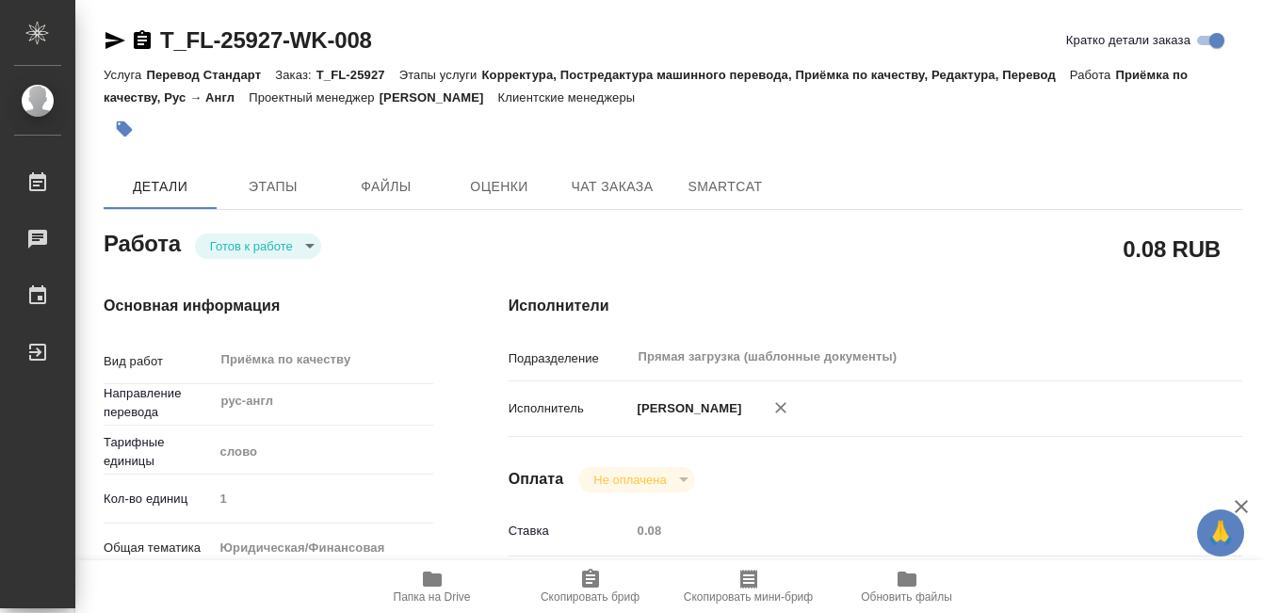
type textarea "x"
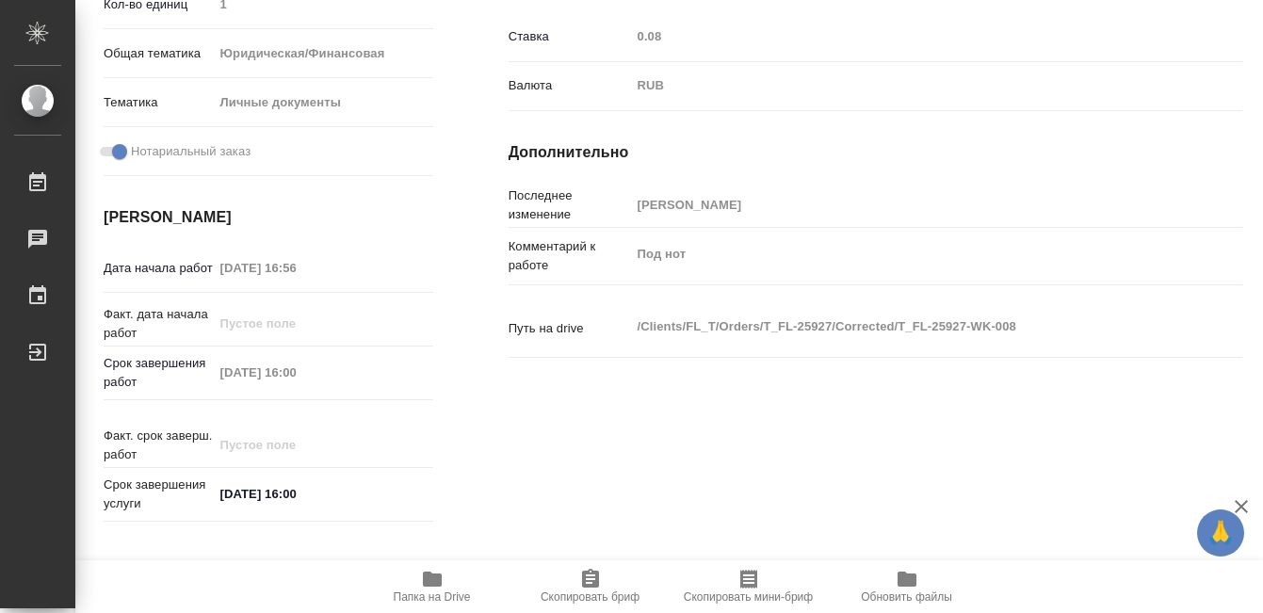
type textarea "x"
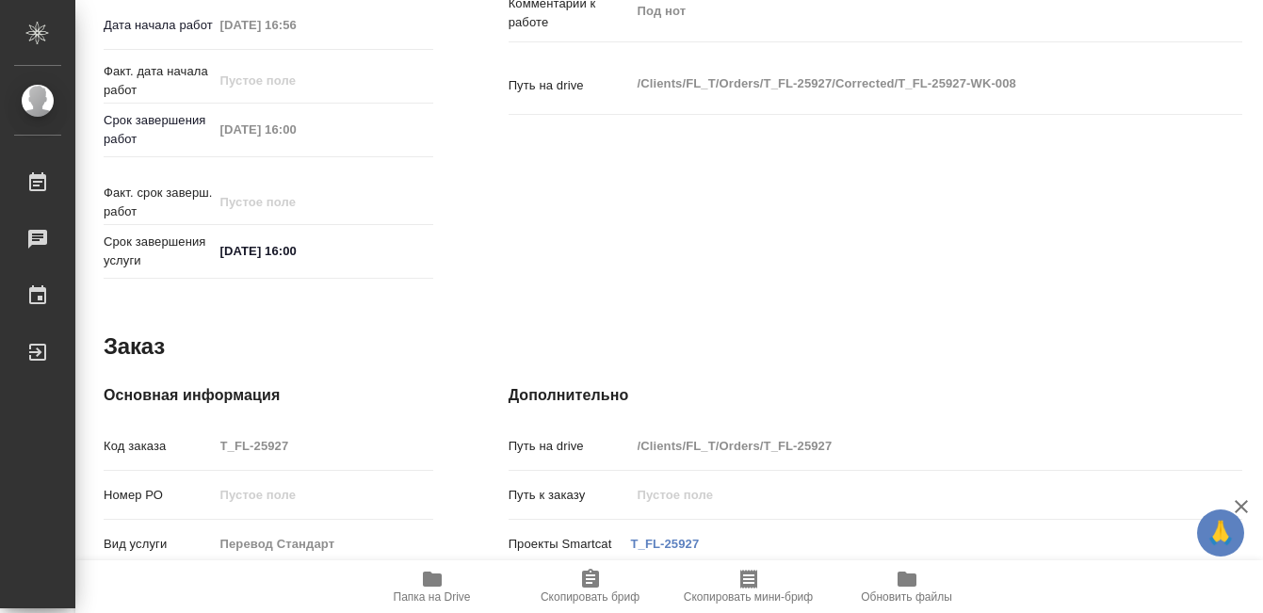
scroll to position [1031, 0]
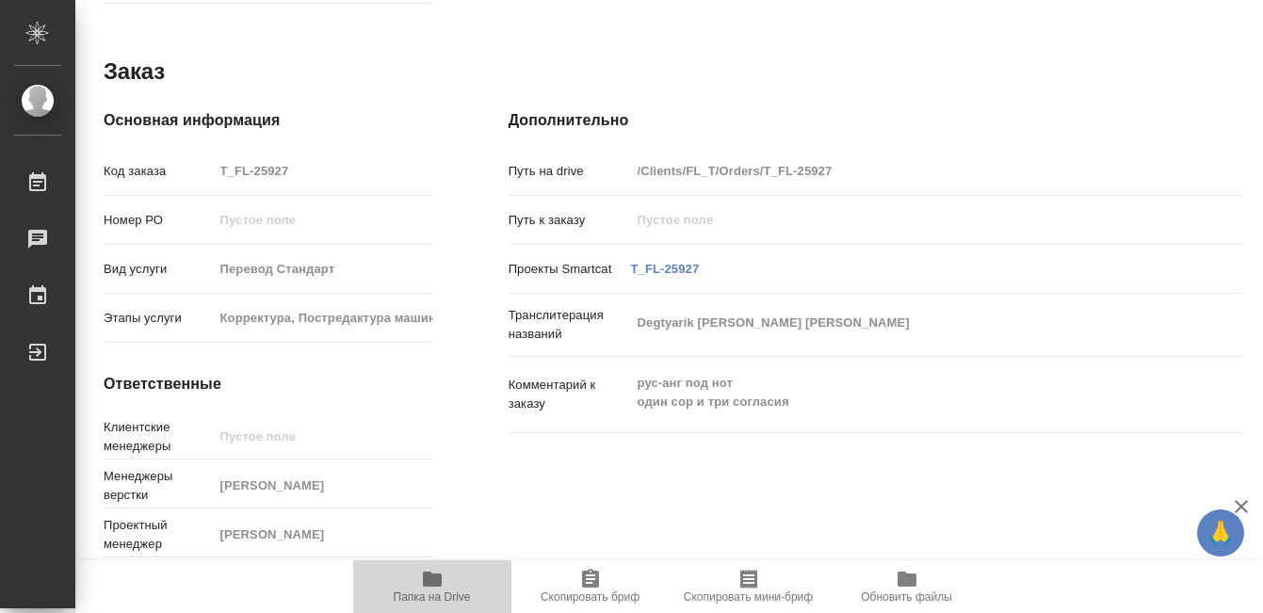
click at [440, 577] on icon "button" at bounding box center [432, 579] width 19 height 15
